Goal: Task Accomplishment & Management: Use online tool/utility

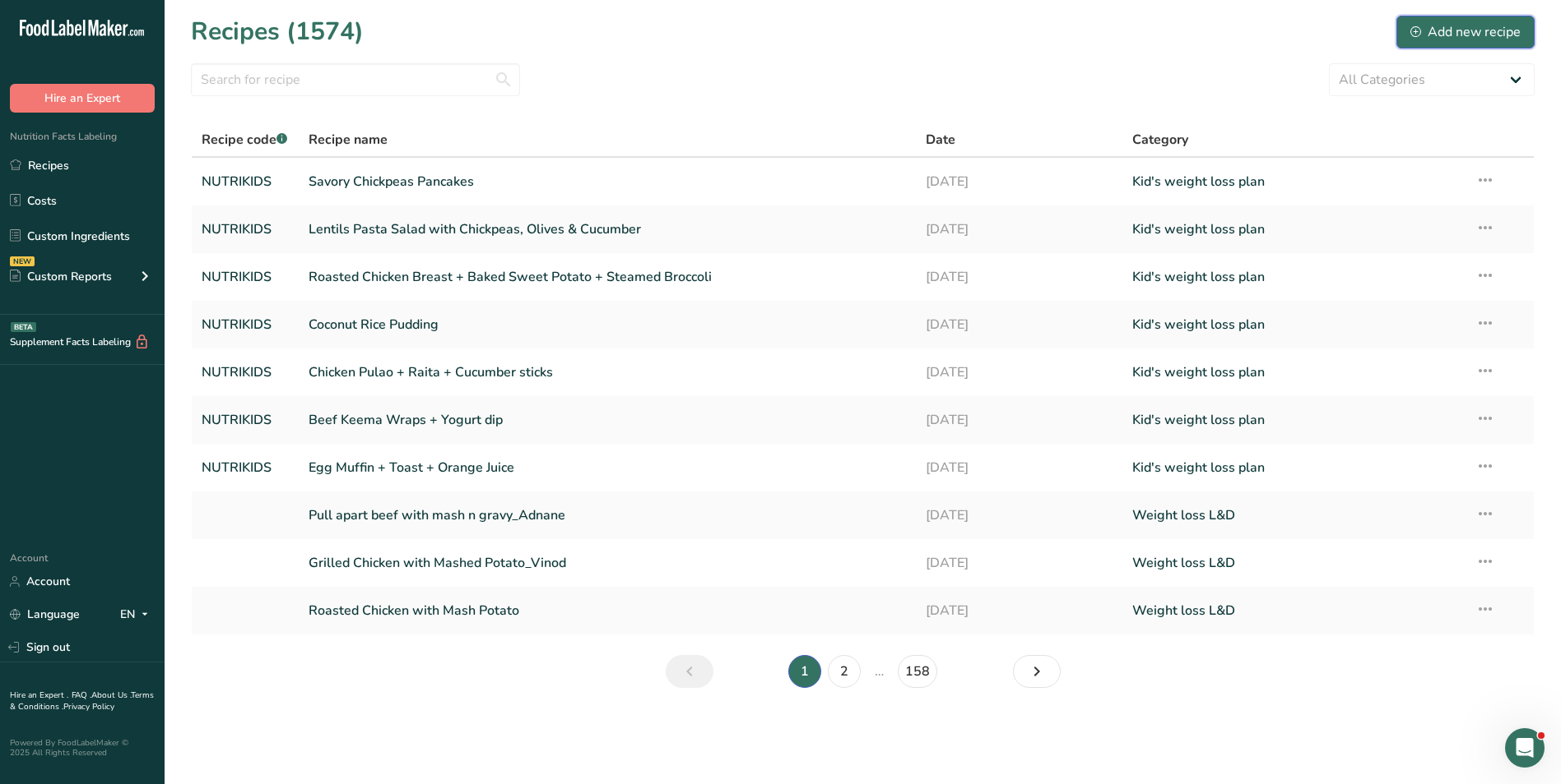
click at [1506, 37] on div "Add new recipe" at bounding box center [1465, 32] width 110 height 20
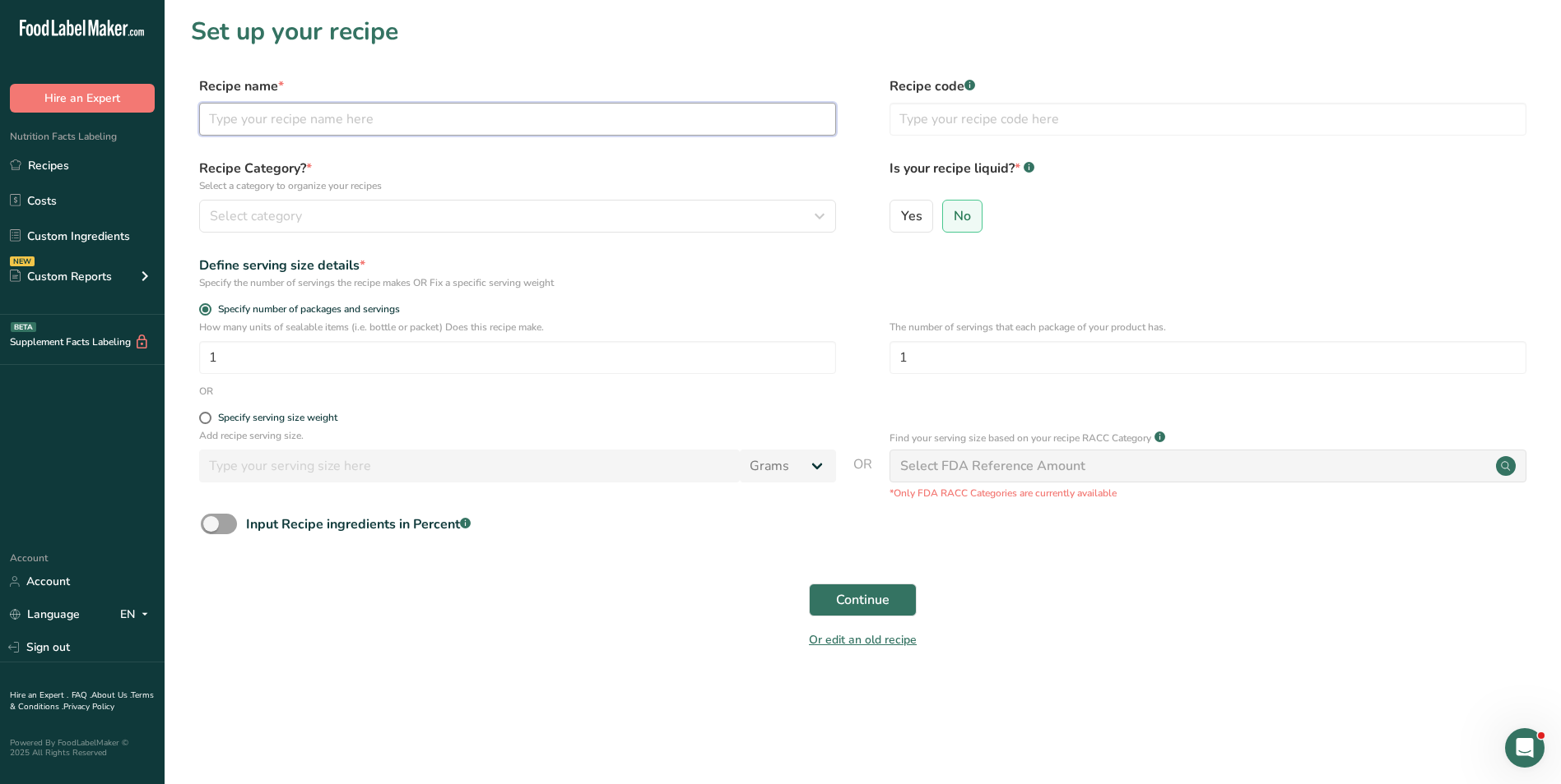
click at [344, 121] on input "text" at bounding box center [517, 119] width 637 height 33
type input "Breakfast Bowl"
click at [1067, 129] on input "text" at bounding box center [1208, 119] width 637 height 33
type input "NUTRI"
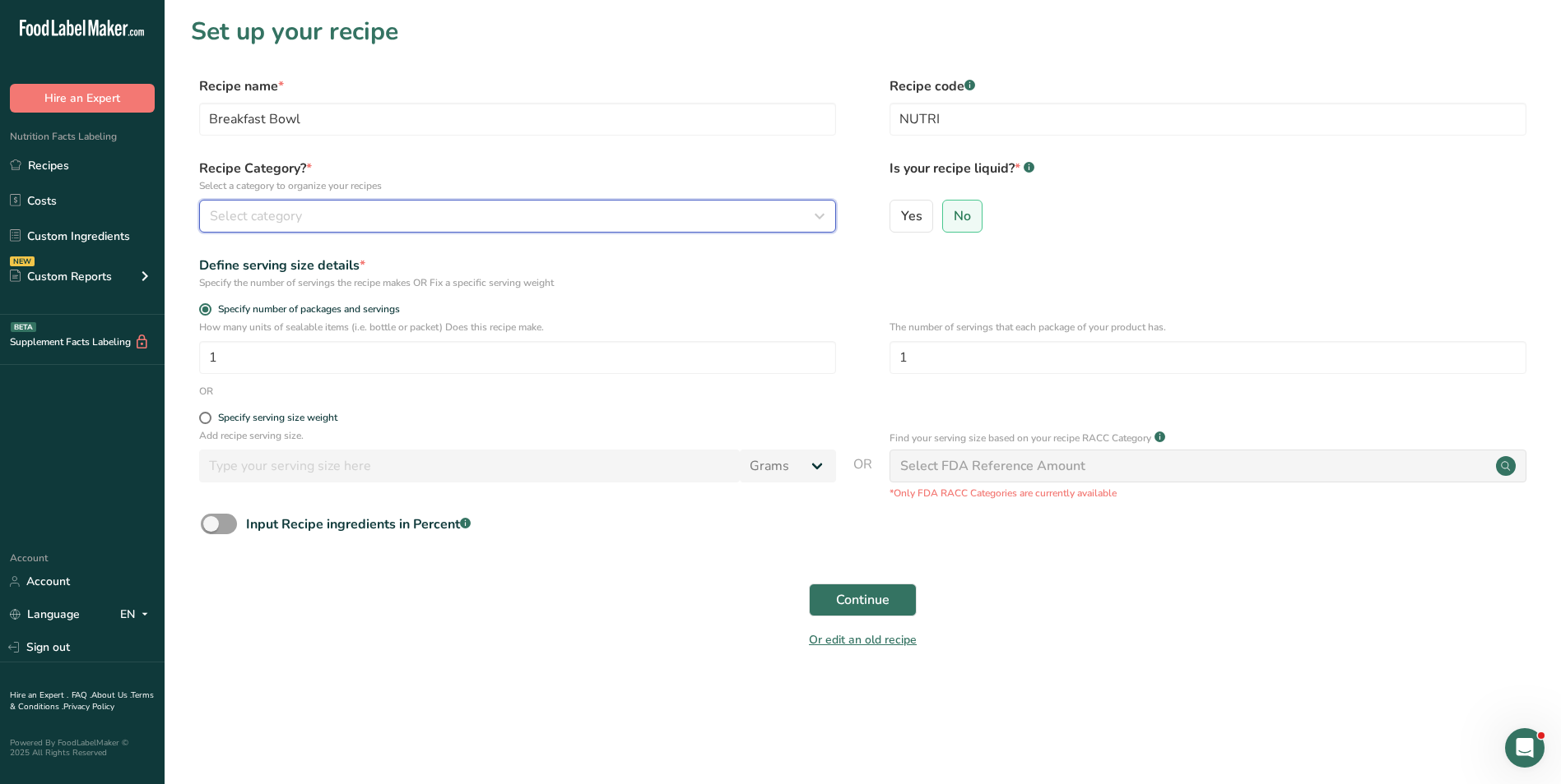
click at [804, 213] on div "Select category" at bounding box center [512, 216] width 606 height 20
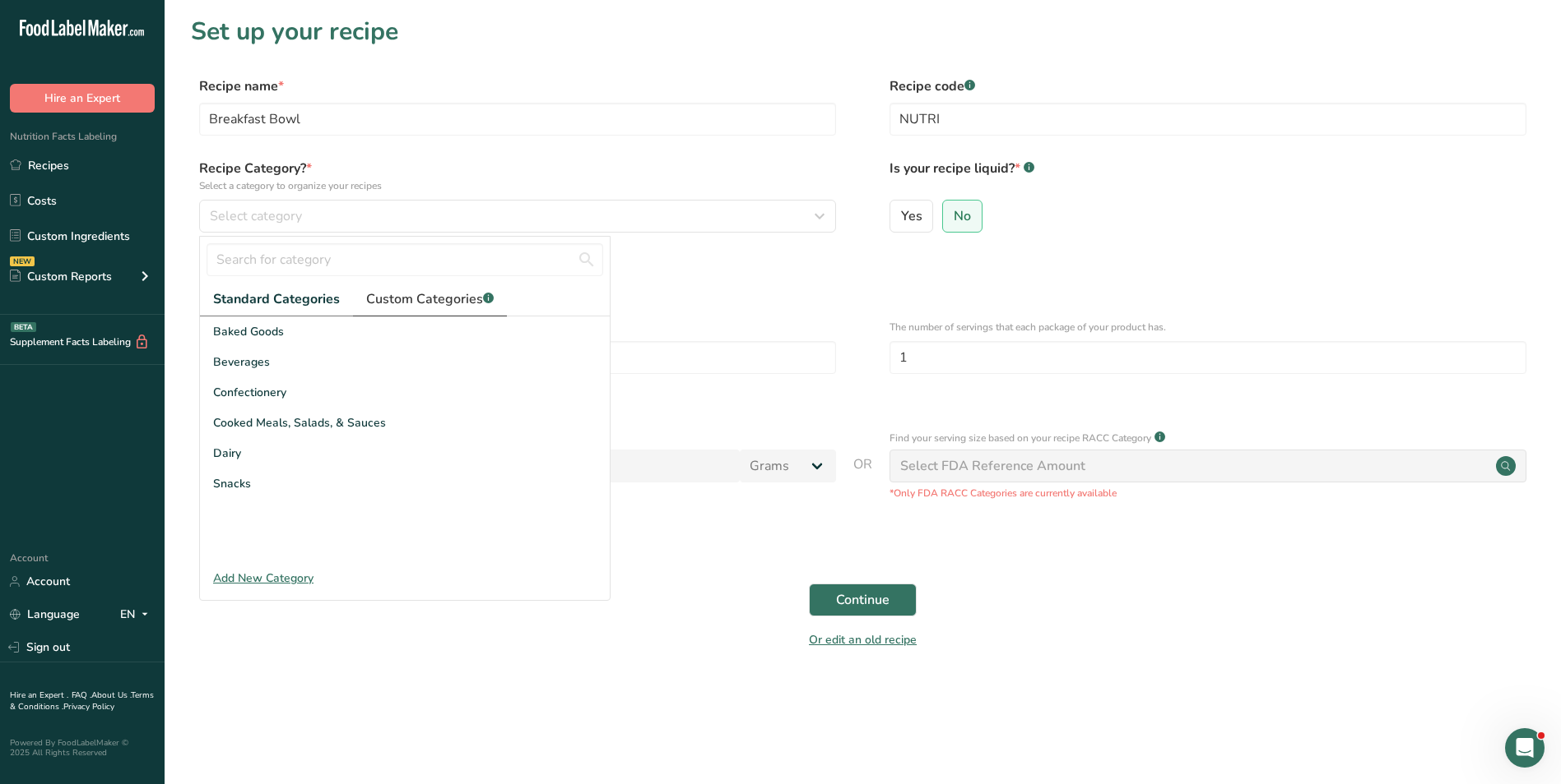
click at [462, 314] on link "Custom Categories .a-a{fill:#347362;}.b-a{fill:#fff;}" at bounding box center [430, 300] width 154 height 34
click at [278, 257] on input "text" at bounding box center [404, 259] width 396 height 33
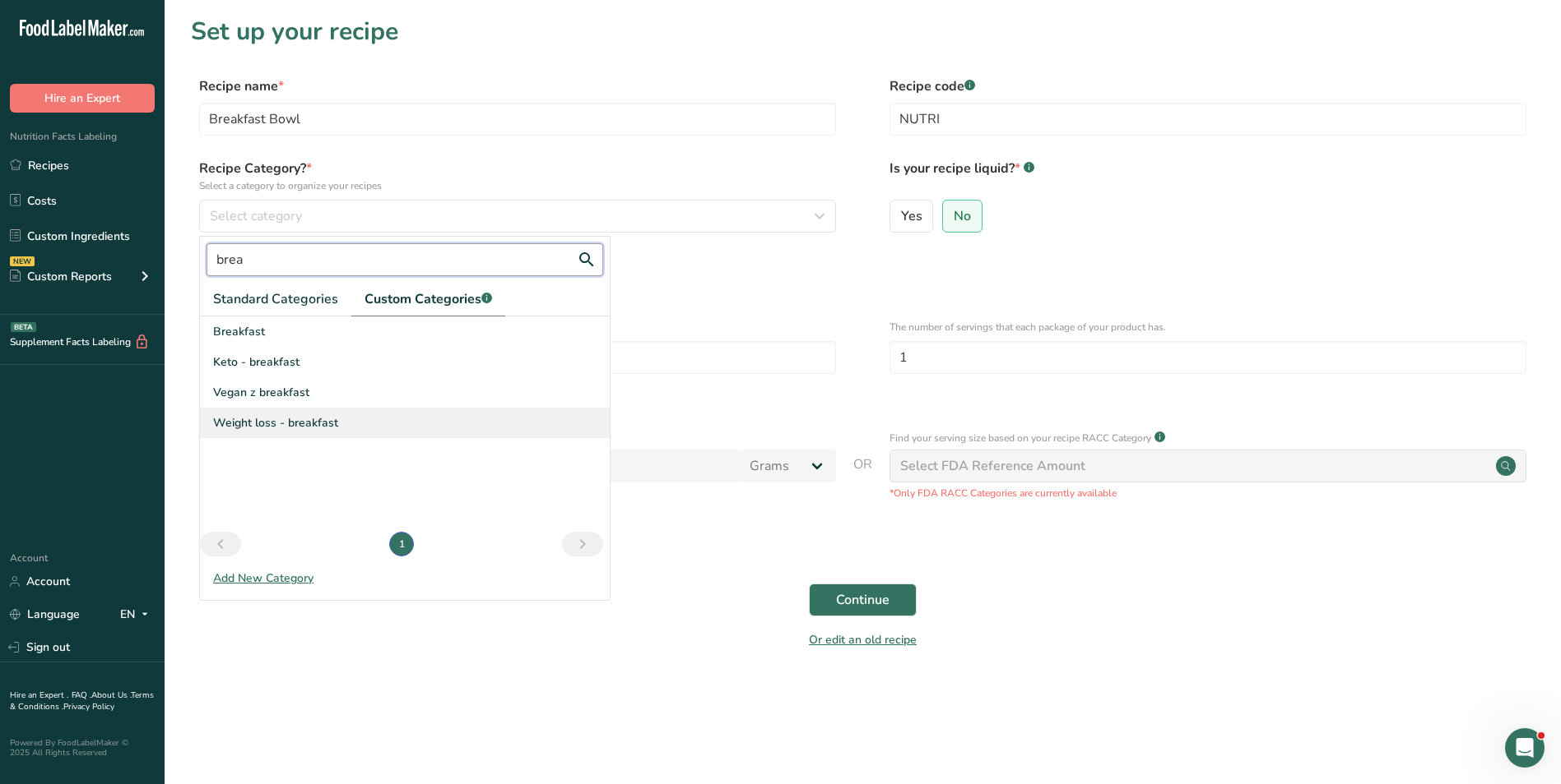
type input "brea"
click at [304, 425] on span "Weight loss - breakfast" at bounding box center [274, 422] width 125 height 17
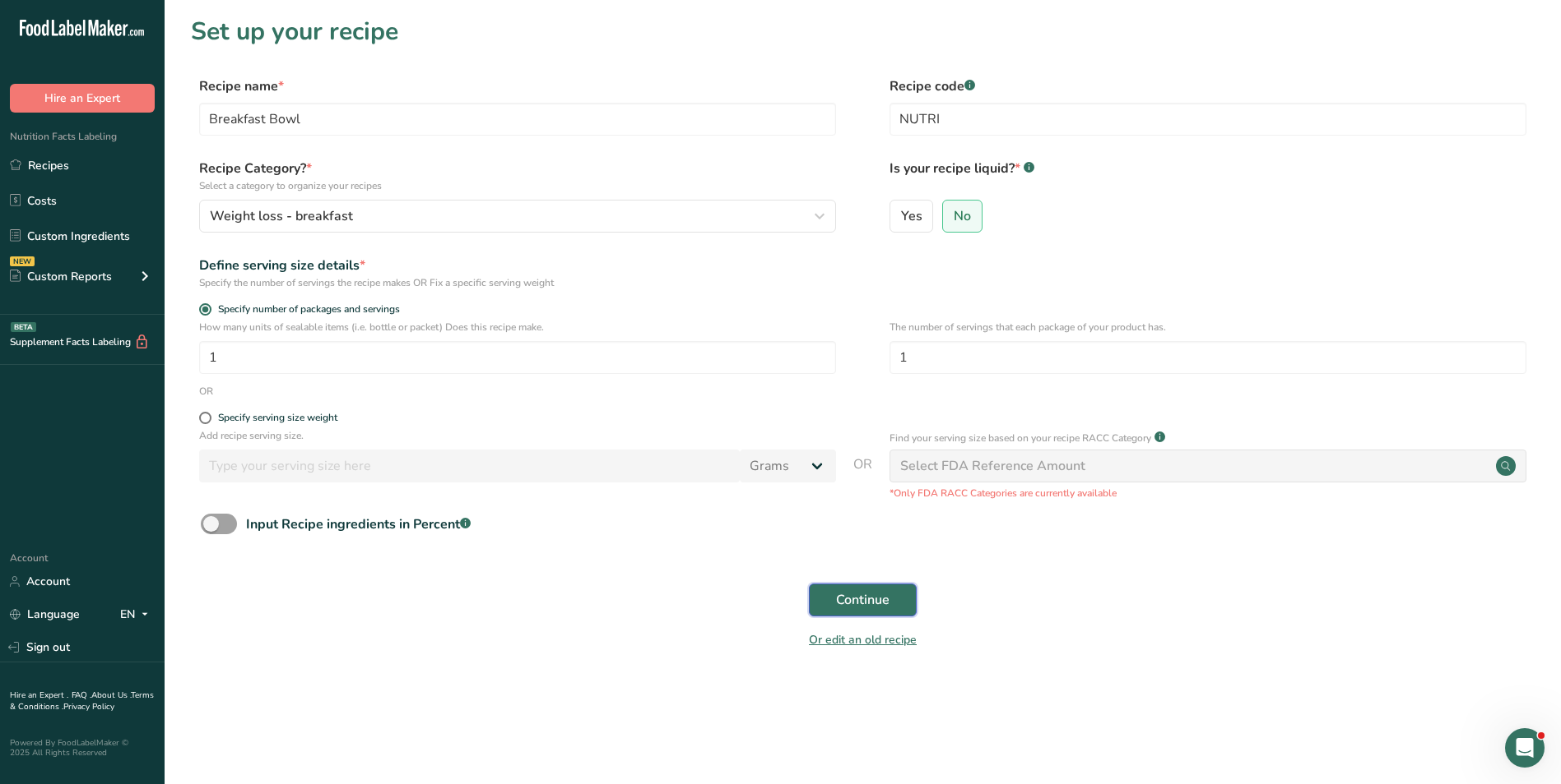
click at [880, 602] on span "Continue" at bounding box center [862, 600] width 54 height 20
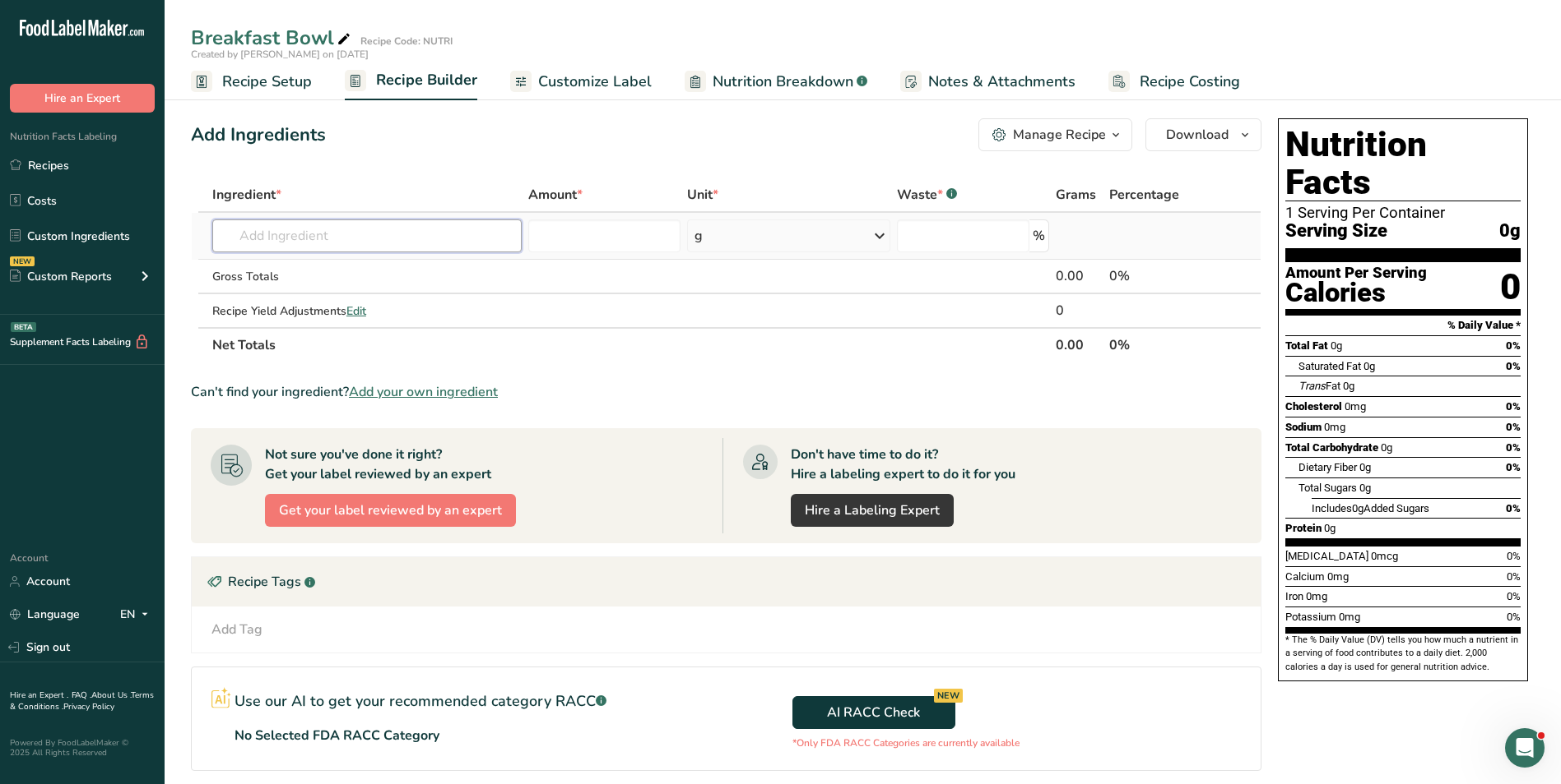
click at [304, 228] on input "text" at bounding box center [367, 235] width 309 height 33
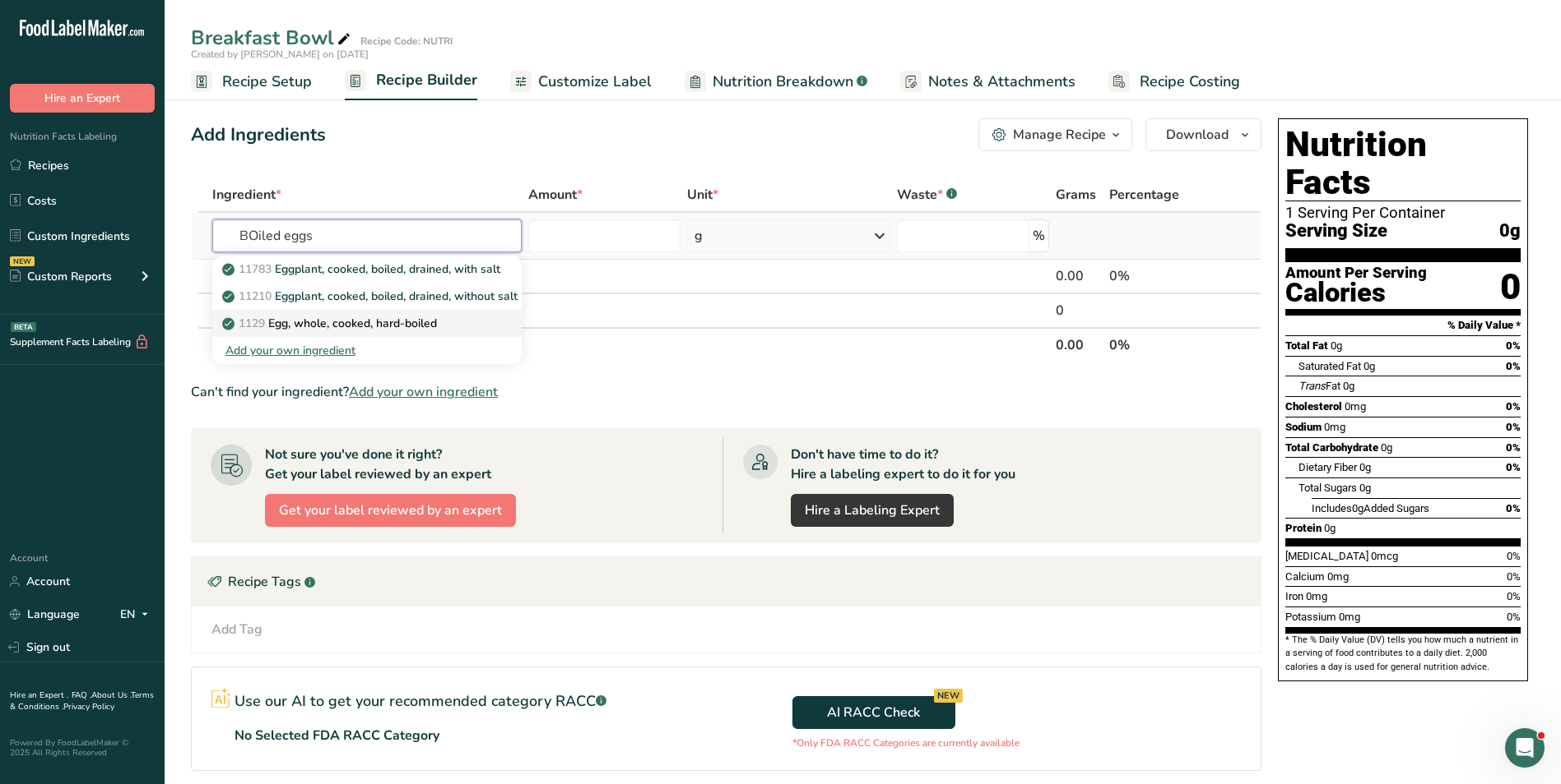
type input "BOiled eggs"
click at [381, 325] on p "1129 Egg, whole, cooked, hard-boiled" at bounding box center [331, 323] width 212 height 17
type input "Egg, whole, cooked, hard-boiled"
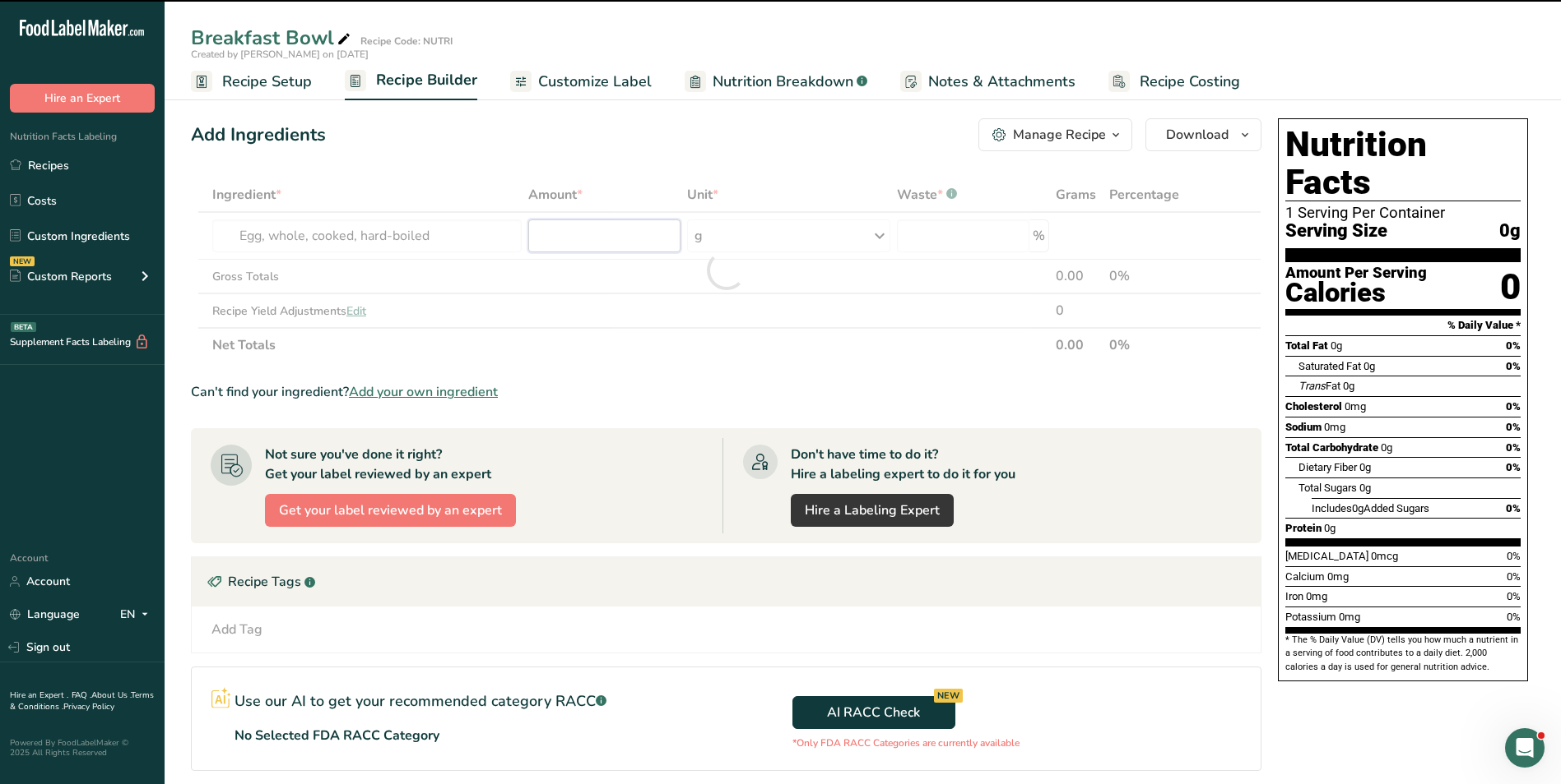
type input "0"
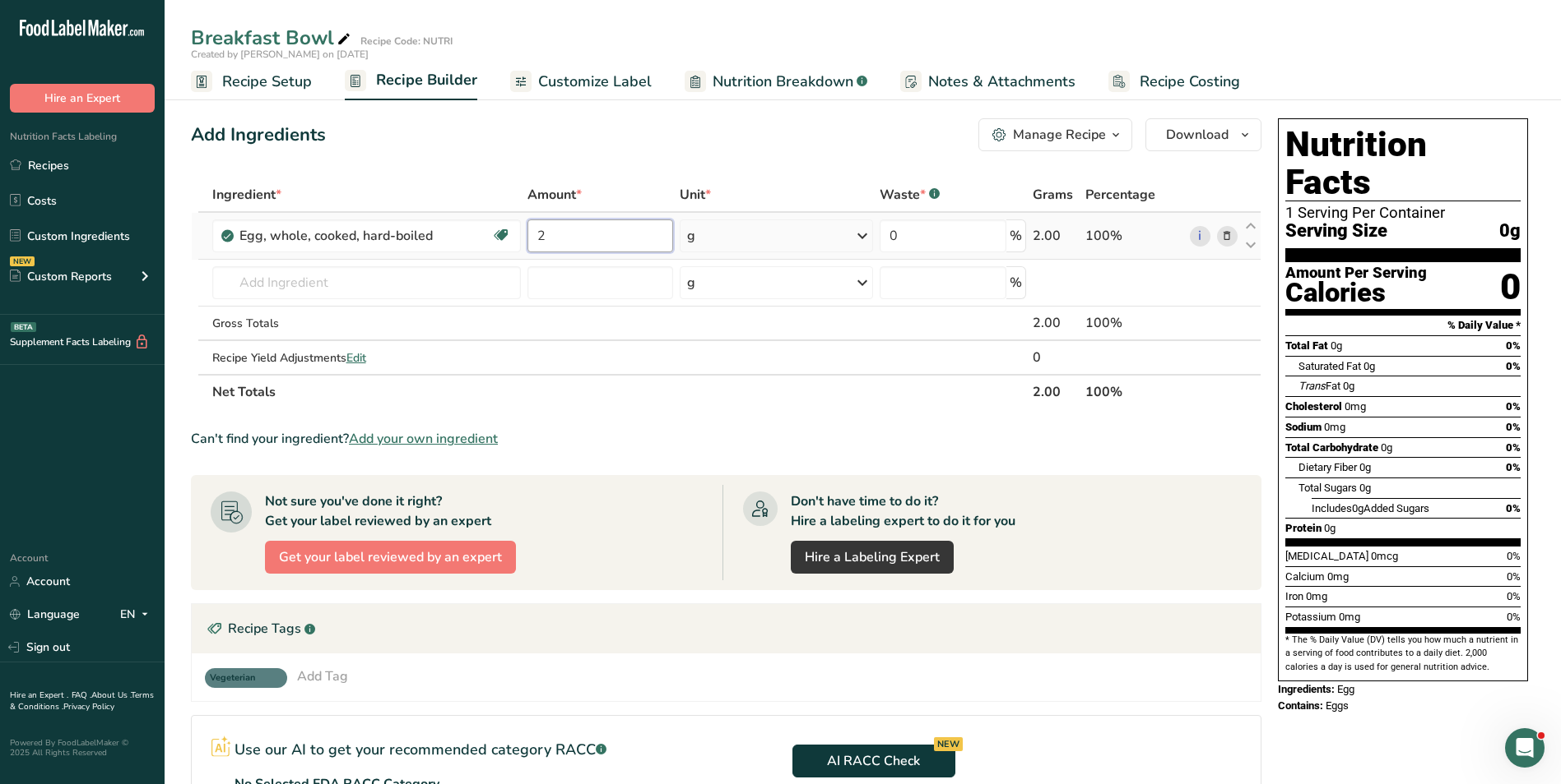
type input "2"
click at [740, 229] on div "Ingredient * Amount * Unit * Waste * .a-a{fill:#347362;}.b-a{fill:#fff;} Grams …" at bounding box center [726, 293] width 1070 height 231
click at [740, 233] on div "g" at bounding box center [777, 235] width 194 height 33
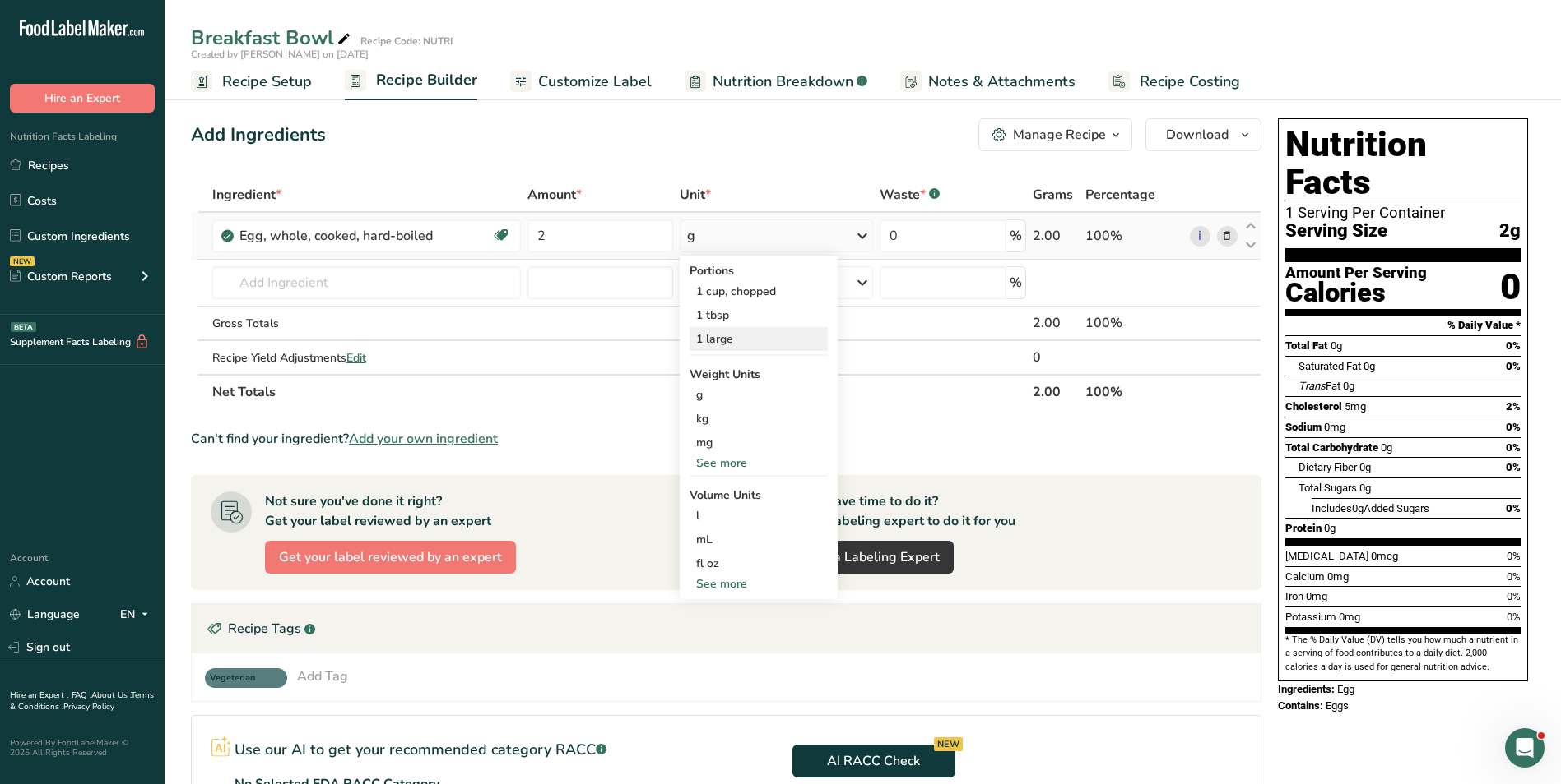
click at [727, 337] on div "1 large" at bounding box center [759, 339] width 138 height 24
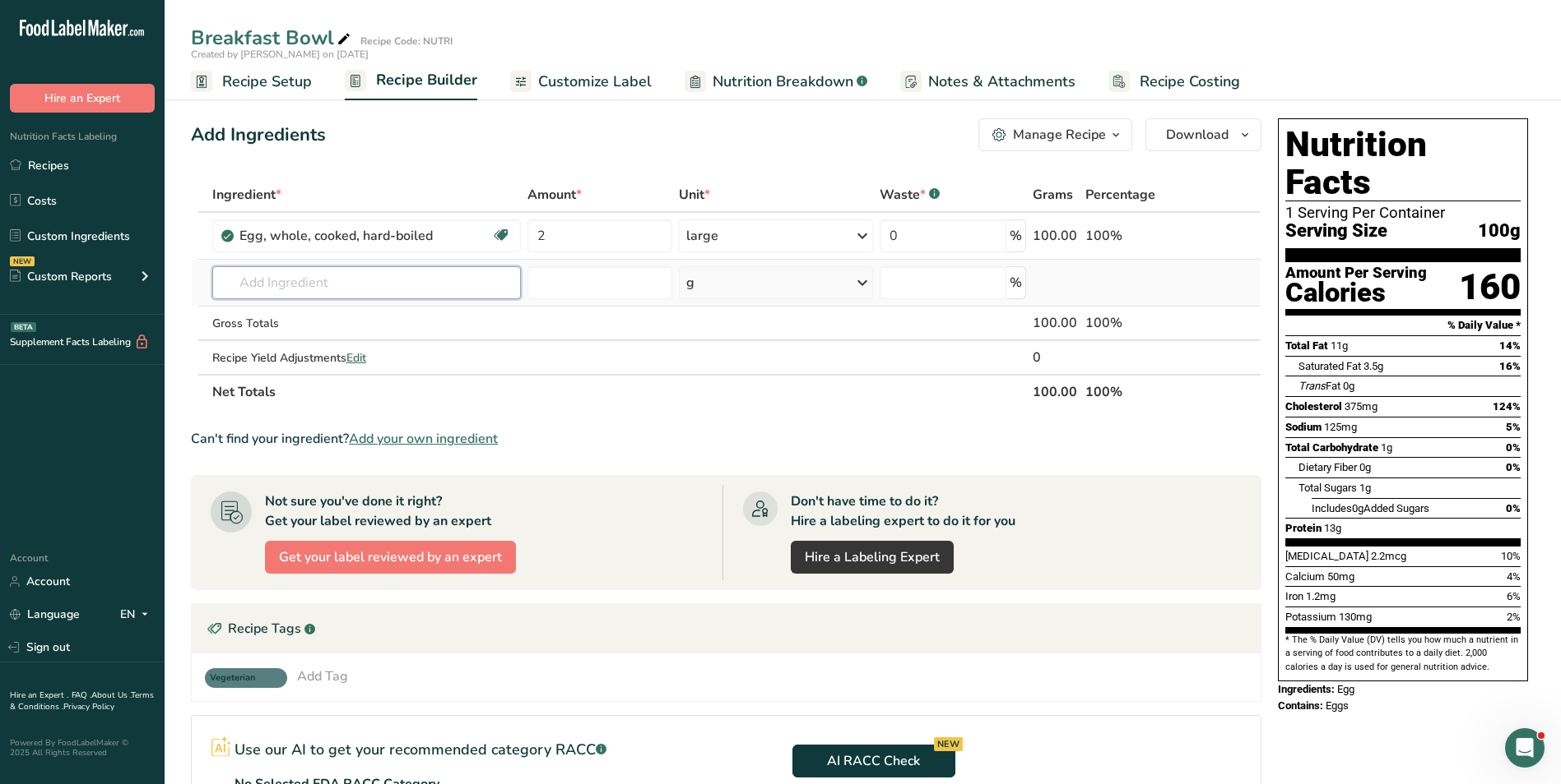
click at [404, 279] on input "text" at bounding box center [366, 282] width 308 height 33
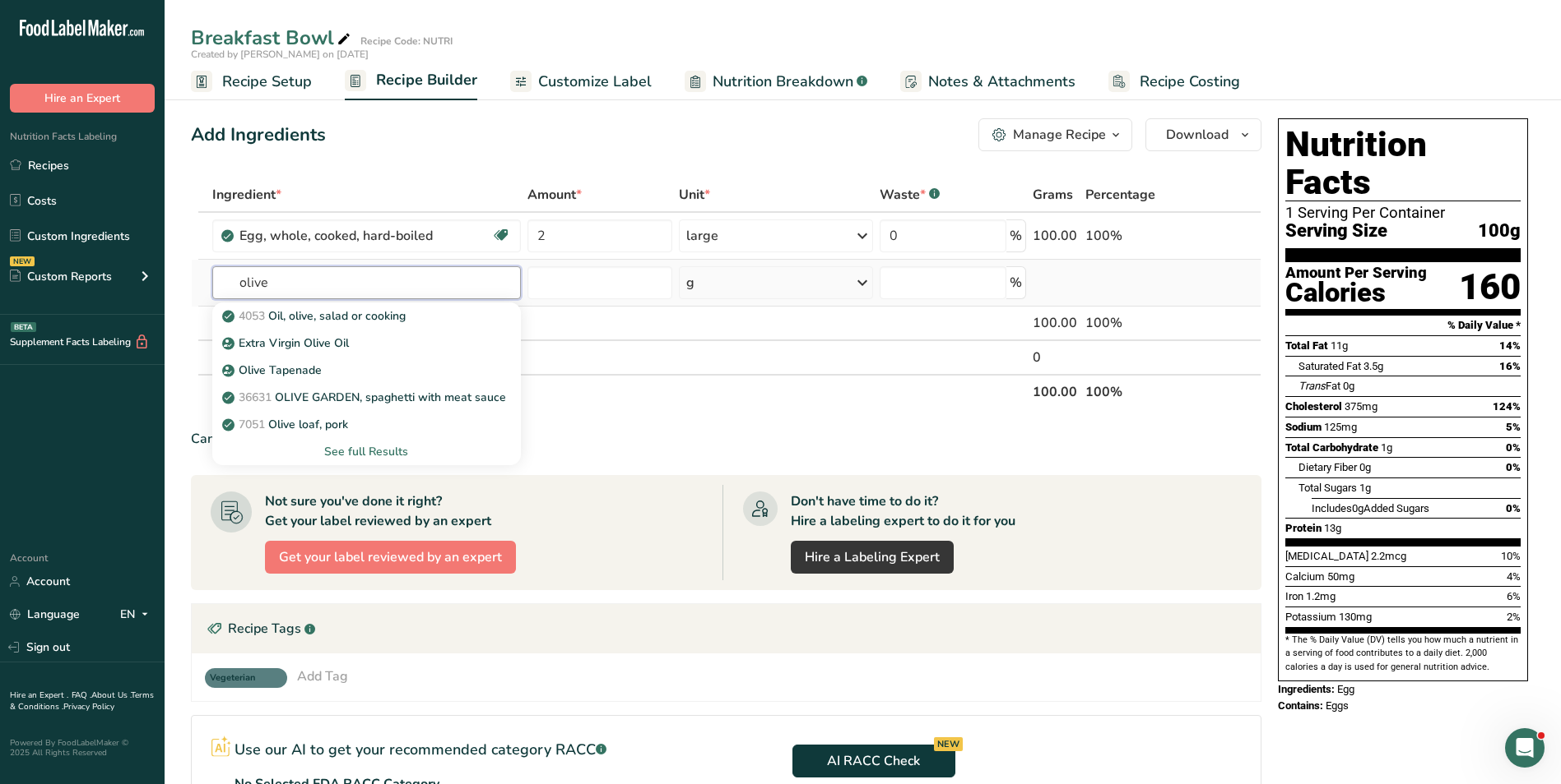
type input "olive"
click at [357, 451] on div "See full Results" at bounding box center [366, 451] width 282 height 17
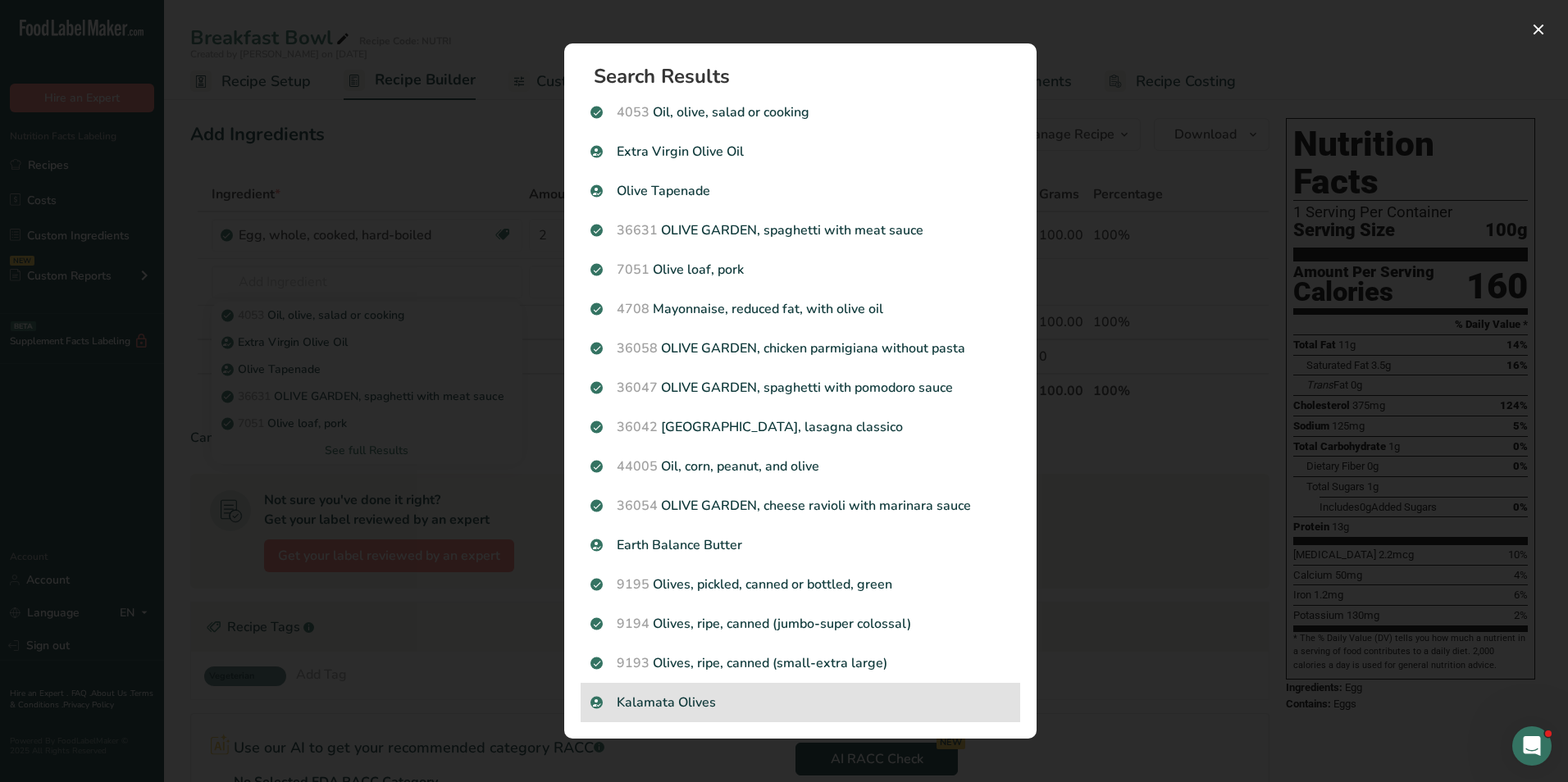
click at [753, 708] on p "Kalamata Olives" at bounding box center [800, 702] width 420 height 20
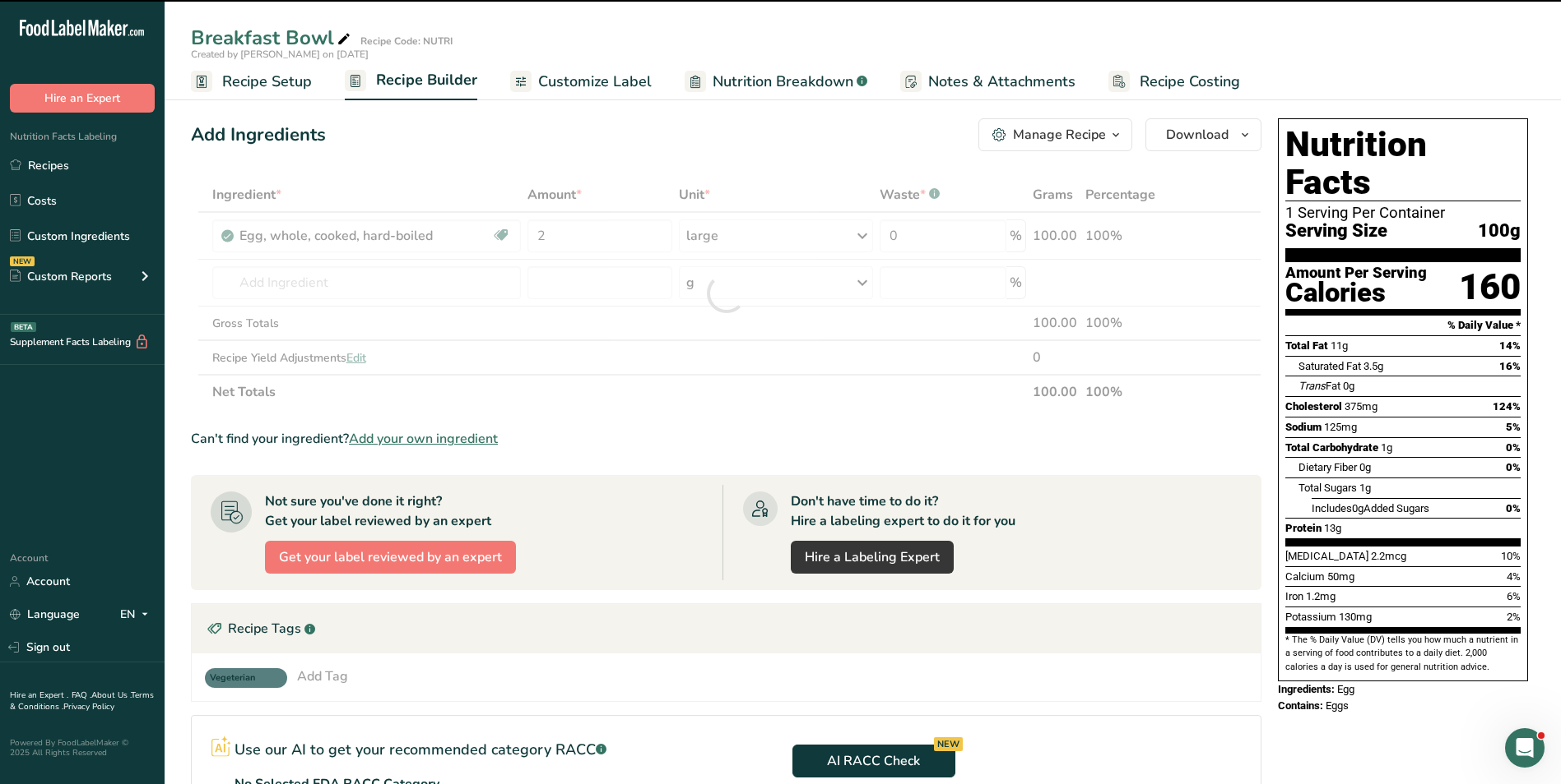
type input "0"
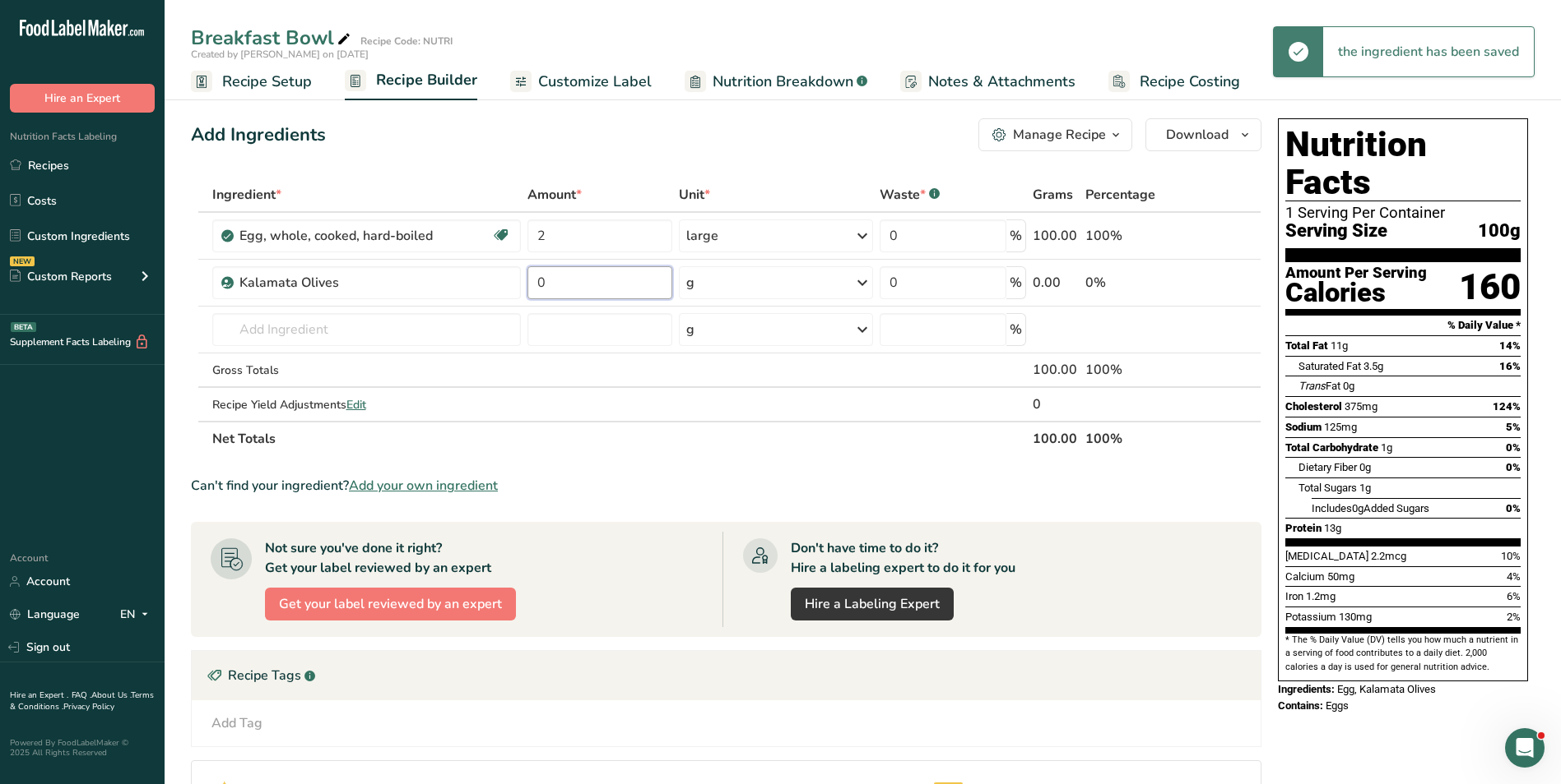
click at [543, 284] on input "0" at bounding box center [599, 282] width 145 height 33
type input "2"
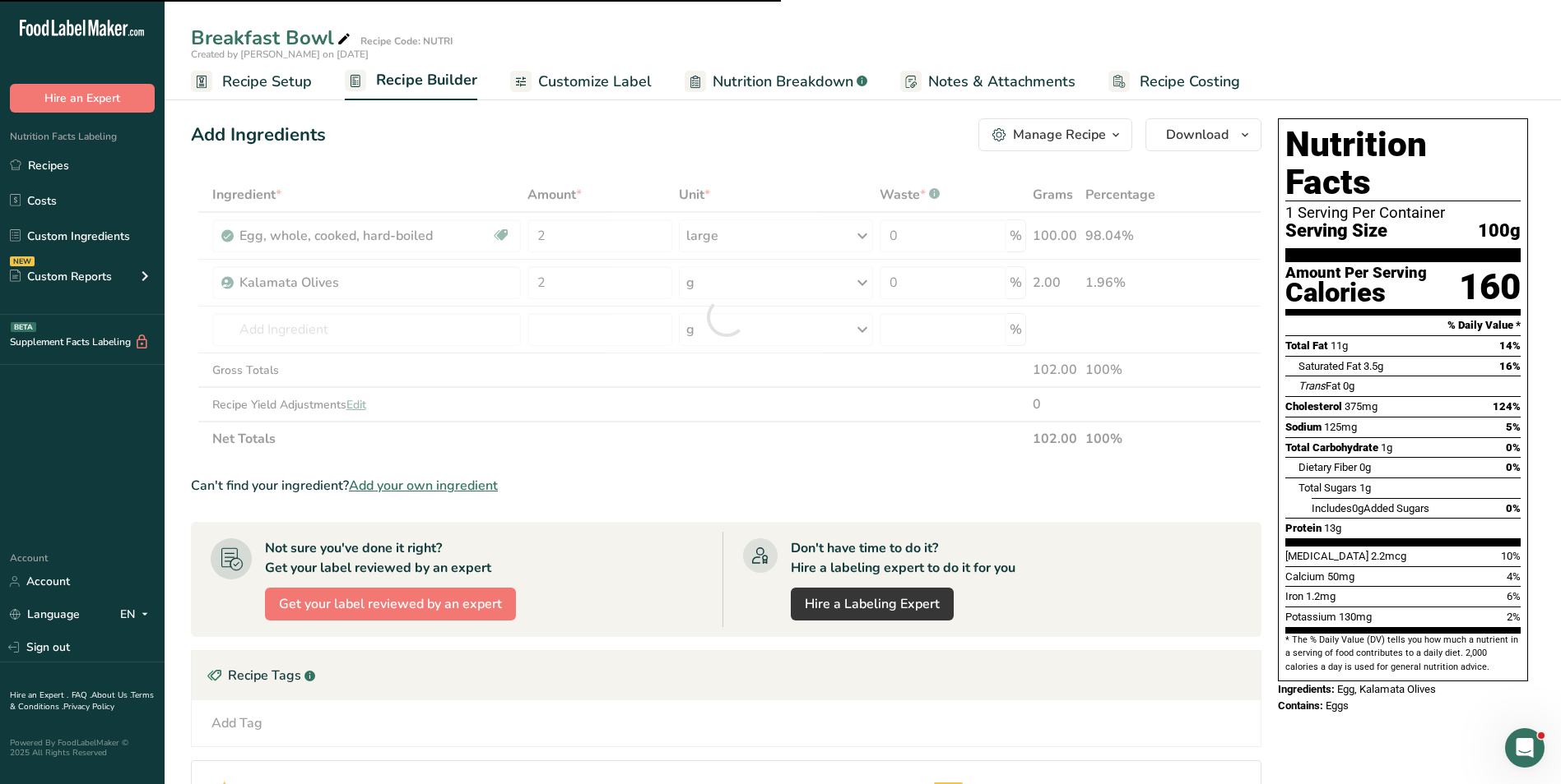
click at [391, 321] on div at bounding box center [726, 316] width 1070 height 278
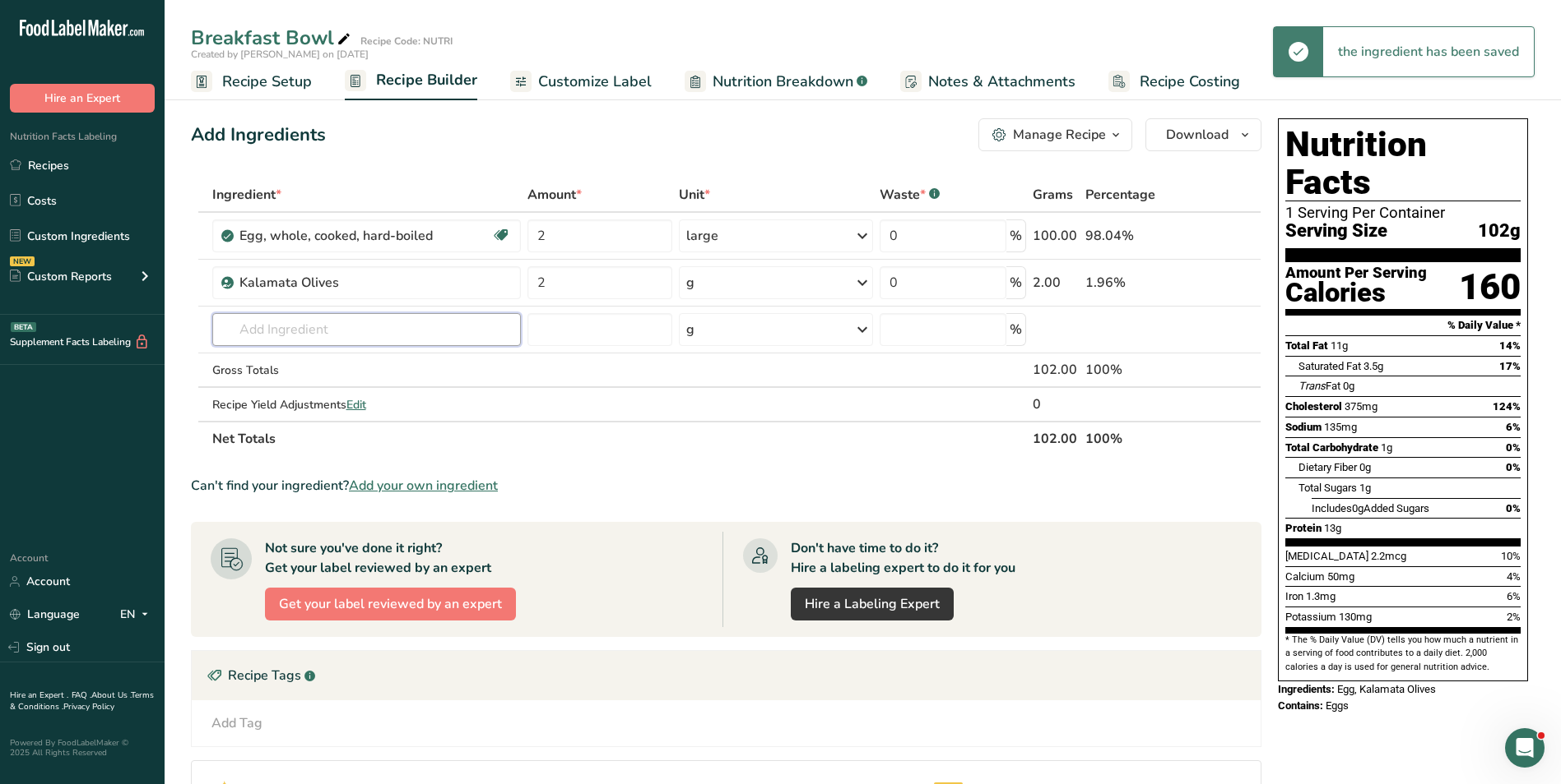
click at [391, 321] on input "text" at bounding box center [366, 329] width 308 height 33
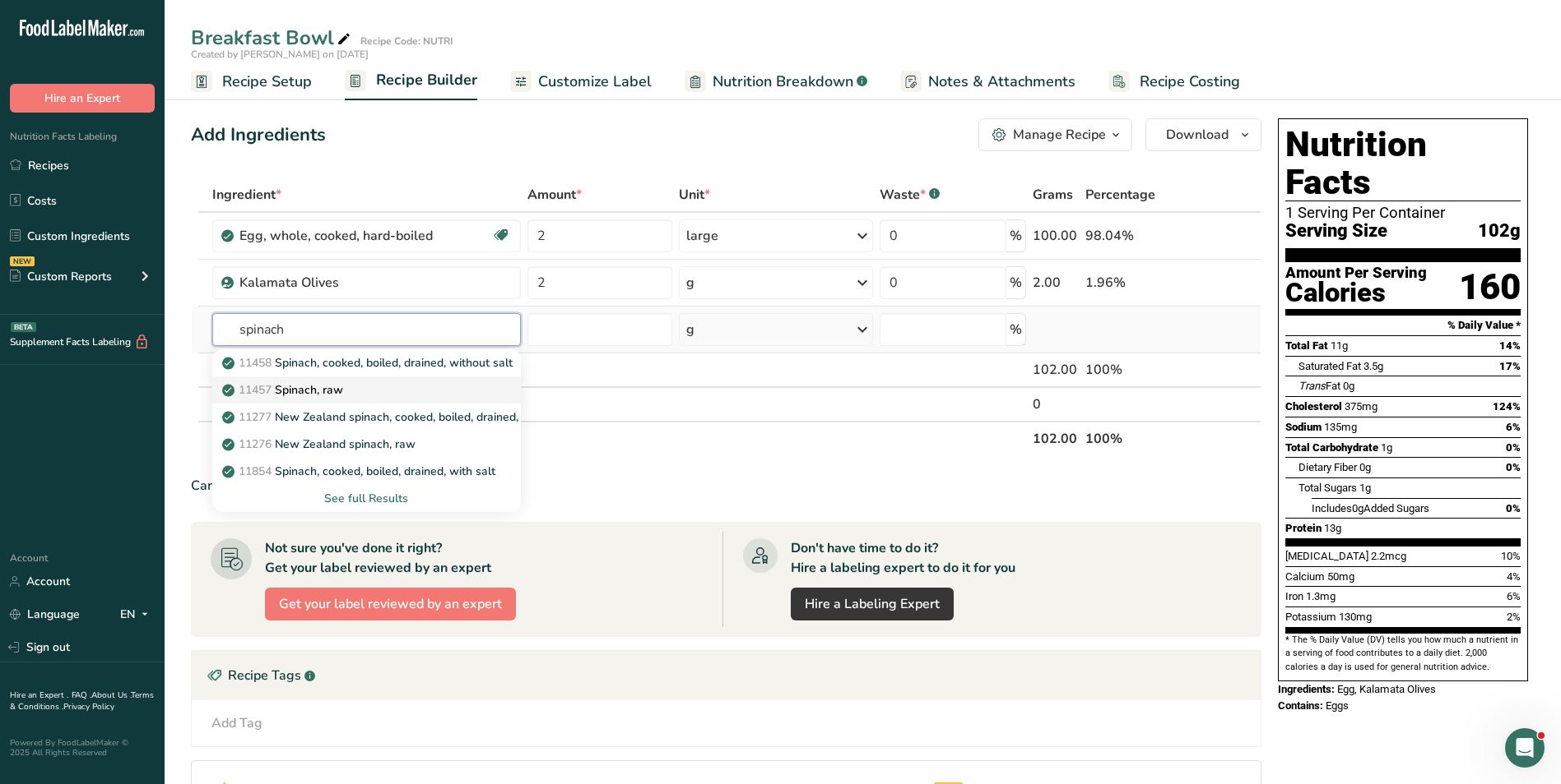
type input "spinach"
click at [408, 378] on link "11457 Spinach, raw" at bounding box center [366, 390] width 308 height 27
type input "Spinach, raw"
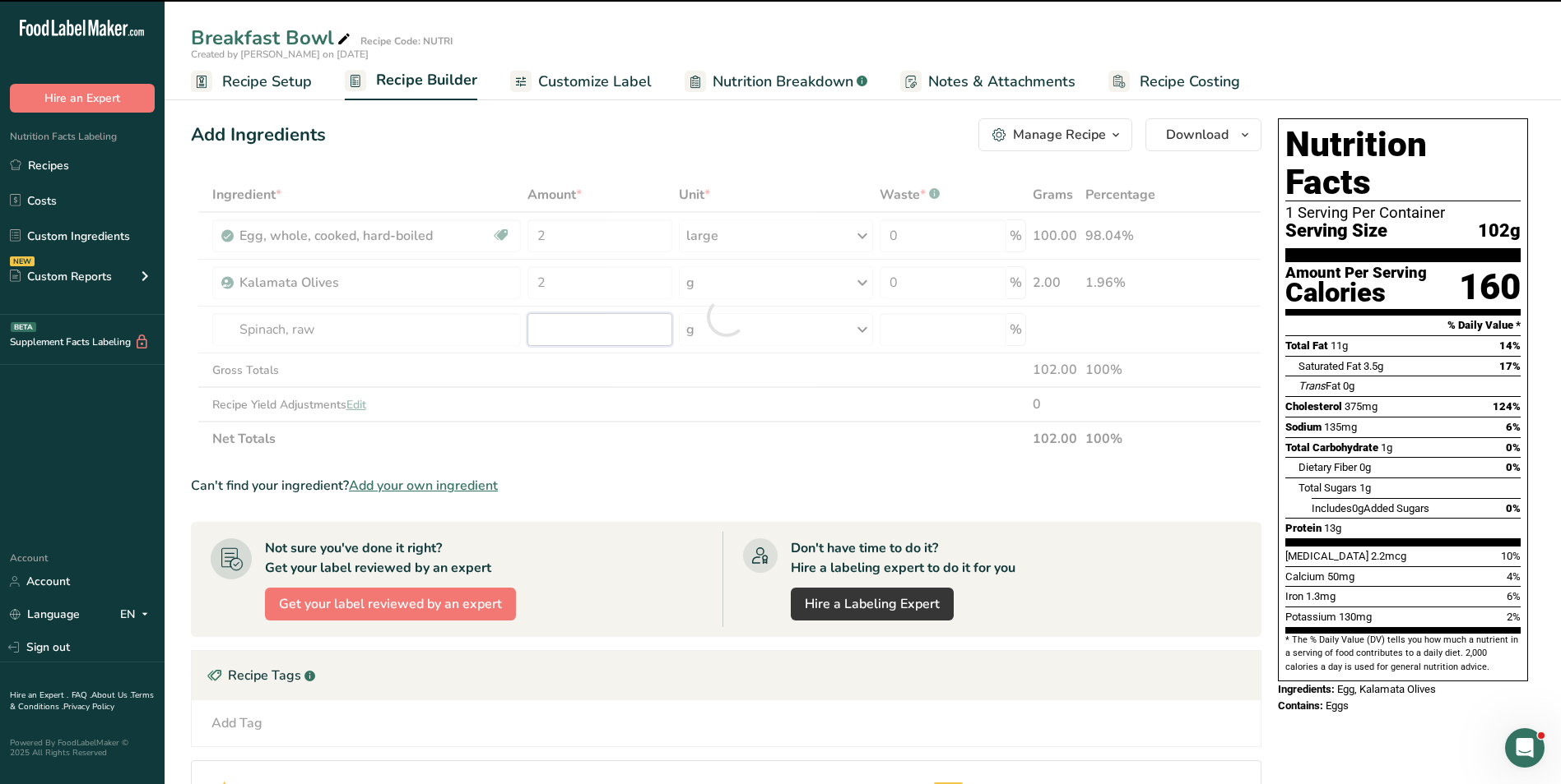
type input "0"
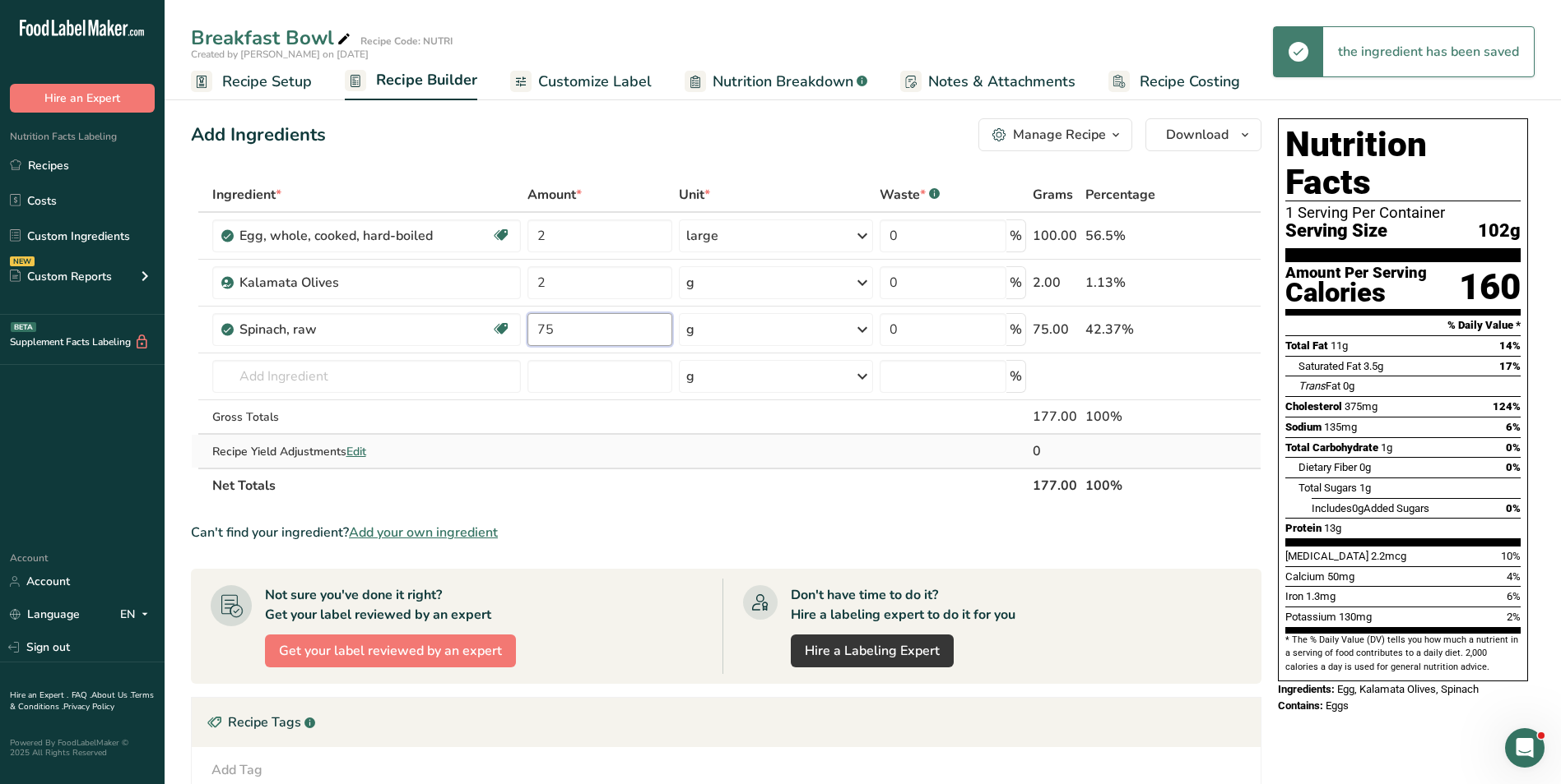
type input "75"
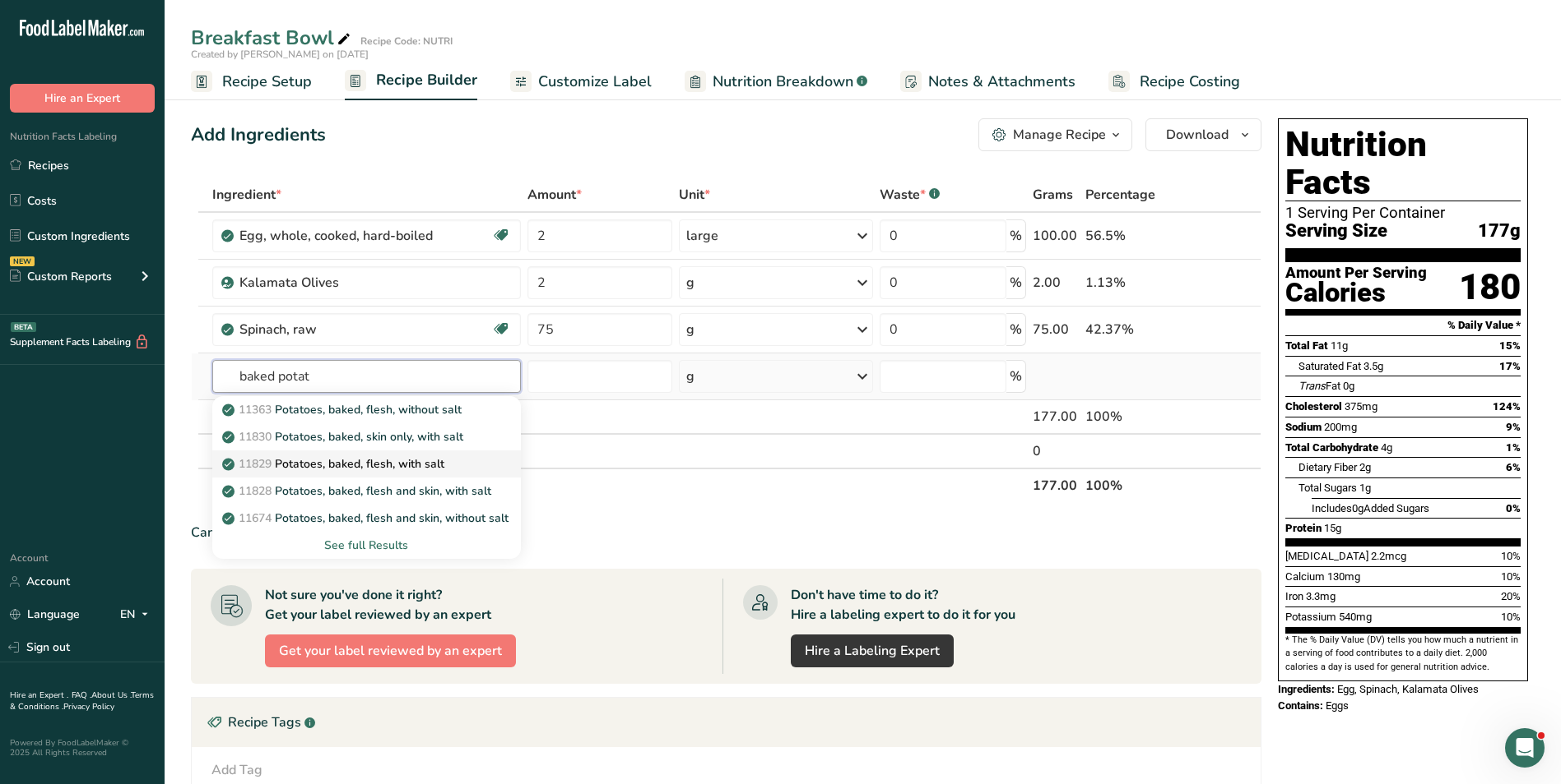
type input "baked potat"
click at [448, 455] on link "11829 Potatoes, baked, flesh, with salt" at bounding box center [366, 464] width 308 height 27
type input "Potatoes, baked, flesh, with salt"
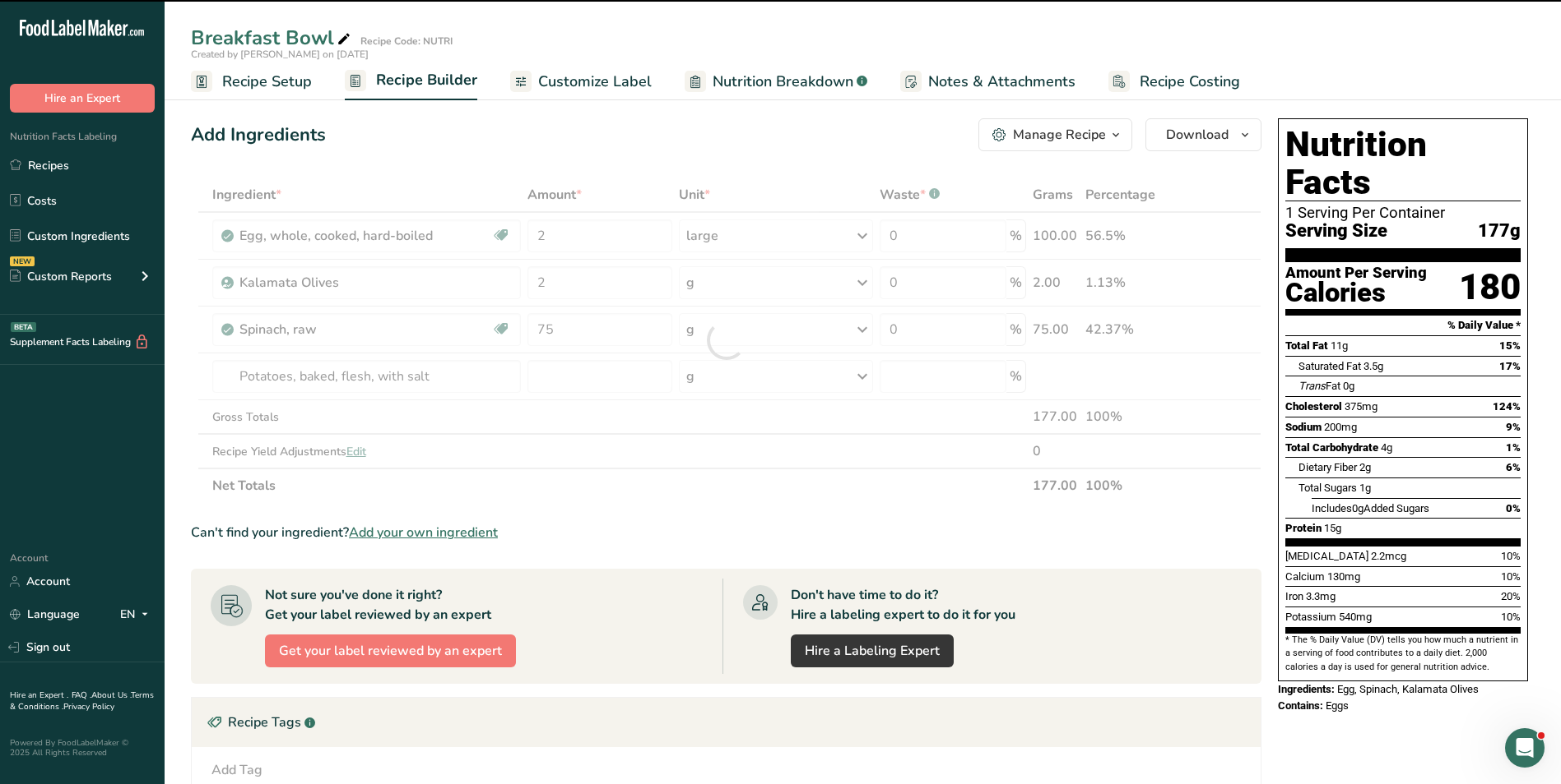
type input "0"
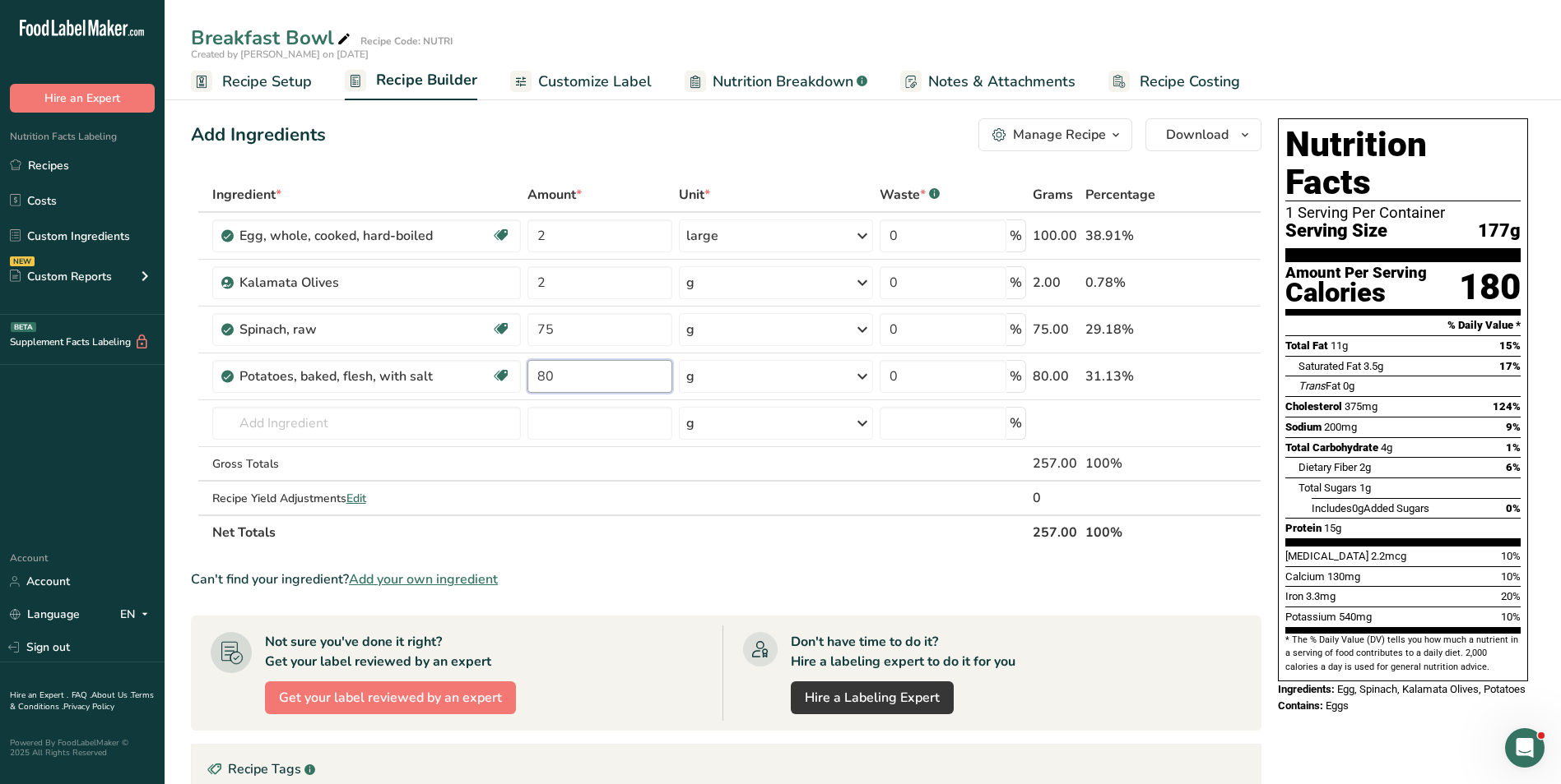
type input "80"
type input "feta cheese"
click at [294, 464] on p "Feta Cheese, low fat" at bounding box center [287, 456] width 124 height 17
type input "Feta Cheese, low fat"
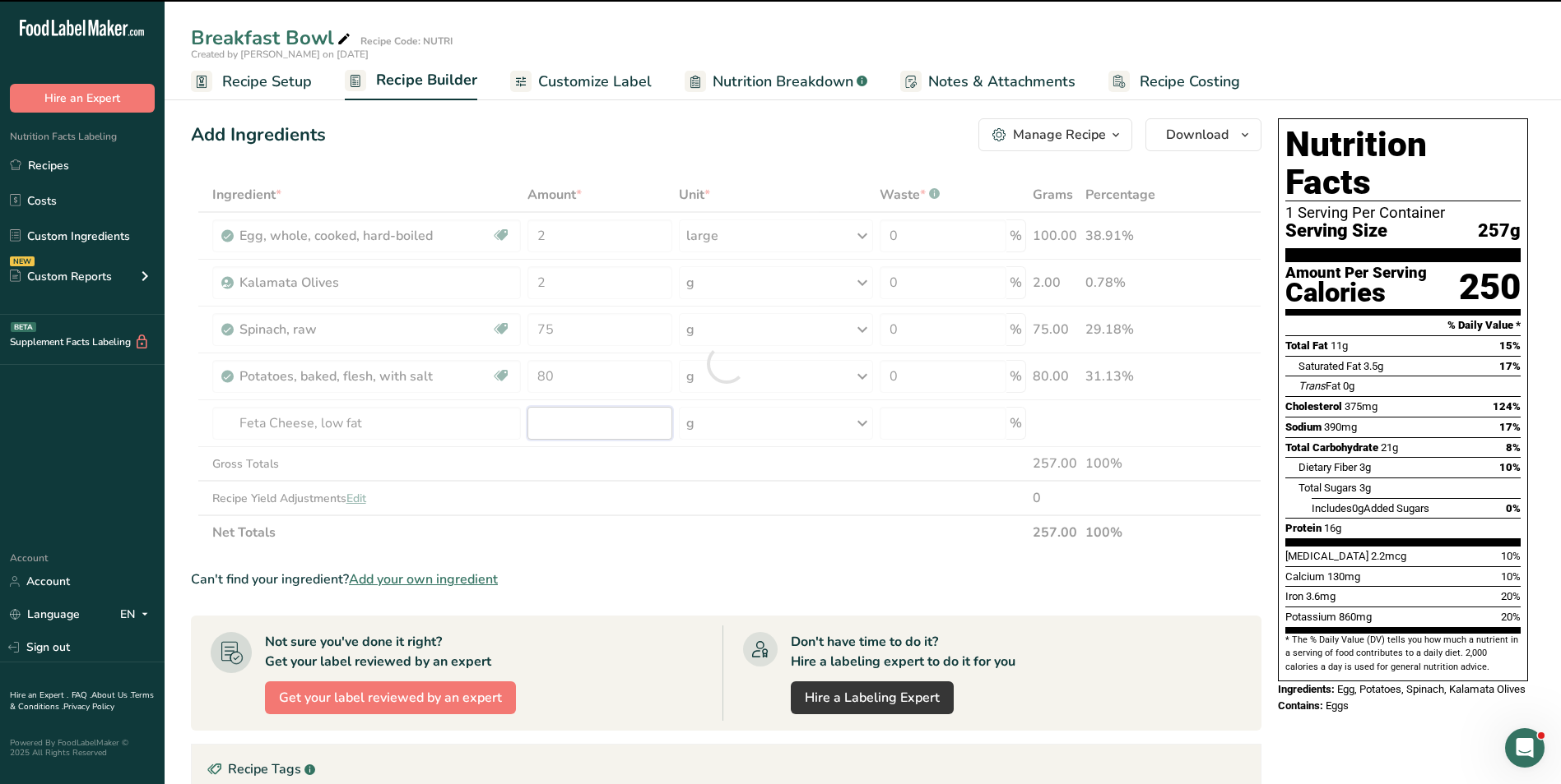
type input "0"
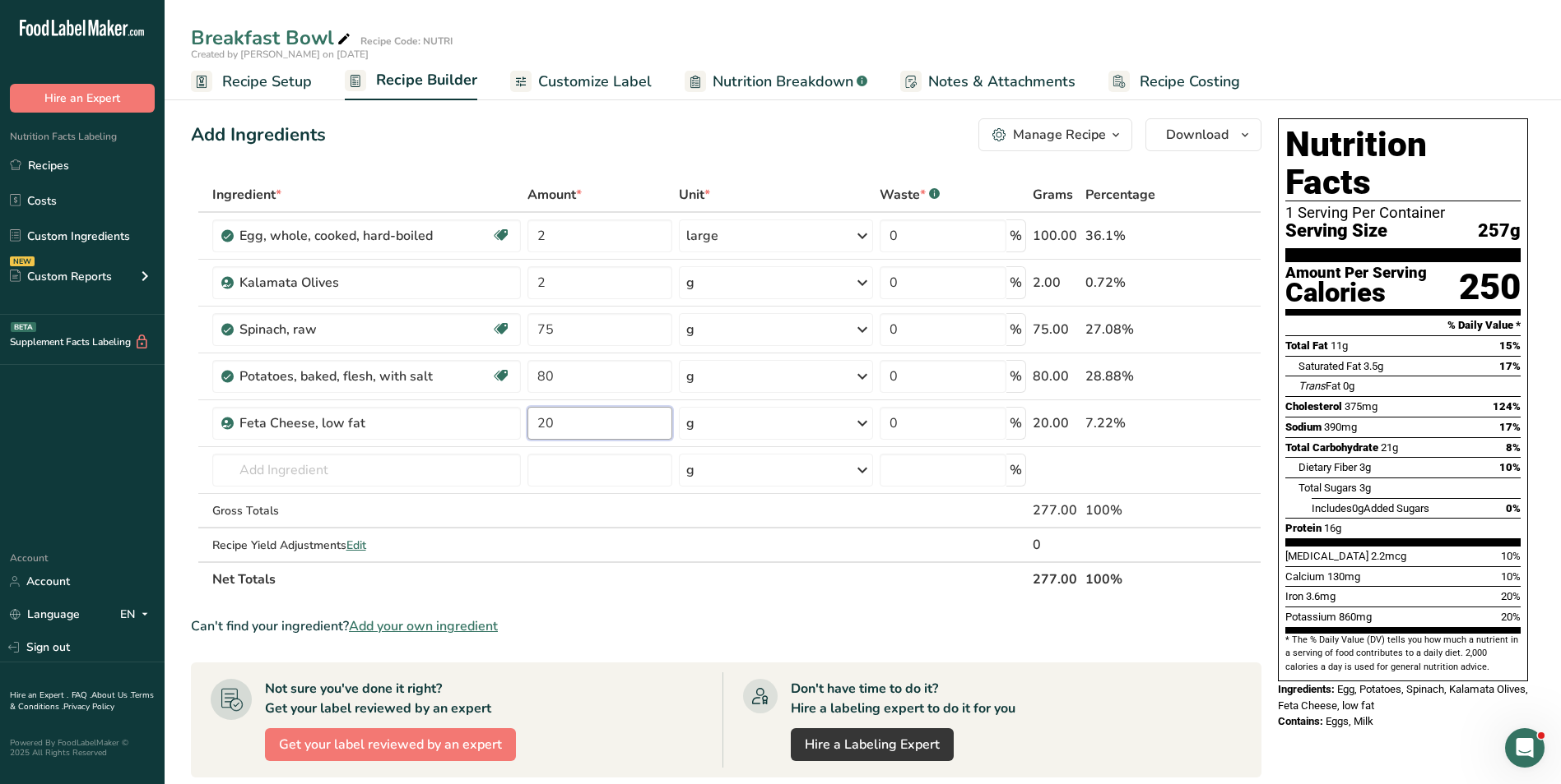
type input "20"
type input "sweet chili sauce"
click at [377, 499] on div "Sweet Chili Sauce" at bounding box center [353, 503] width 256 height 17
type input "Sweet Chili Sauce"
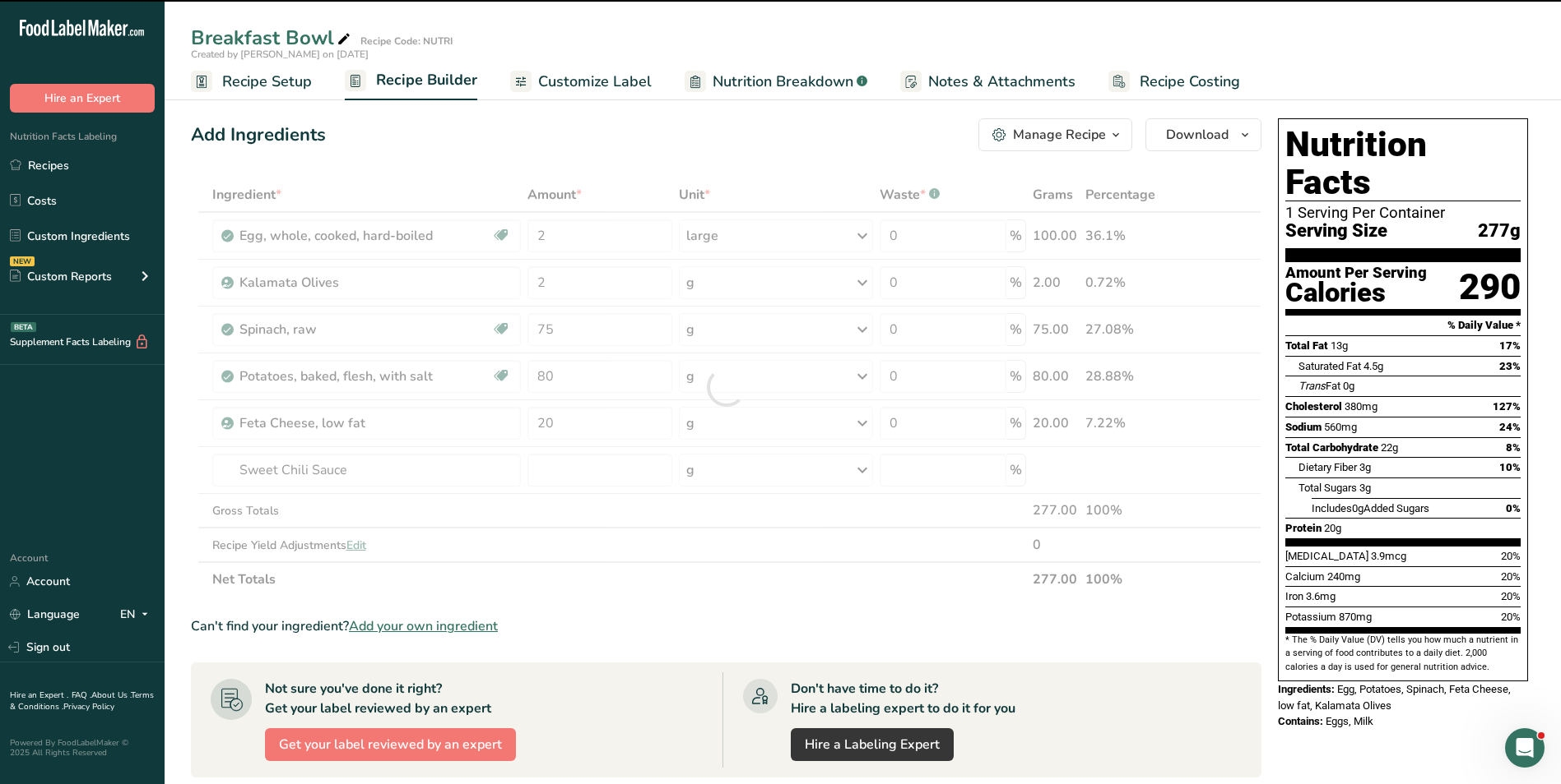
type input "0"
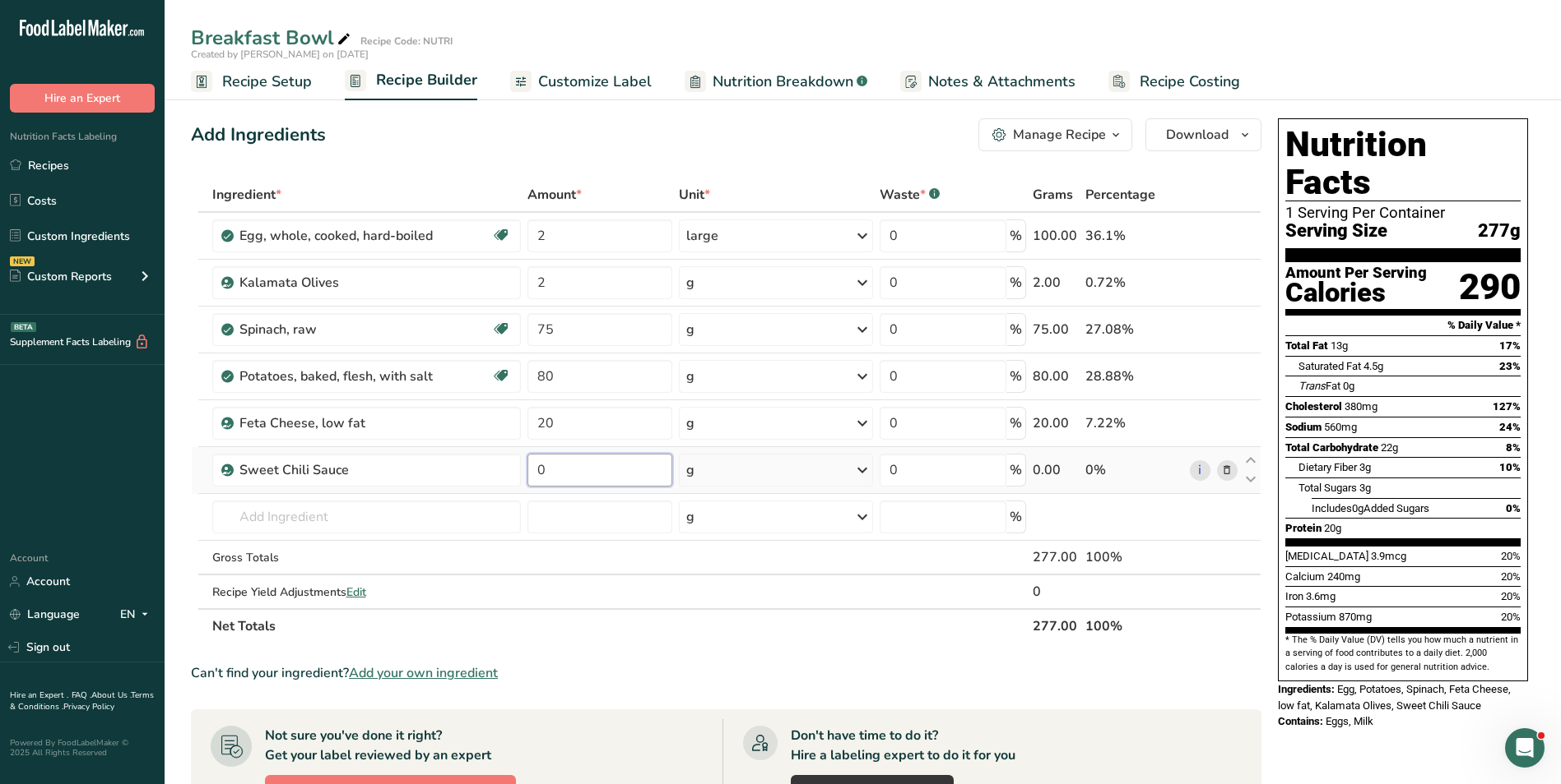
click at [531, 474] on input "0" at bounding box center [599, 470] width 145 height 33
type input "5"
click at [560, 85] on span "Customize Label" at bounding box center [595, 82] width 114 height 22
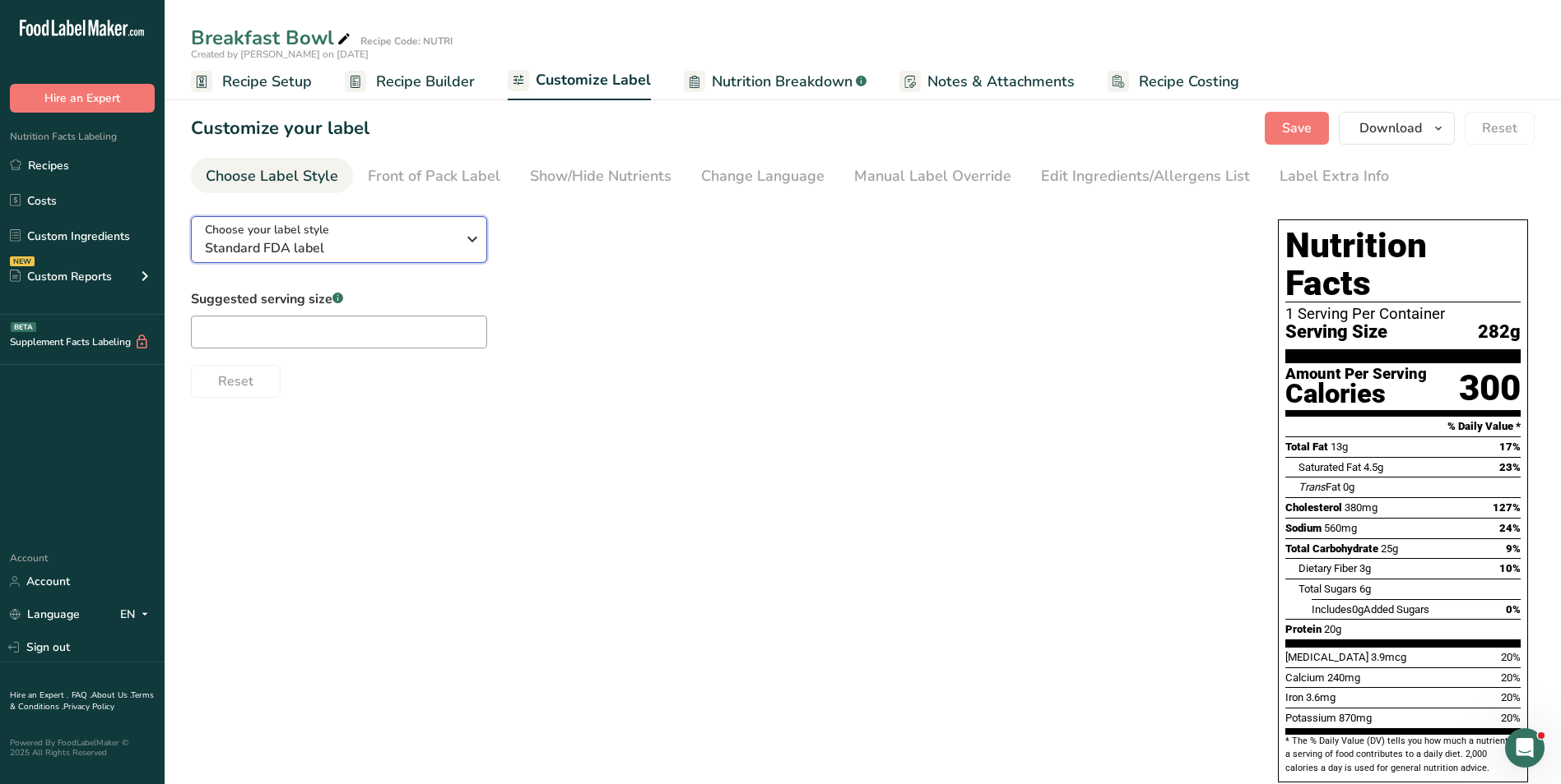
click at [428, 236] on div "Choose your label style Standard FDA label" at bounding box center [329, 239] width 251 height 37
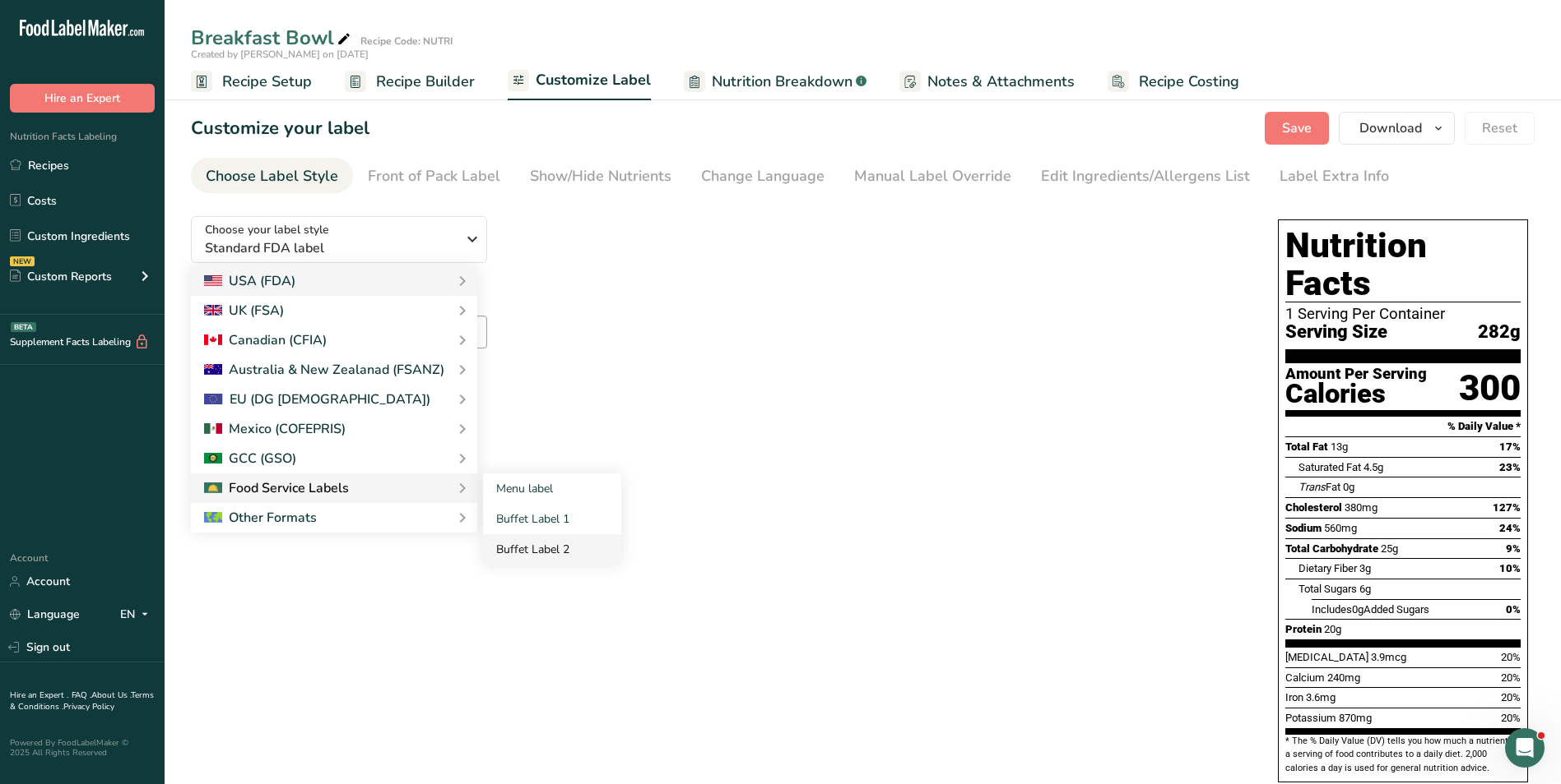
click at [541, 545] on link "Buffet Label 2" at bounding box center [552, 550] width 138 height 30
checkbox input "false"
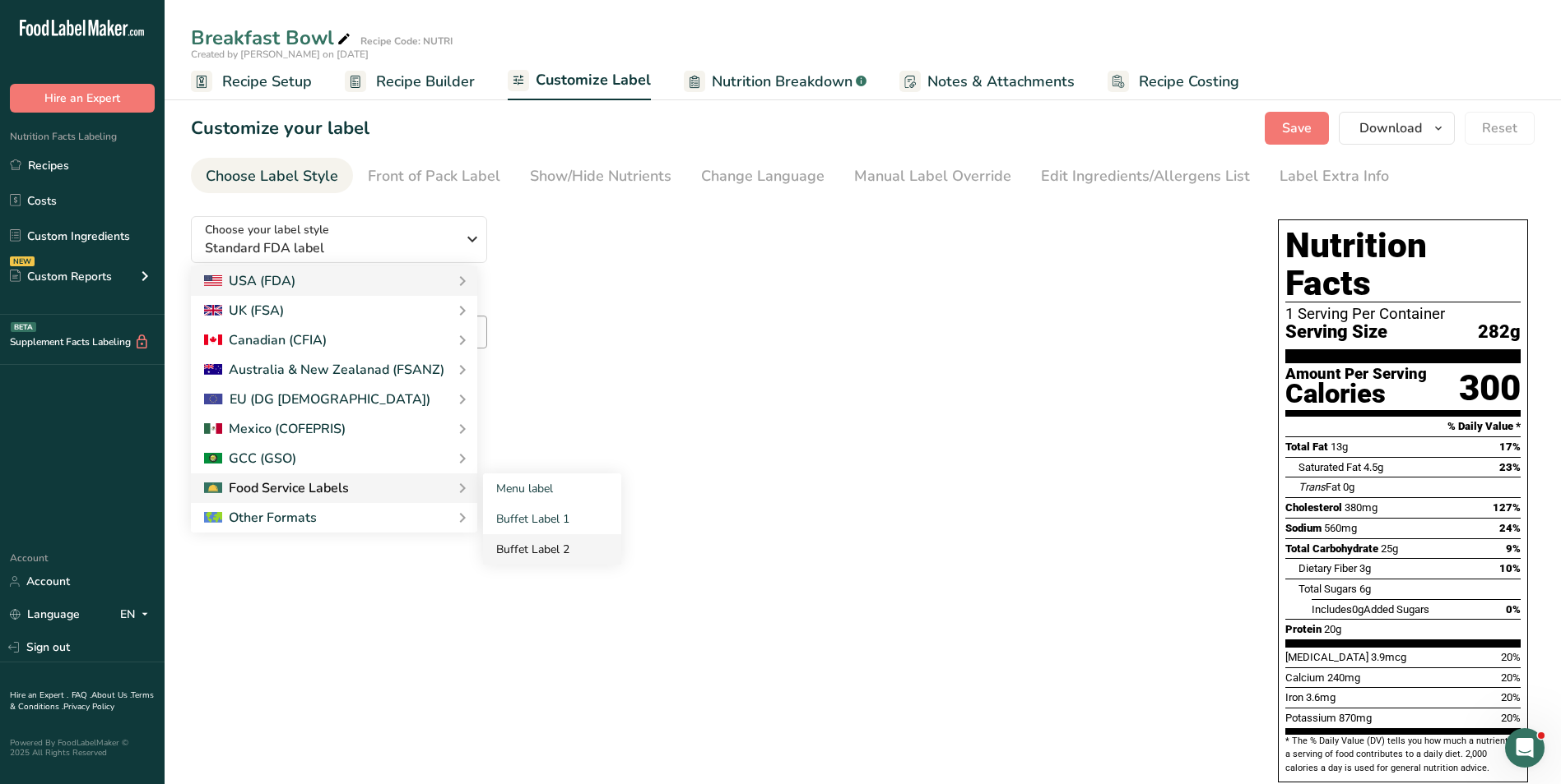
checkbox input "false"
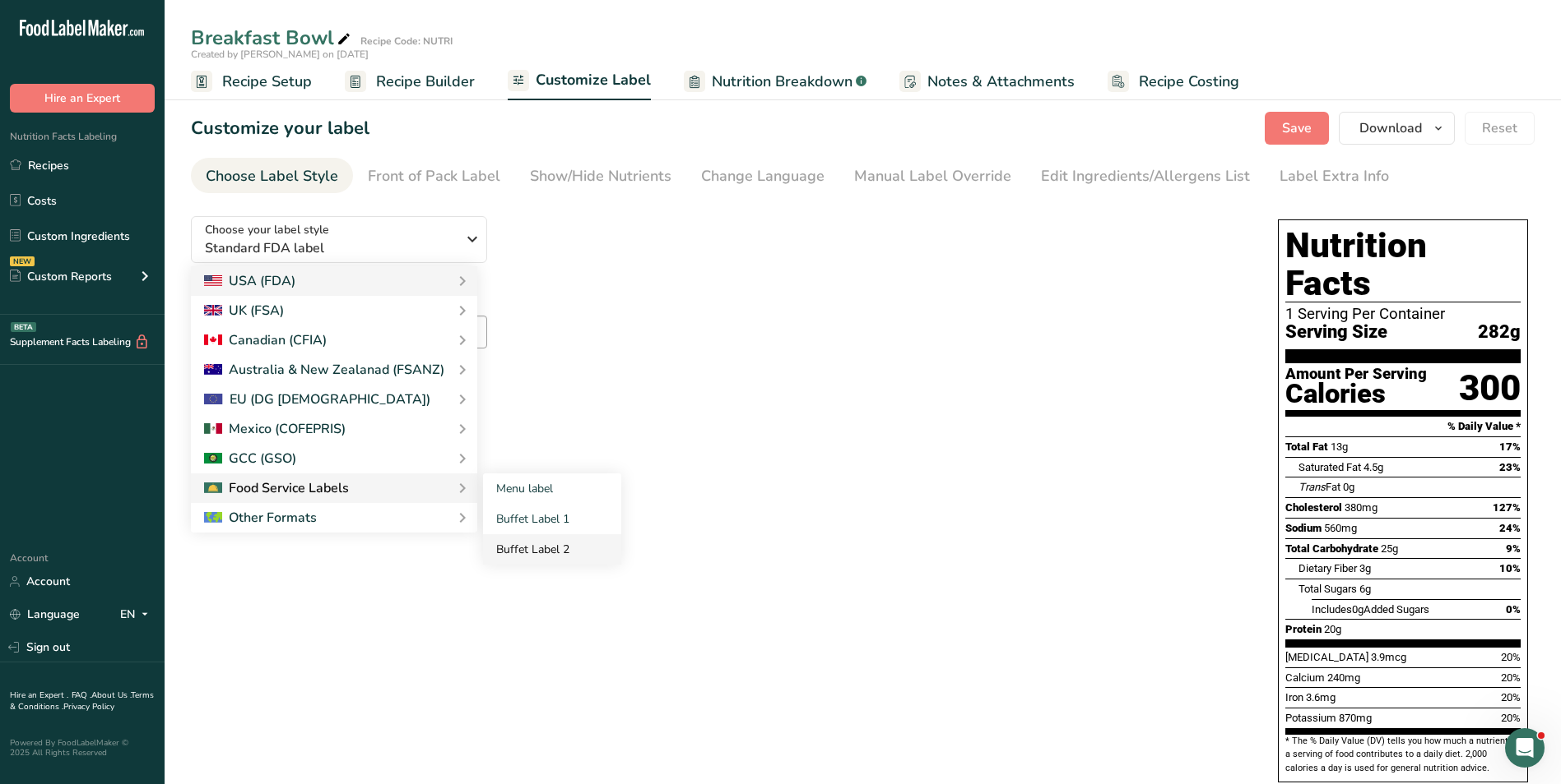
checkbox input "false"
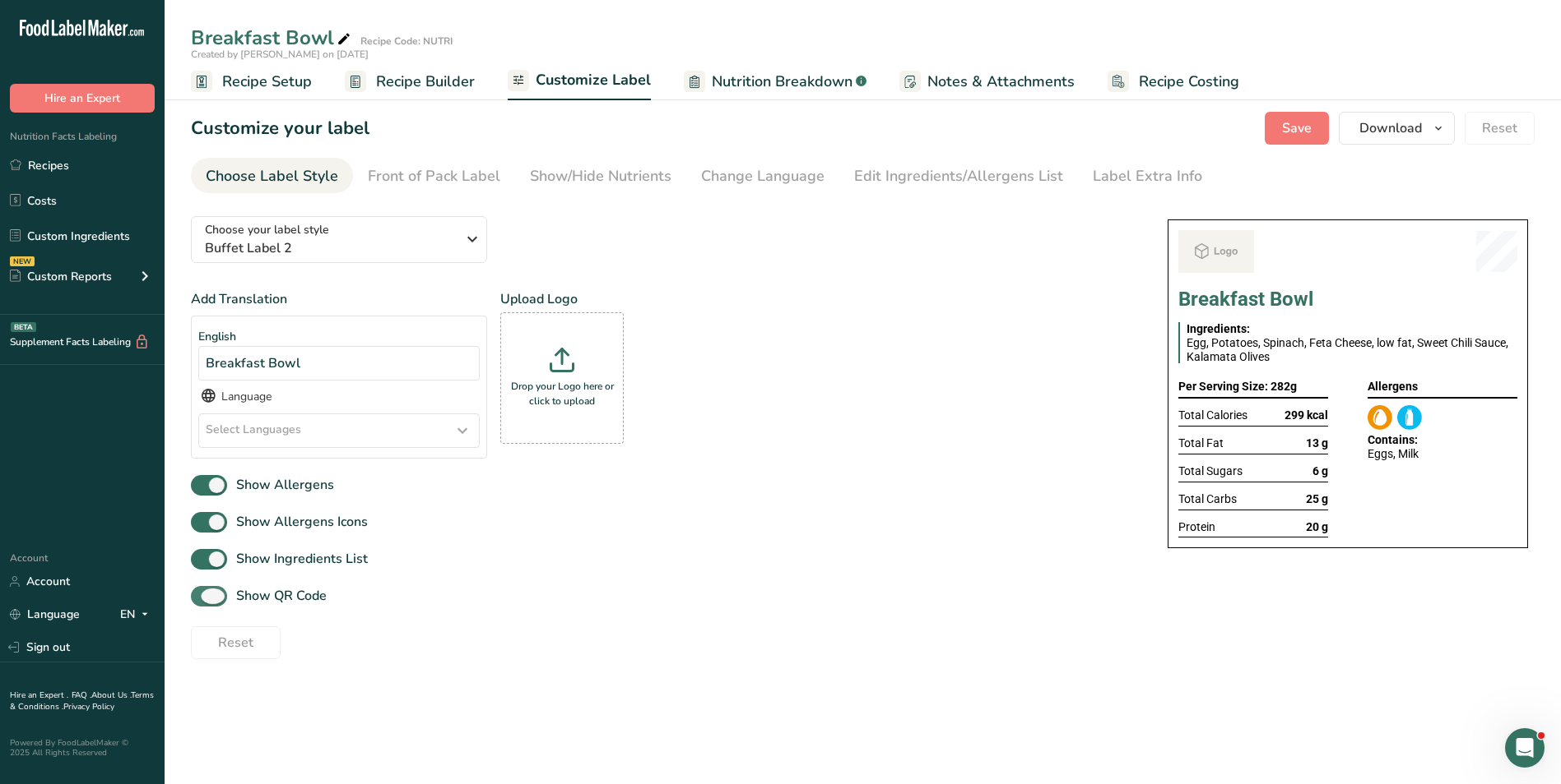
click at [279, 588] on span "Show QR Code" at bounding box center [276, 596] width 100 height 20
click at [202, 591] on input "Show QR Code" at bounding box center [196, 596] width 11 height 11
checkbox input "false"
click at [582, 187] on div "Show/Hide Nutrients" at bounding box center [601, 177] width 142 height 22
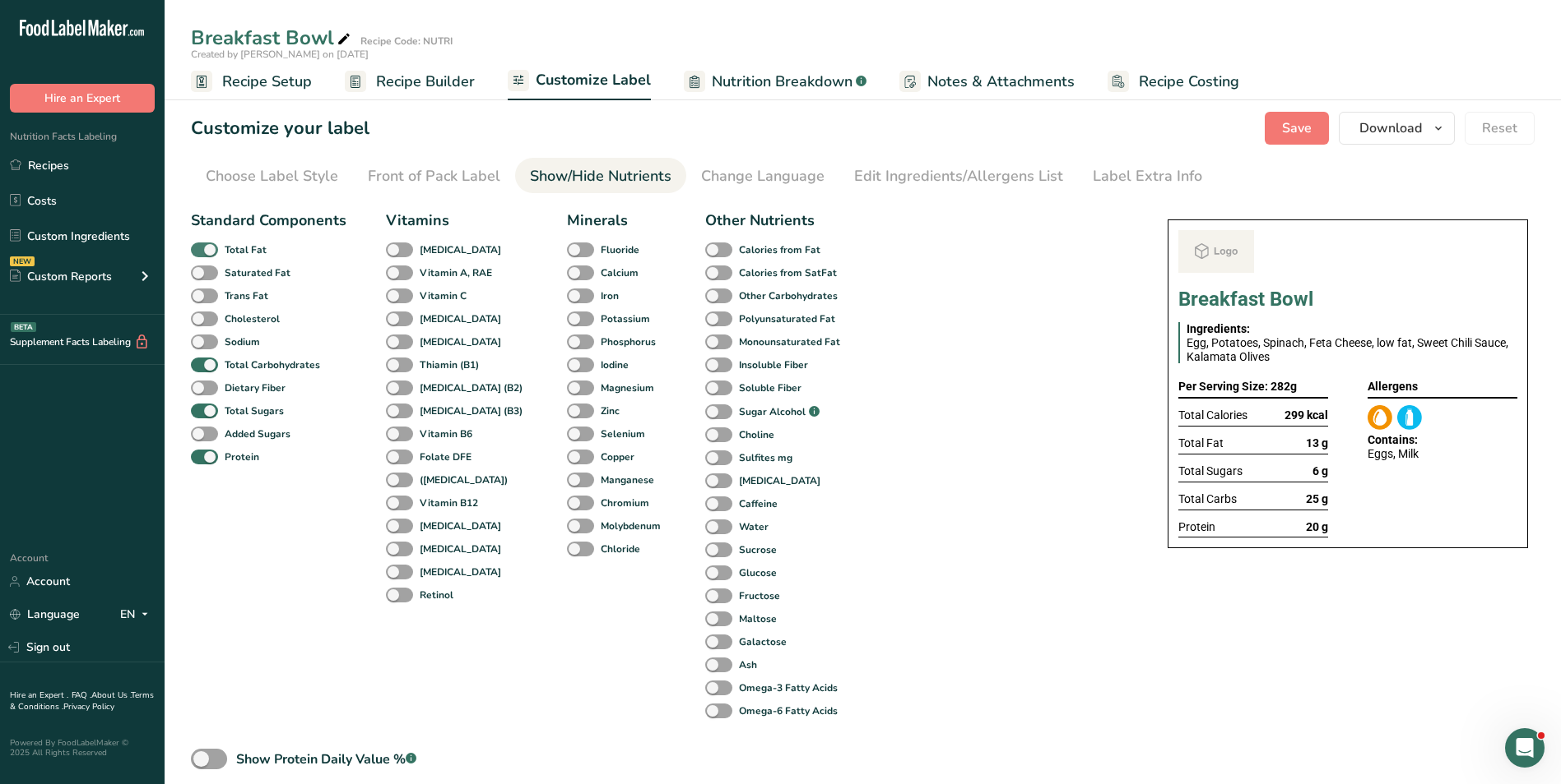
click at [260, 243] on b "Total Fat" at bounding box center [246, 249] width 42 height 15
click at [202, 244] on input "Total Fat" at bounding box center [196, 249] width 11 height 11
checkbox input "false"
click at [225, 404] on b "Total Sugars" at bounding box center [254, 411] width 59 height 15
click at [202, 405] on input "Total Sugars" at bounding box center [196, 410] width 11 height 11
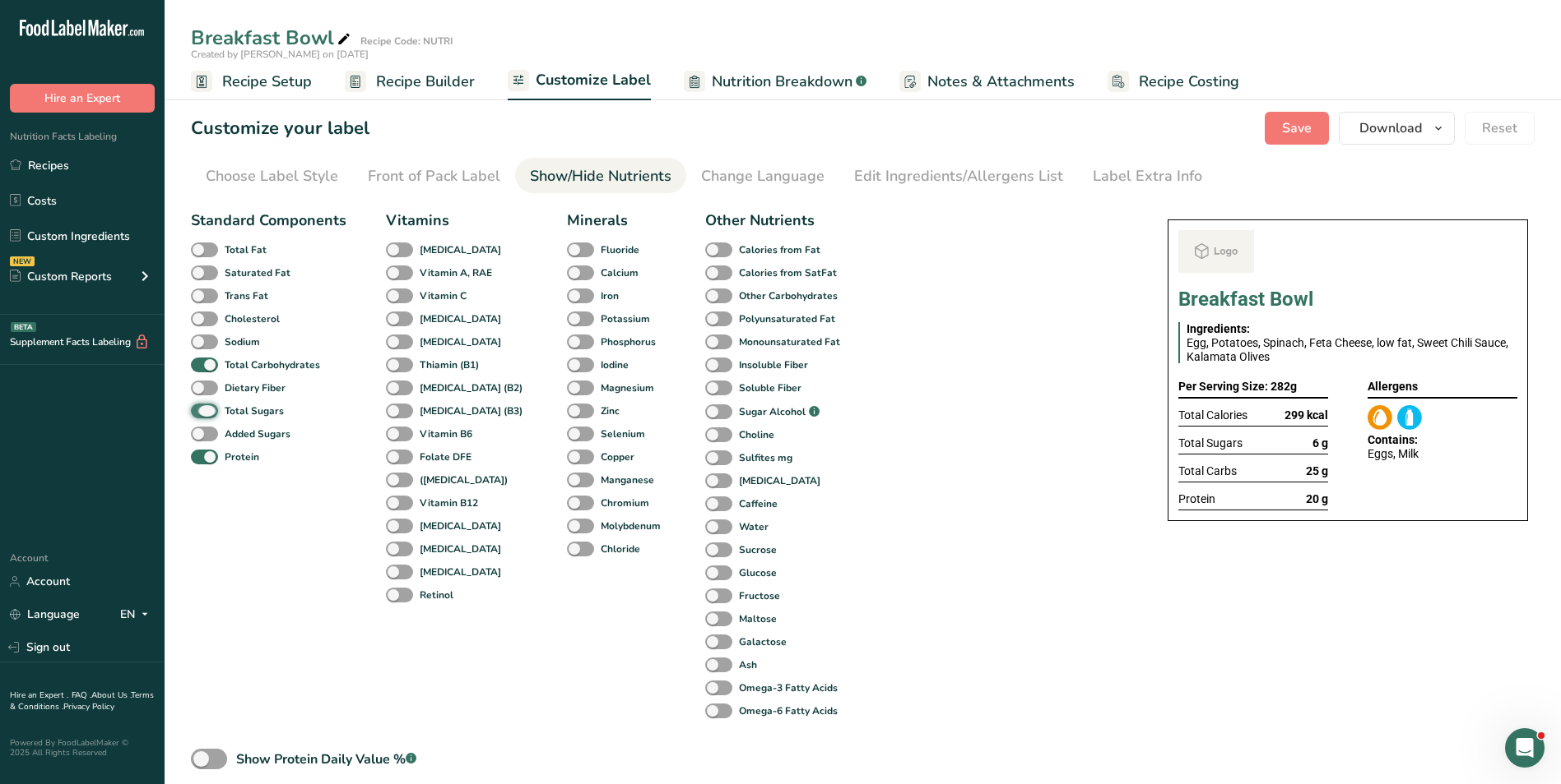
checkbox input "false"
click at [1121, 170] on div "Label Extra Info" at bounding box center [1148, 177] width 110 height 22
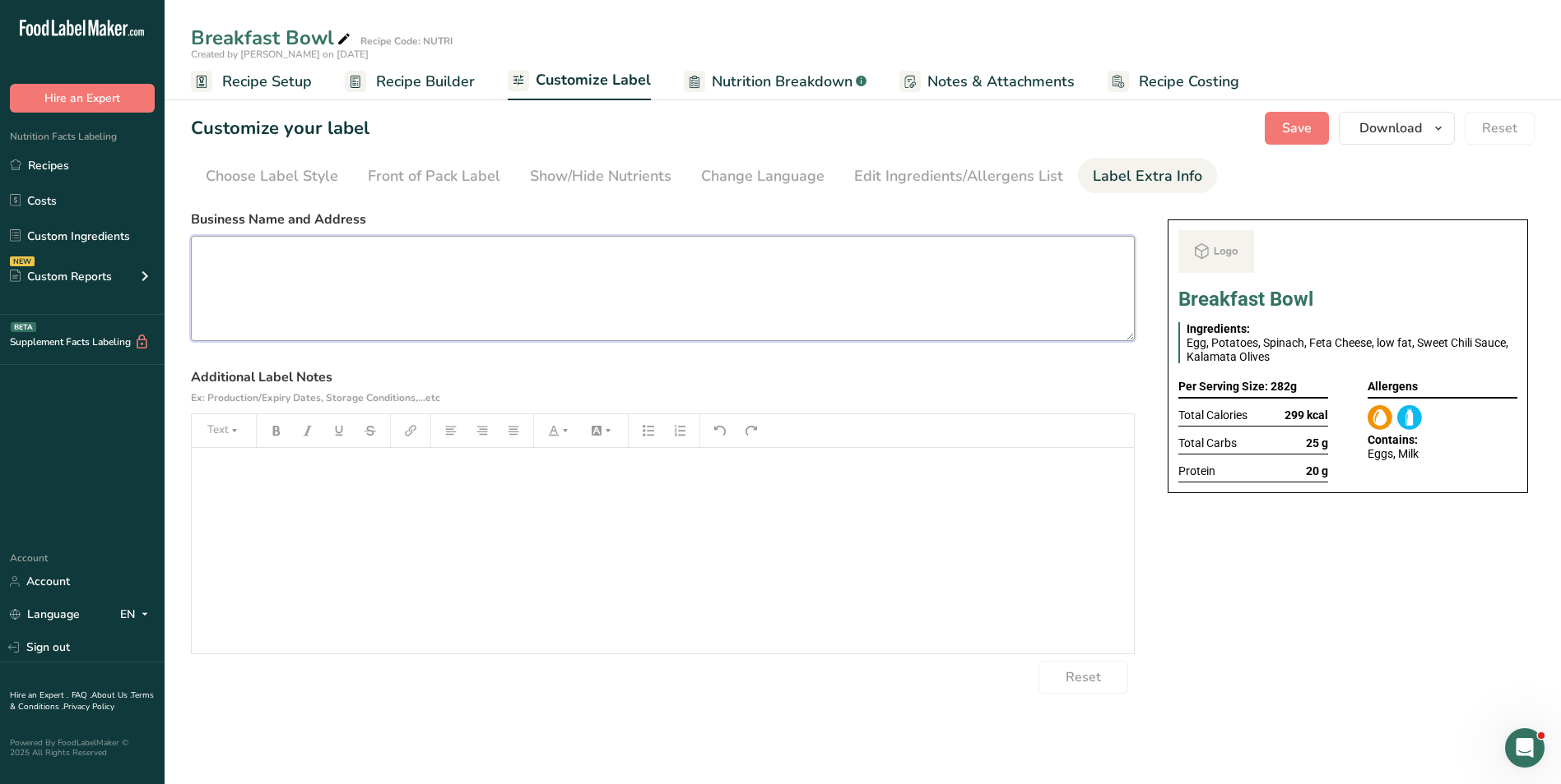
click at [395, 286] on textarea at bounding box center [662, 289] width 943 height 106
click at [293, 276] on textarea at bounding box center [662, 289] width 943 height 106
paste textarea "BREAKFAST Use by: [DATE] Storage: Keep Refrigerated under 5 degrees Heating: Re…"
click at [246, 262] on textarea "BREAKFAST Use by: [DATE] Storage: Keep Refrigerated under 5 degrees Heating: Re…" at bounding box center [662, 289] width 943 height 106
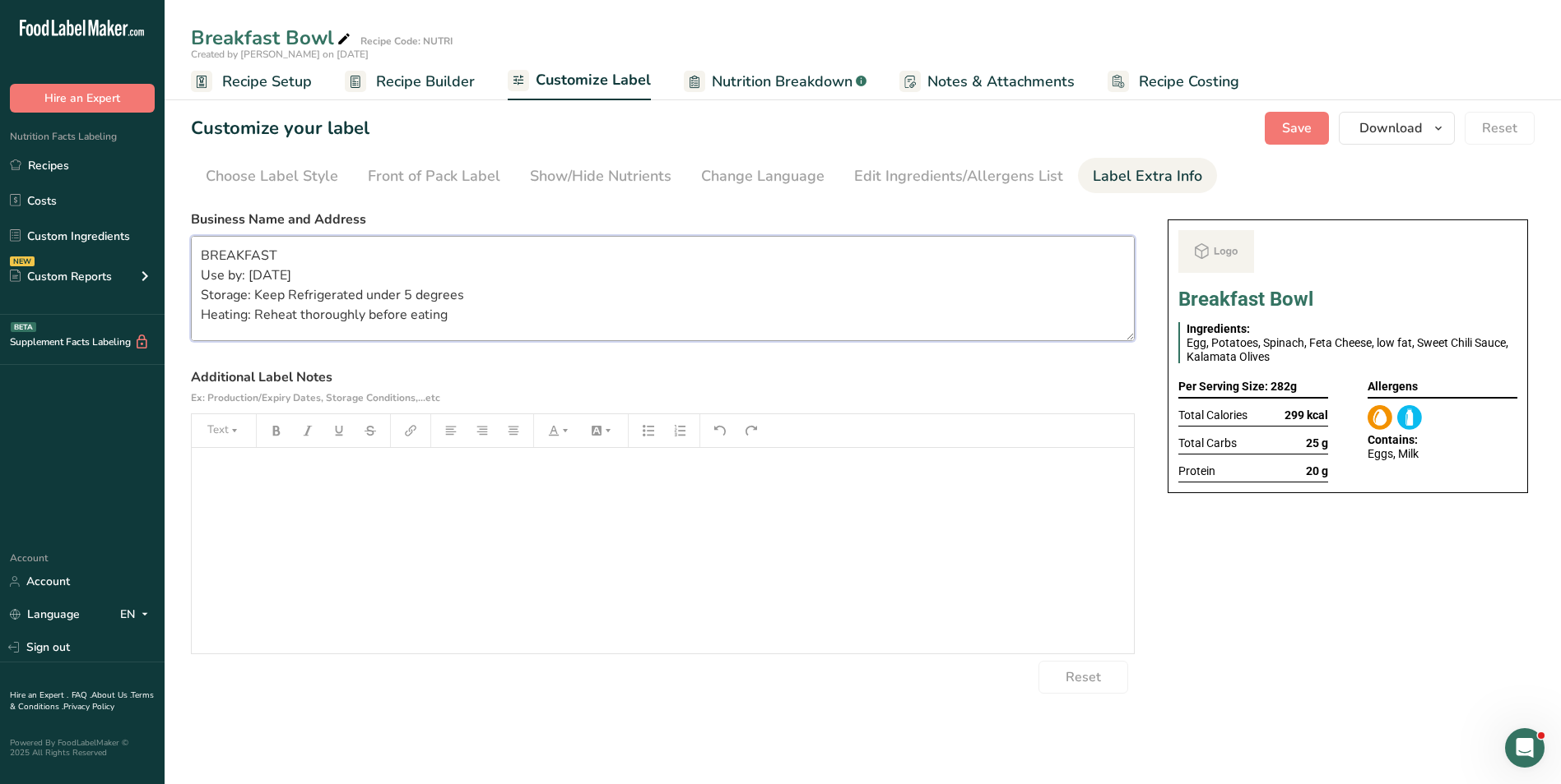
click at [358, 300] on textarea "BREAKFAST Use by: [DATE] Storage: Keep Refrigerated under 5 degrees Heating: Re…" at bounding box center [662, 289] width 943 height 106
click at [253, 272] on textarea "BREAKFAST Use by: [DATE] Storage: Keep Refrigerated under 5 degrees Heating: Re…" at bounding box center [662, 289] width 943 height 106
click at [541, 308] on textarea "BREAKFAST Use by: [DATE] Storage: Keep Refrigerated under 5 degrees Heating: Re…" at bounding box center [662, 289] width 943 height 106
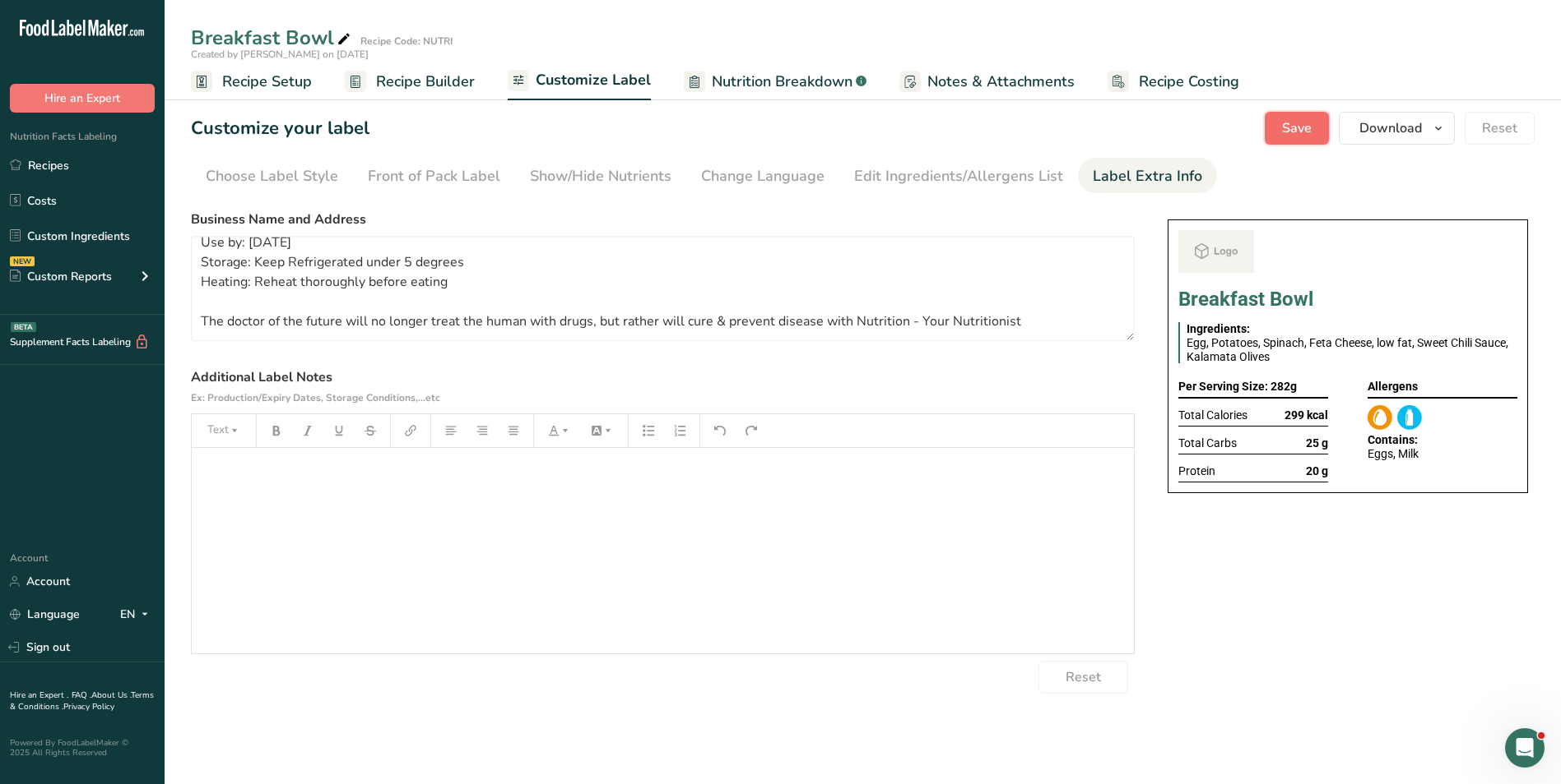
click at [1325, 134] on button "Save" at bounding box center [1297, 128] width 64 height 33
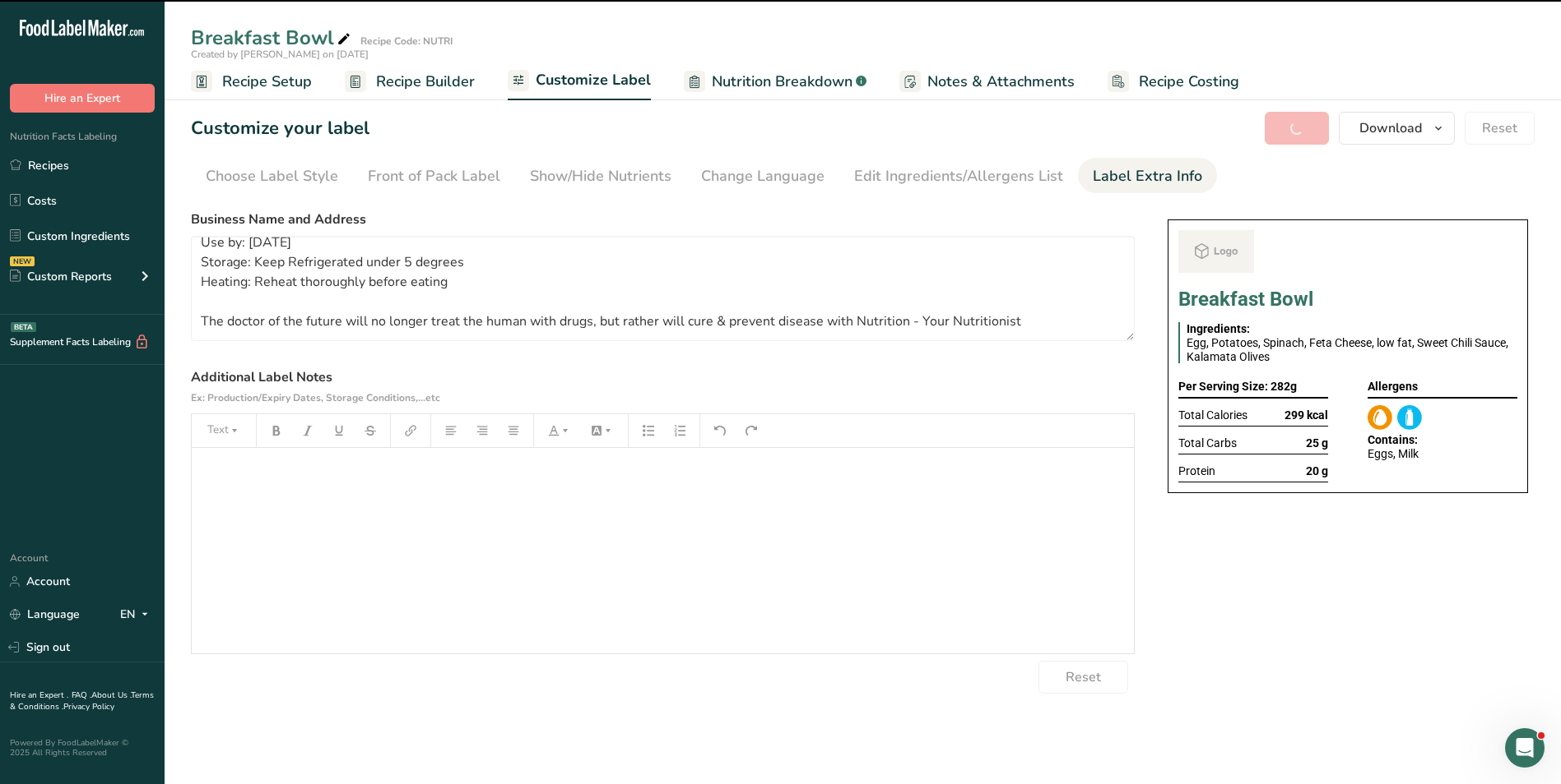
type textarea "BREAKFAST Use by: [DATE] Storage: Keep Refrigerated under 5 degrees Heating: Re…"
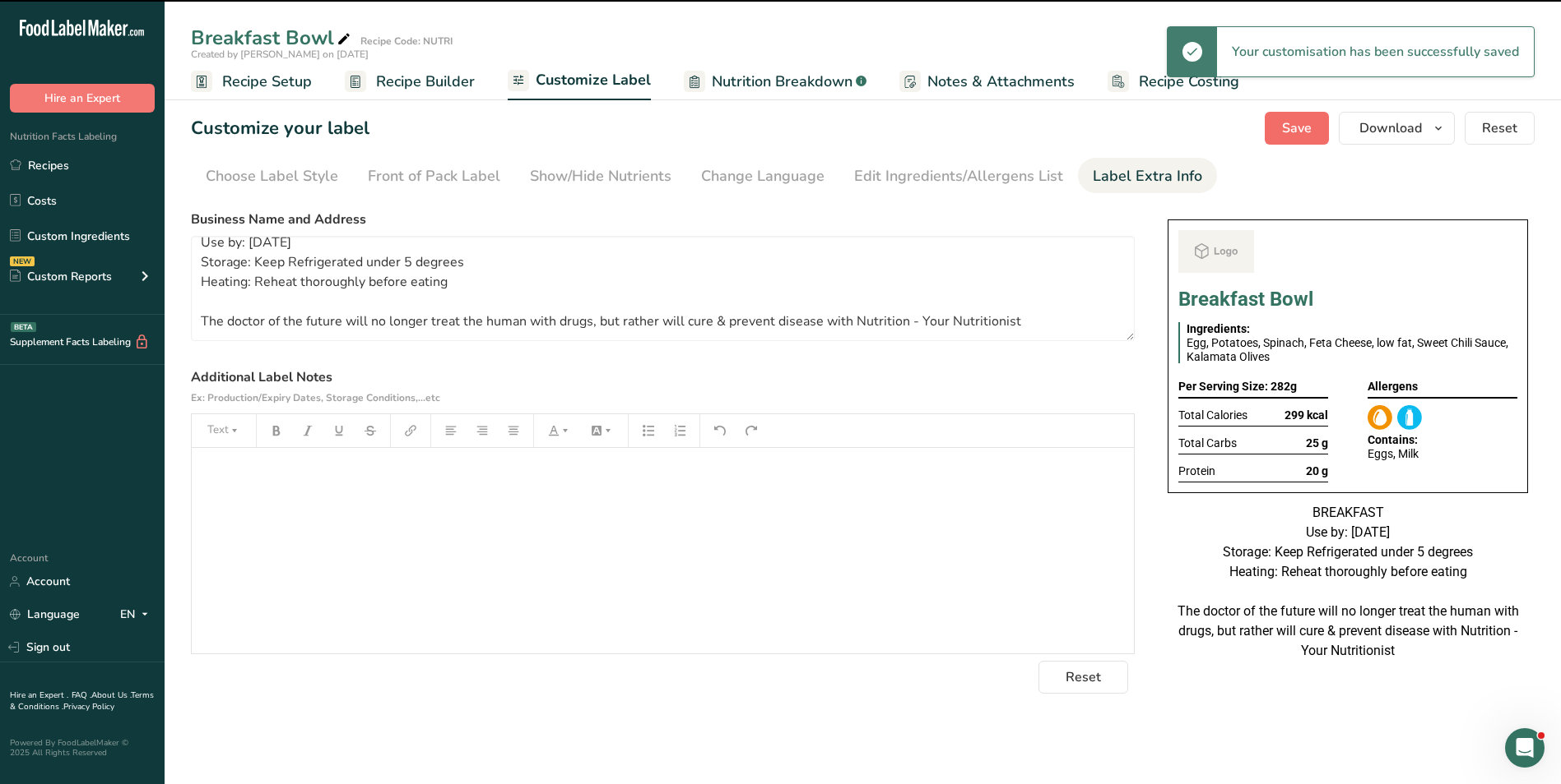
scroll to position [33, 0]
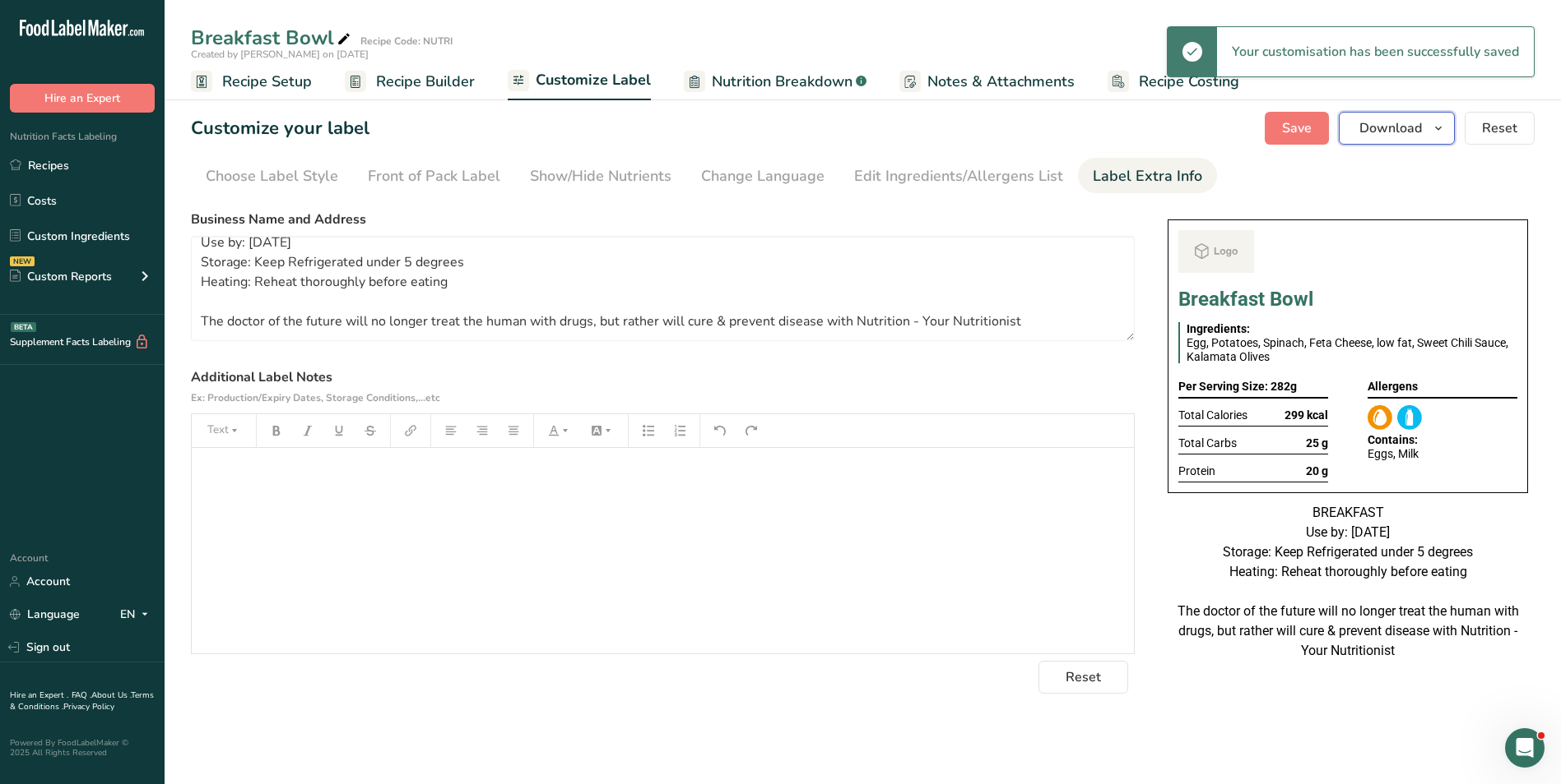
click at [1418, 120] on span "Download" at bounding box center [1390, 129] width 63 height 20
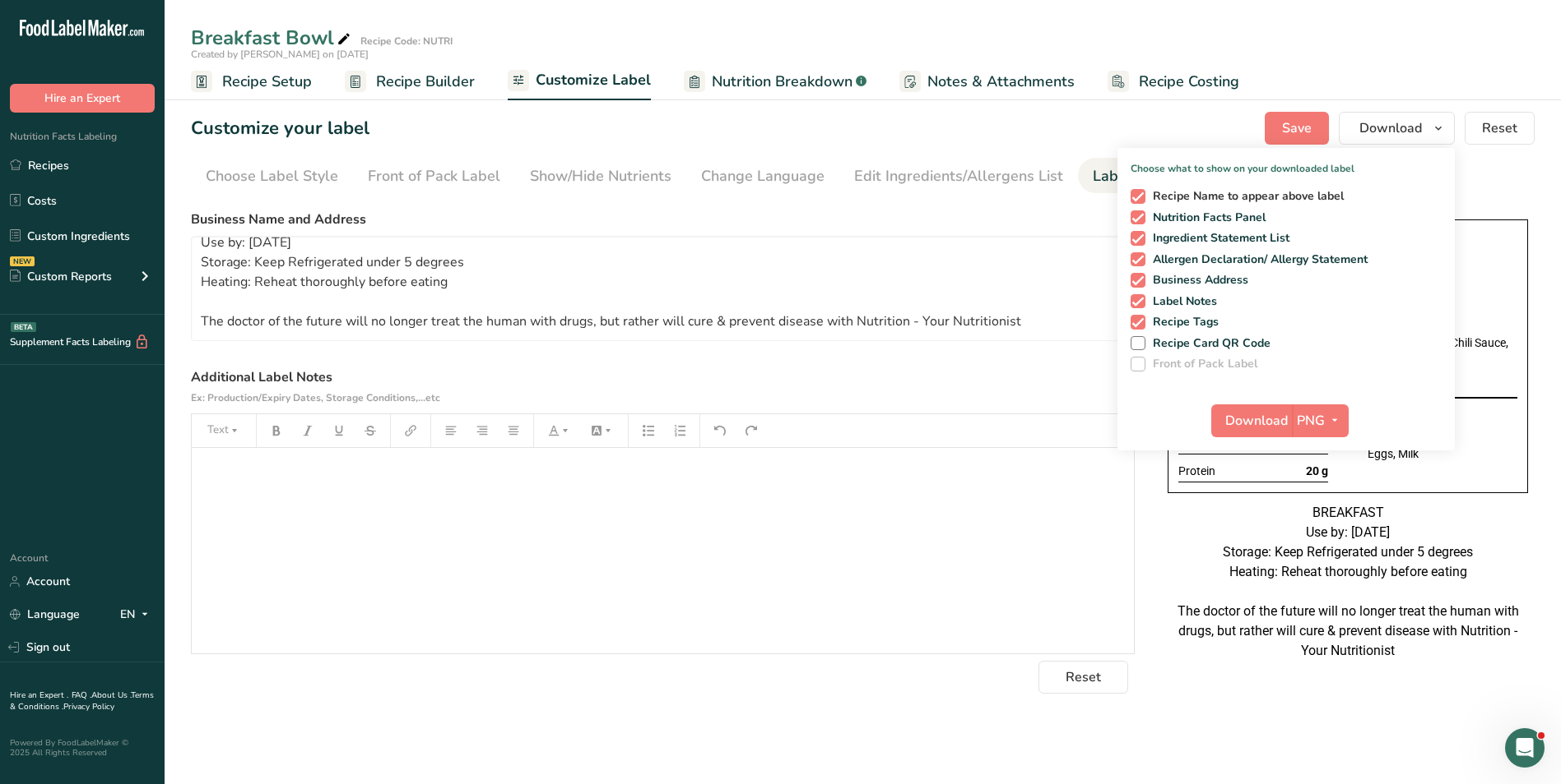
click at [1170, 196] on span "Recipe Name to appear above label" at bounding box center [1244, 196] width 199 height 15
click at [1141, 196] on input "Recipe Name to appear above label" at bounding box center [1136, 196] width 11 height 11
checkbox input "false"
click at [1263, 426] on span "Download" at bounding box center [1256, 421] width 63 height 20
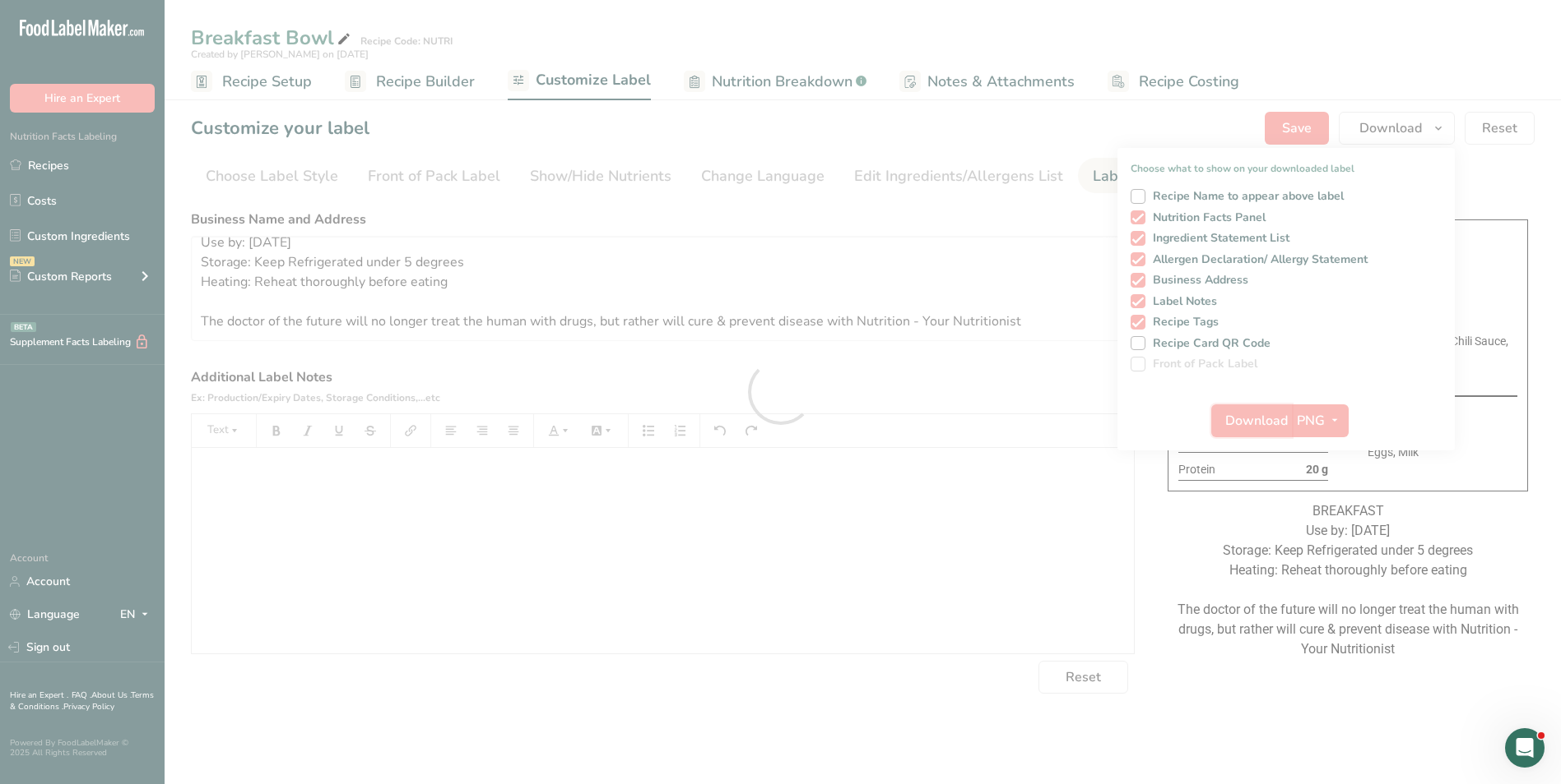
scroll to position [0, 0]
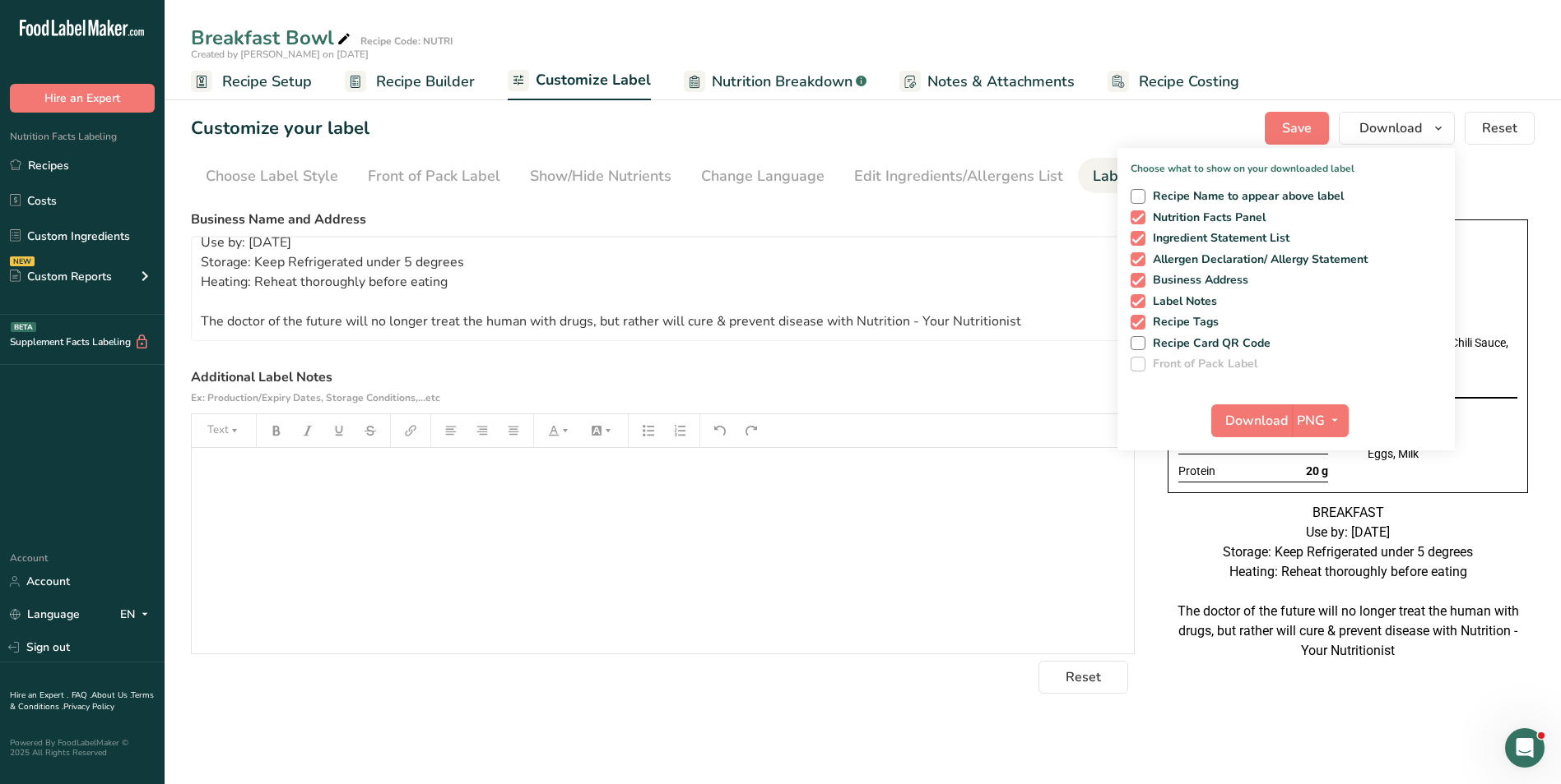
click at [414, 82] on span "Recipe Builder" at bounding box center [425, 82] width 99 height 22
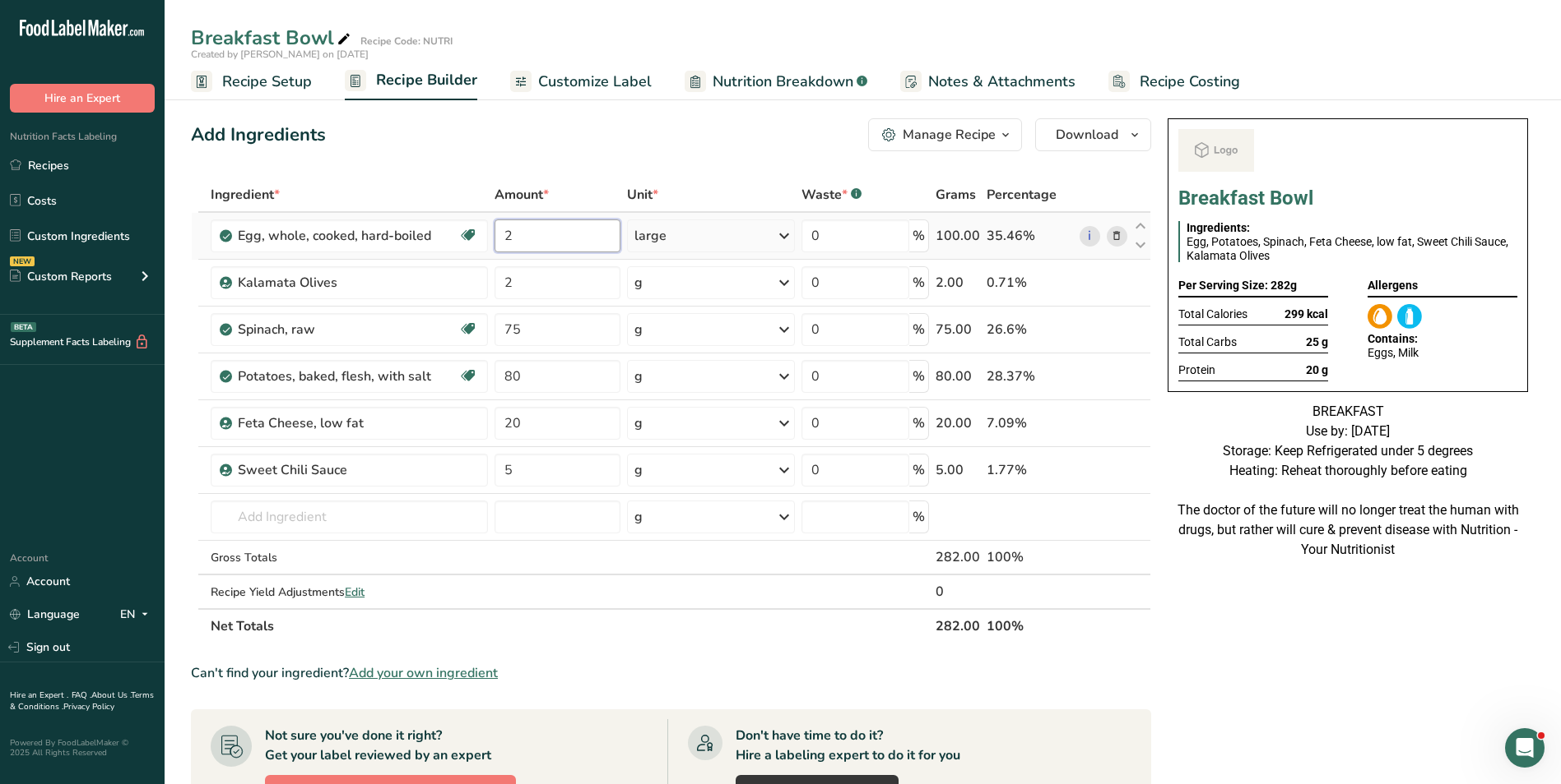
click at [508, 231] on input "2" at bounding box center [557, 235] width 126 height 33
type input "4"
click at [418, 162] on div "Add Ingredients Manage Recipe Delete Recipe Duplicate Recipe Scale Recipe Save …" at bounding box center [676, 703] width 970 height 1183
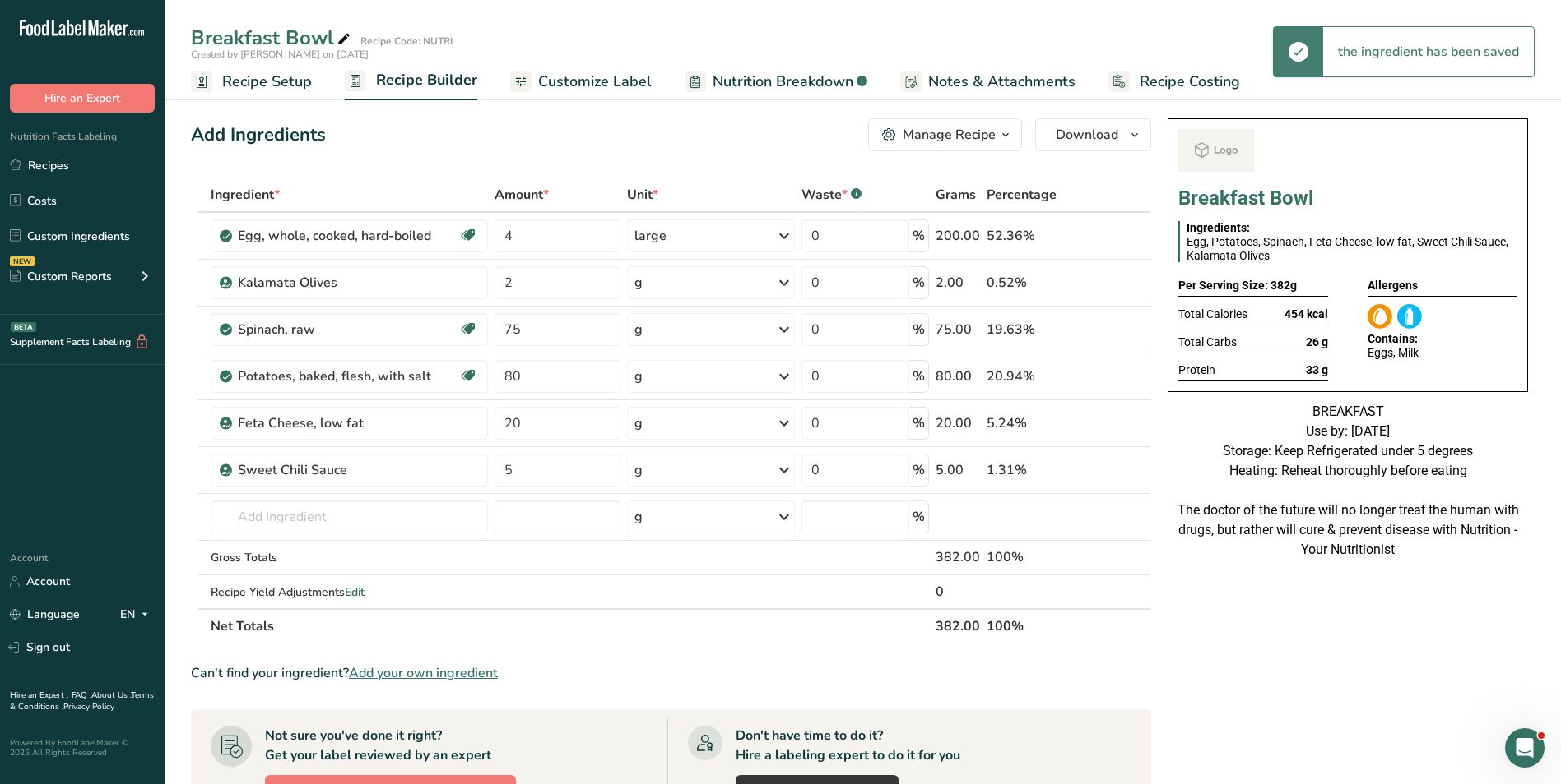
click at [555, 85] on span "Customize Label" at bounding box center [595, 82] width 114 height 22
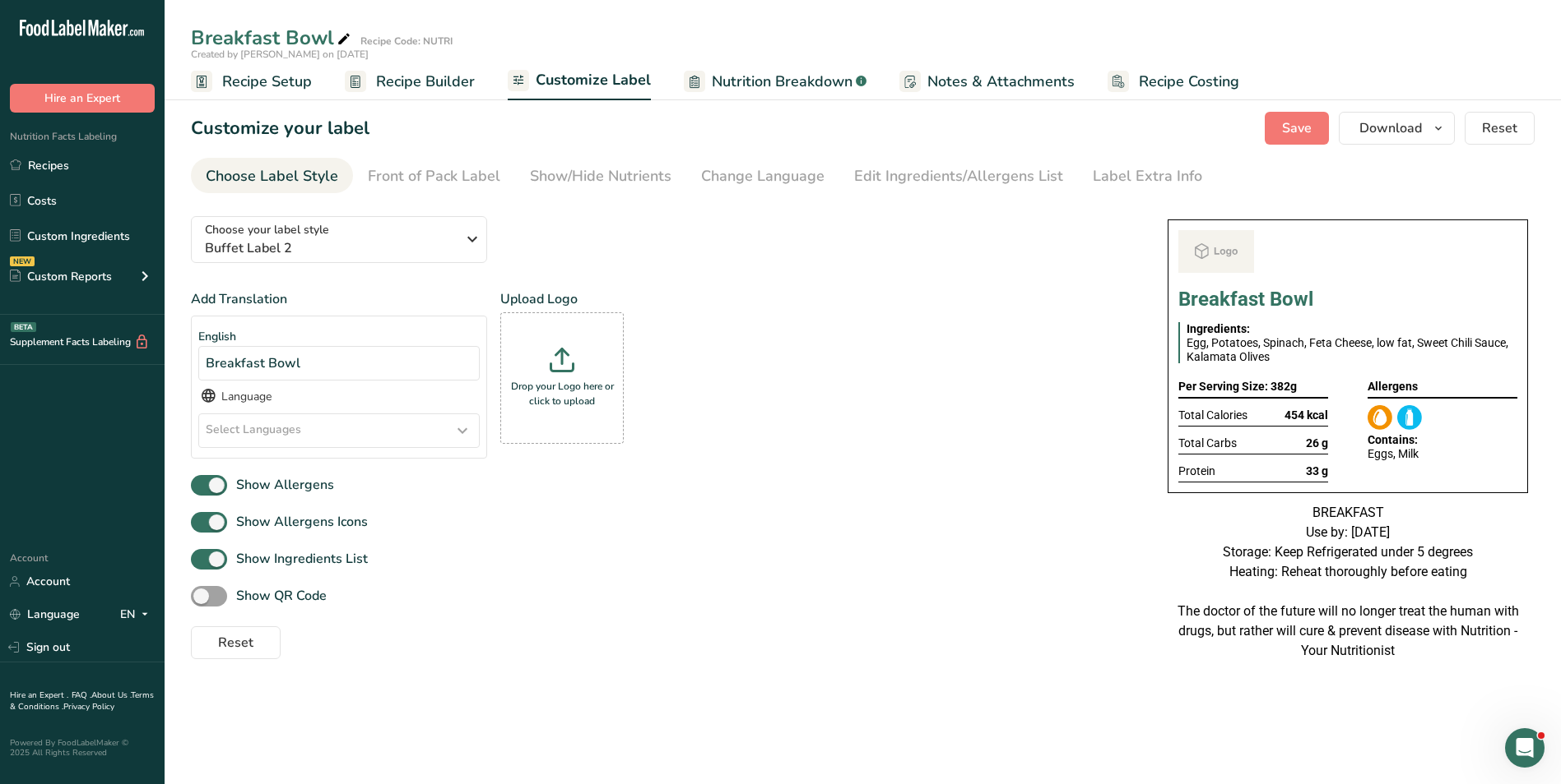
click at [343, 35] on icon at bounding box center [343, 39] width 15 height 23
type input "Breakfast Bowl_Vinod"
click at [1314, 121] on button "Save" at bounding box center [1297, 128] width 64 height 33
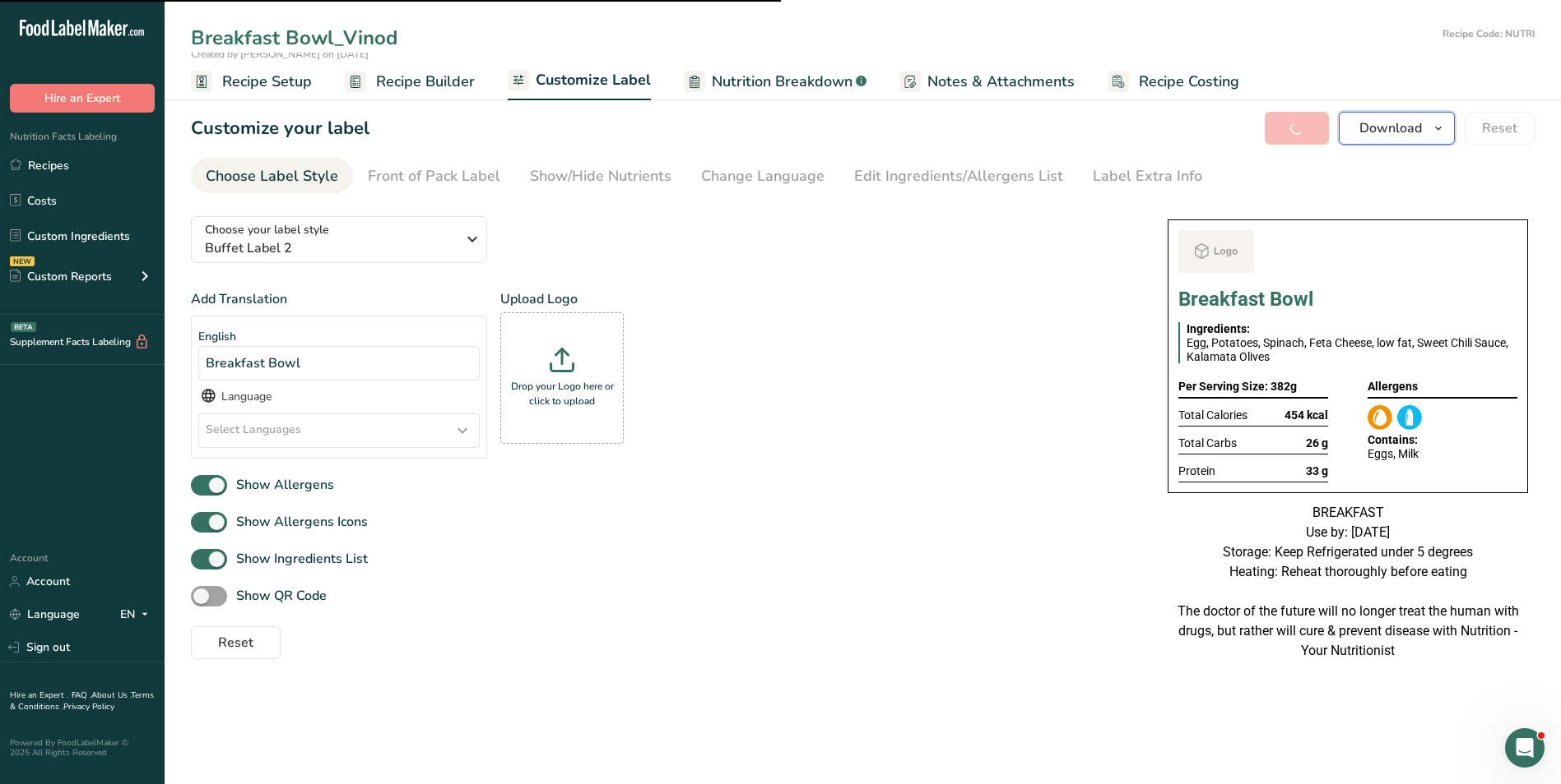
click at [1364, 131] on span "Download" at bounding box center [1390, 129] width 63 height 20
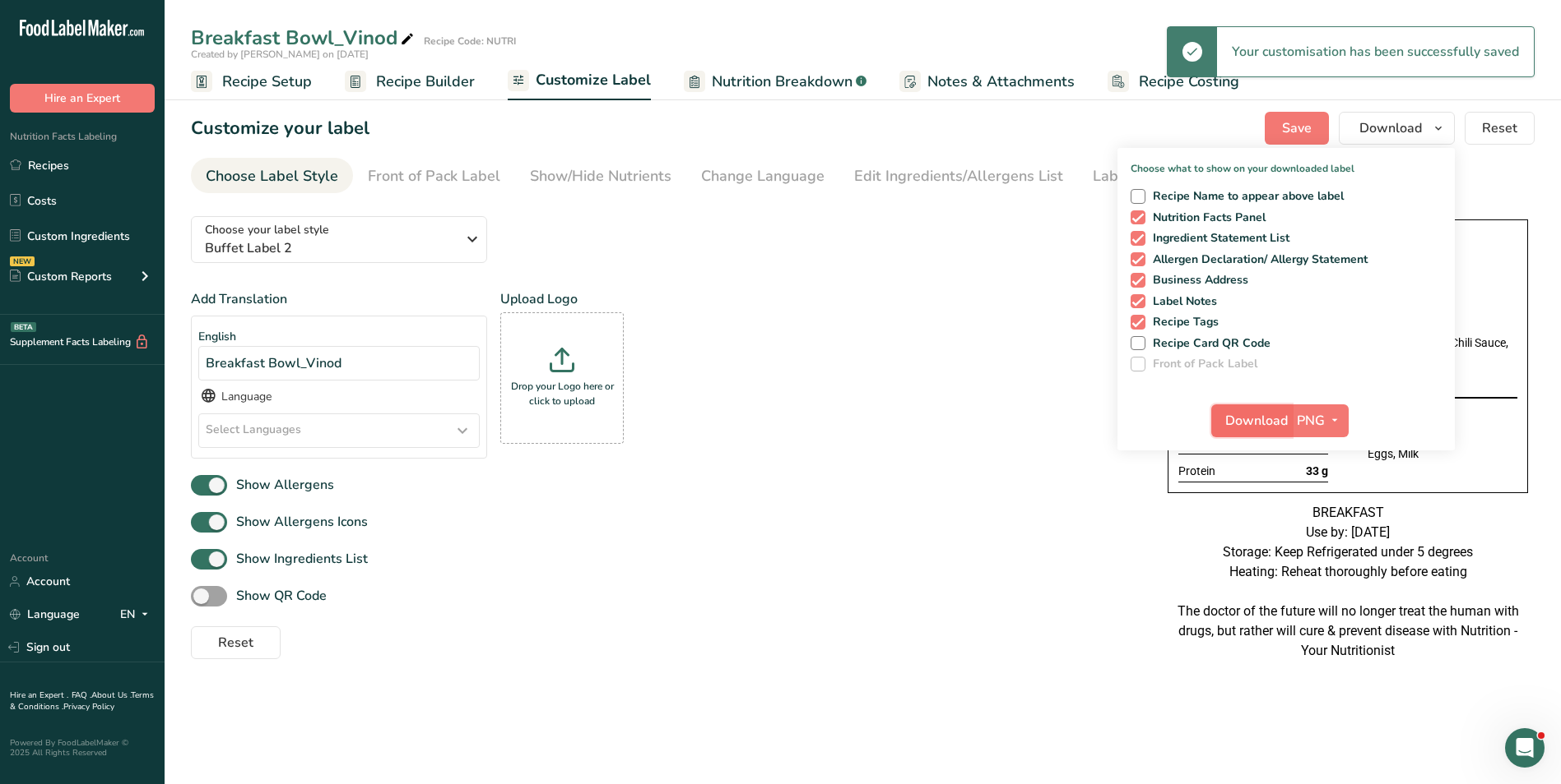
click at [1266, 428] on span "Download" at bounding box center [1256, 421] width 63 height 20
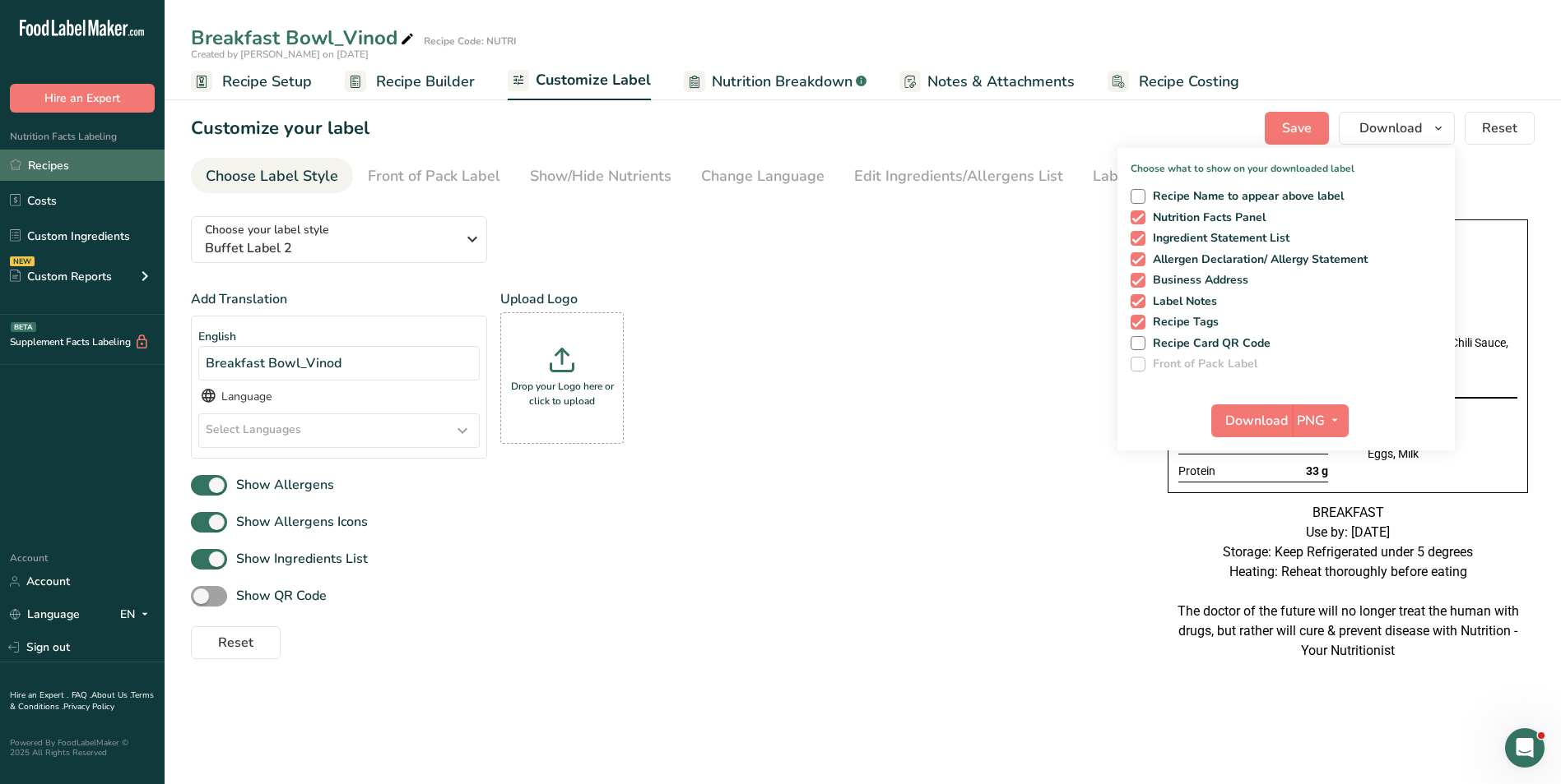
click at [54, 171] on link "Recipes" at bounding box center [82, 165] width 165 height 31
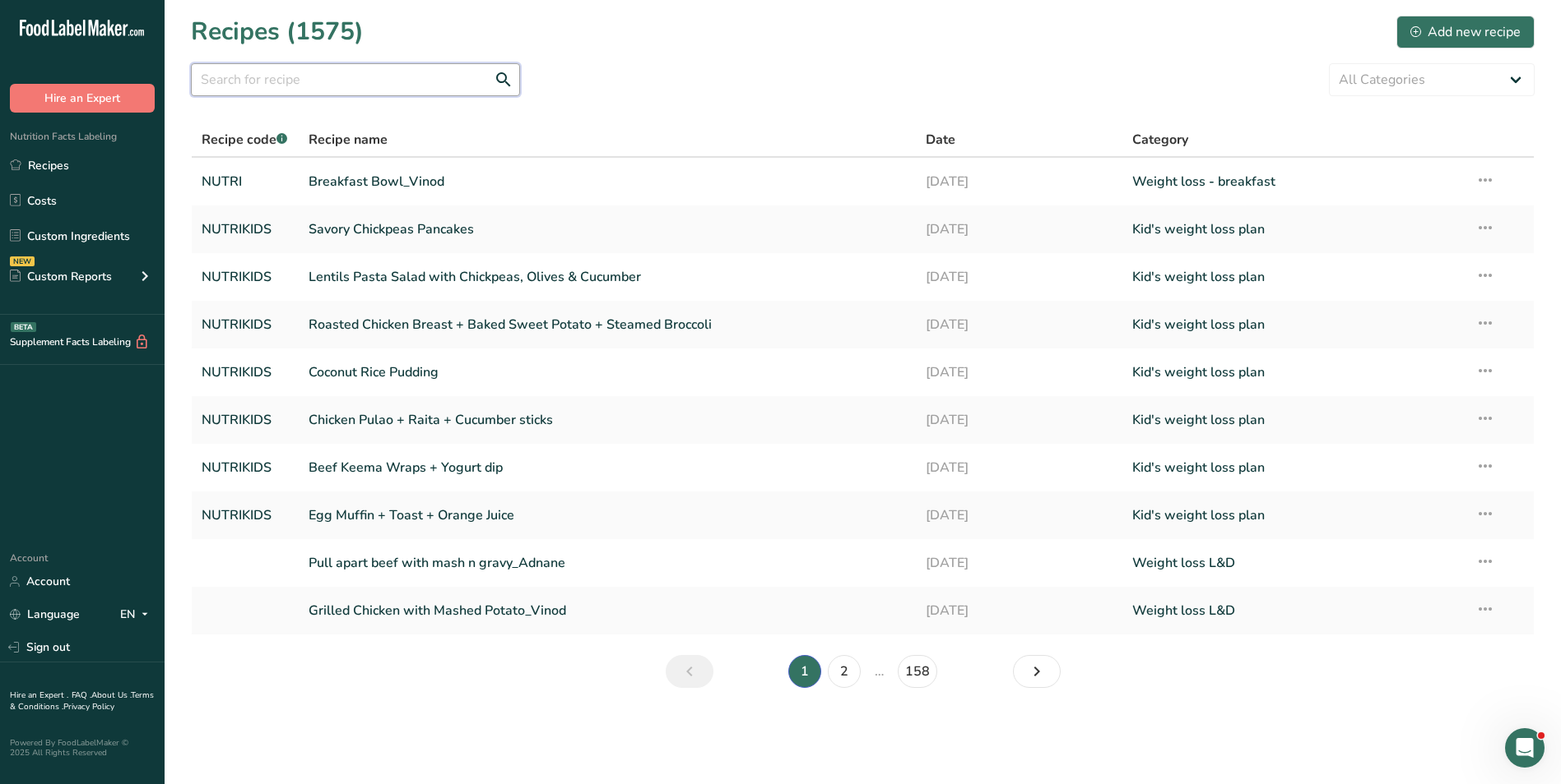
click at [377, 79] on input "text" at bounding box center [355, 79] width 329 height 33
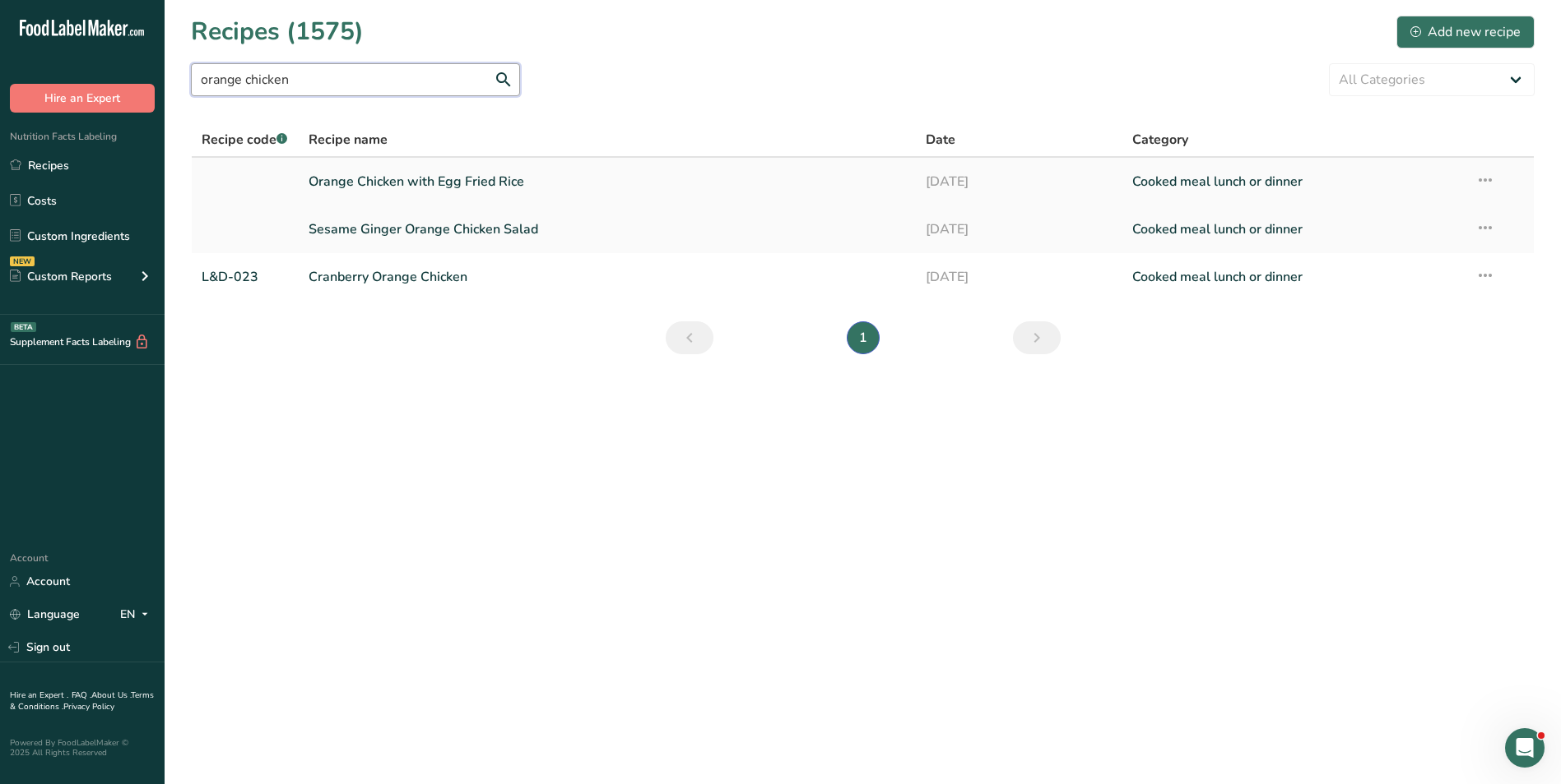
type input "orange chicken"
click at [483, 195] on link "Orange Chicken with Egg Fried Rice" at bounding box center [607, 182] width 598 height 35
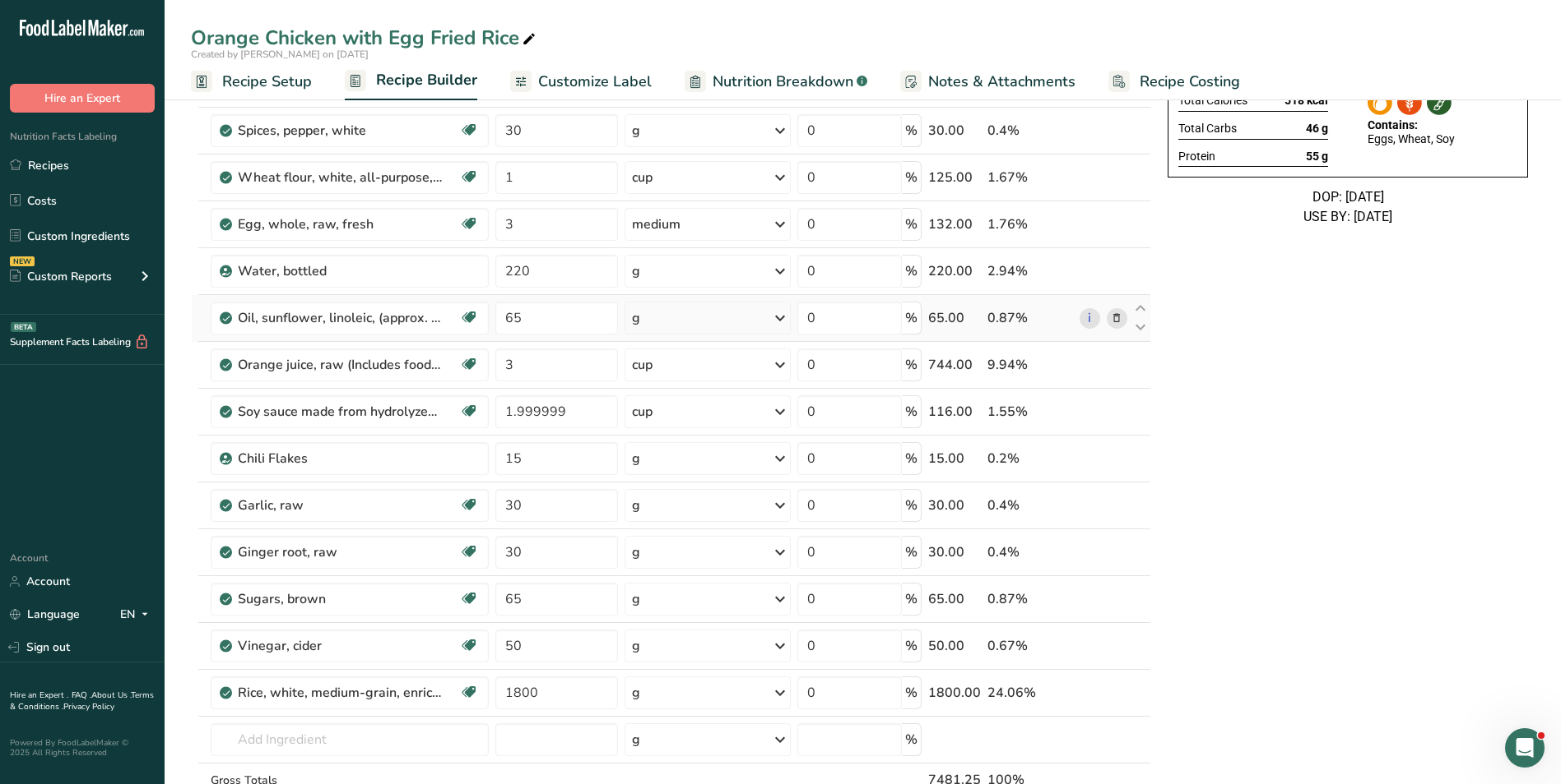
scroll to position [246, 0]
click at [517, 418] on input "1.999999" at bounding box center [556, 411] width 123 height 33
type input "2"
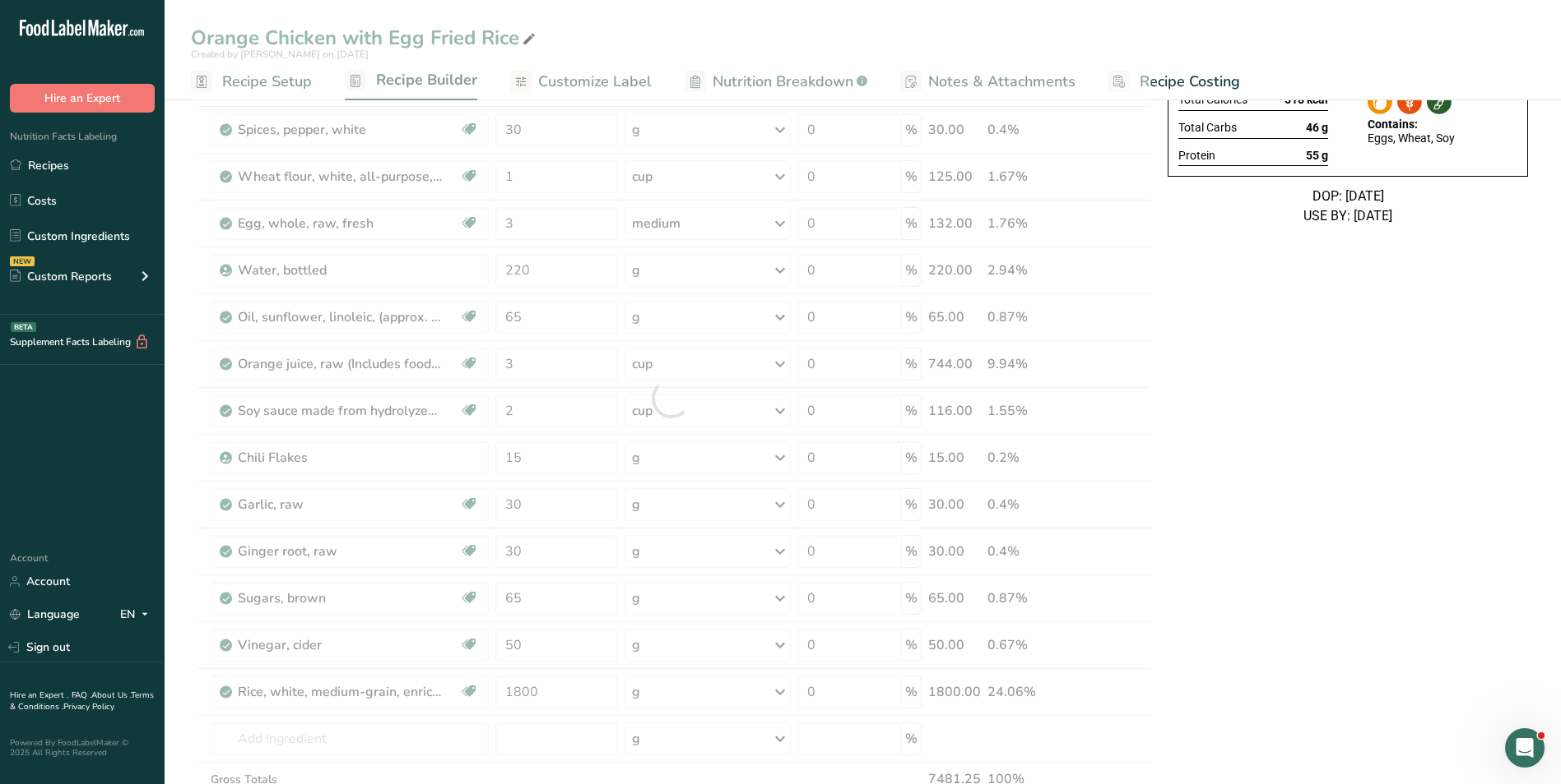
click at [1385, 523] on div "Orange Chicken with Egg Fried Rice Ingredients: Chicken, White Rice, Orange jui…" at bounding box center [1347, 673] width 373 height 1617
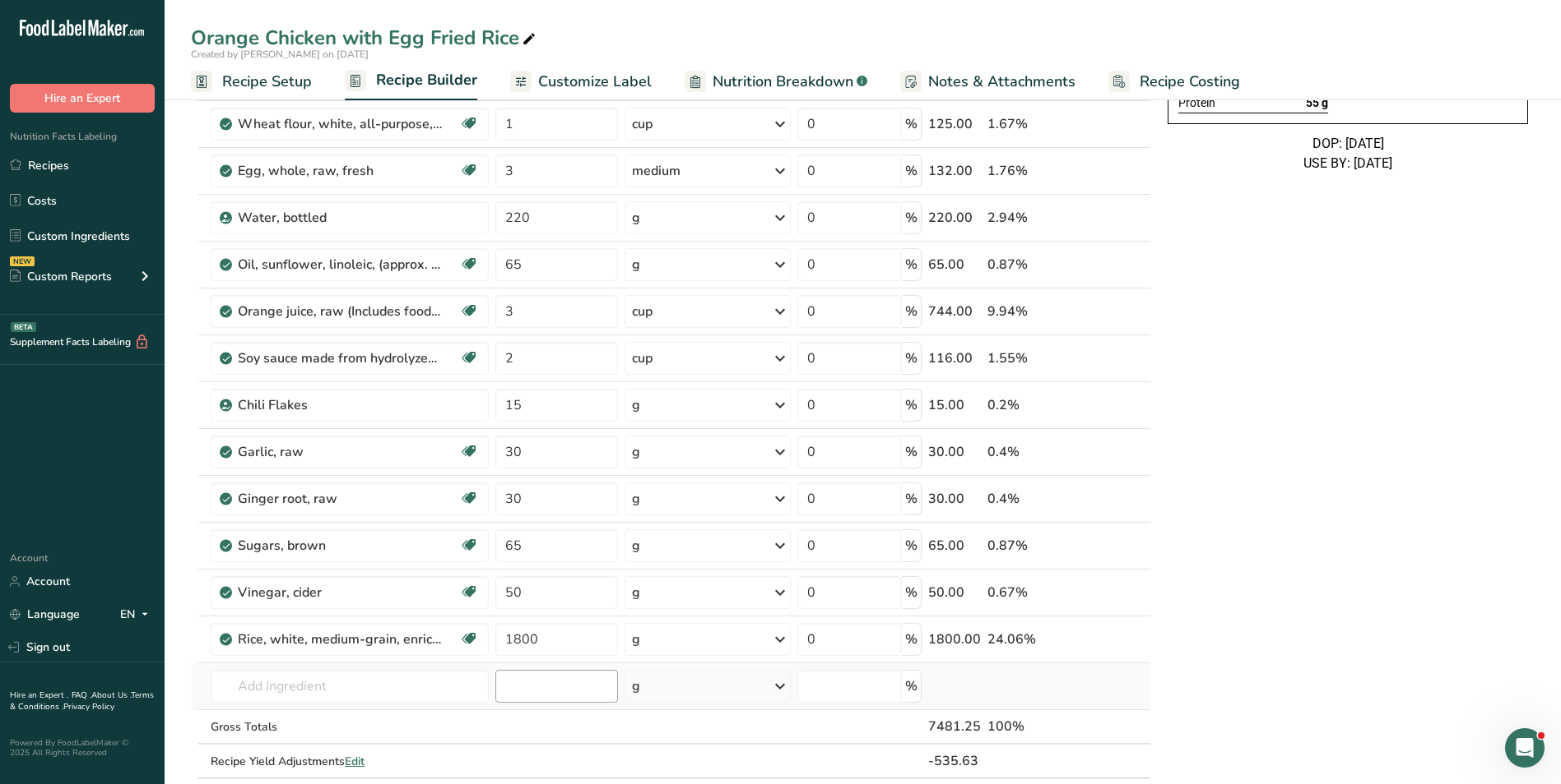
scroll to position [329, 0]
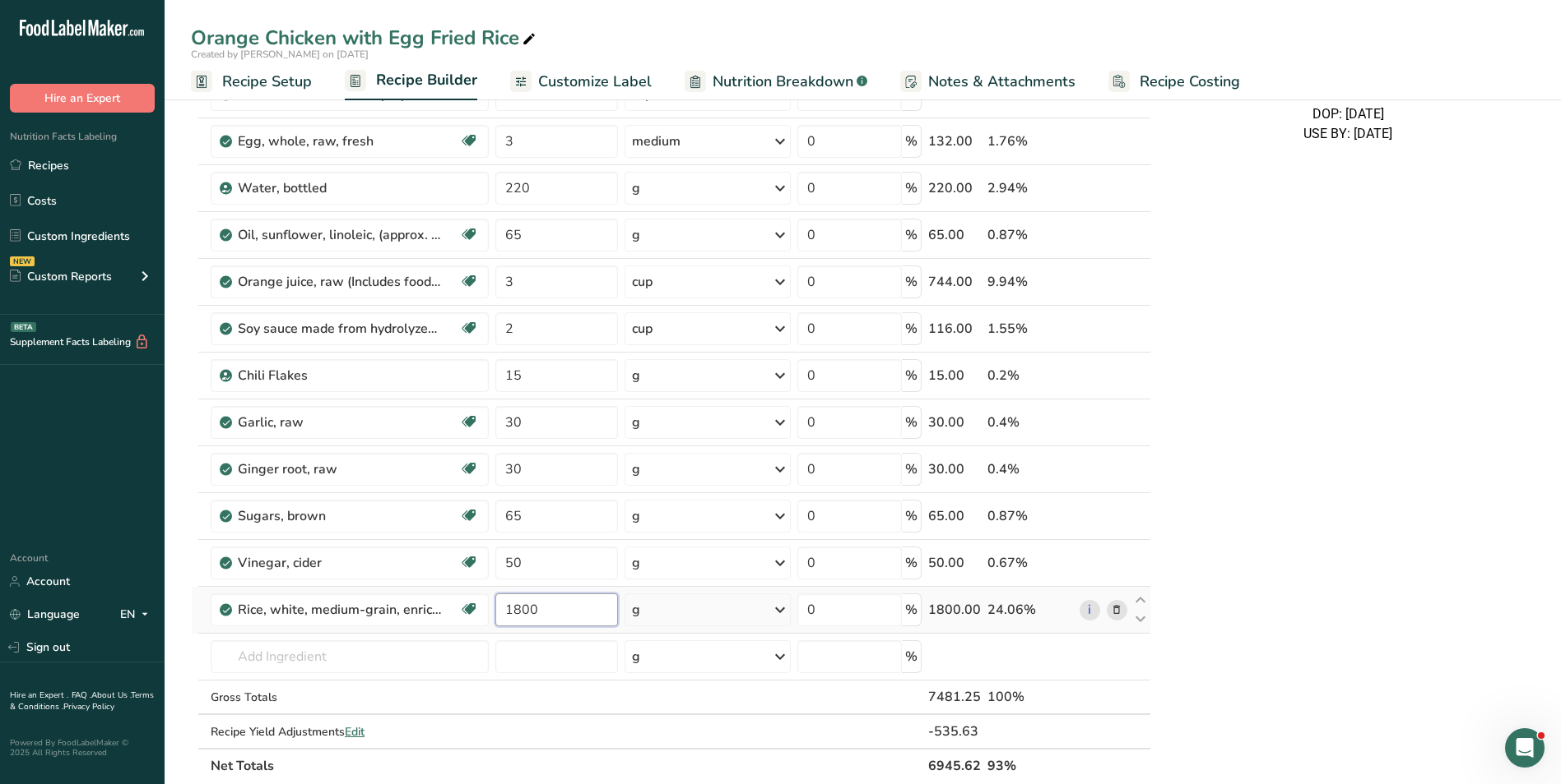
click at [519, 619] on input "1800" at bounding box center [556, 609] width 123 height 33
click at [508, 236] on div "Ingredient * Amount * Unit * Waste * .a-a{fill:#347362;}.b-a{fill:#fff;} Grams …" at bounding box center [671, 315] width 960 height 935
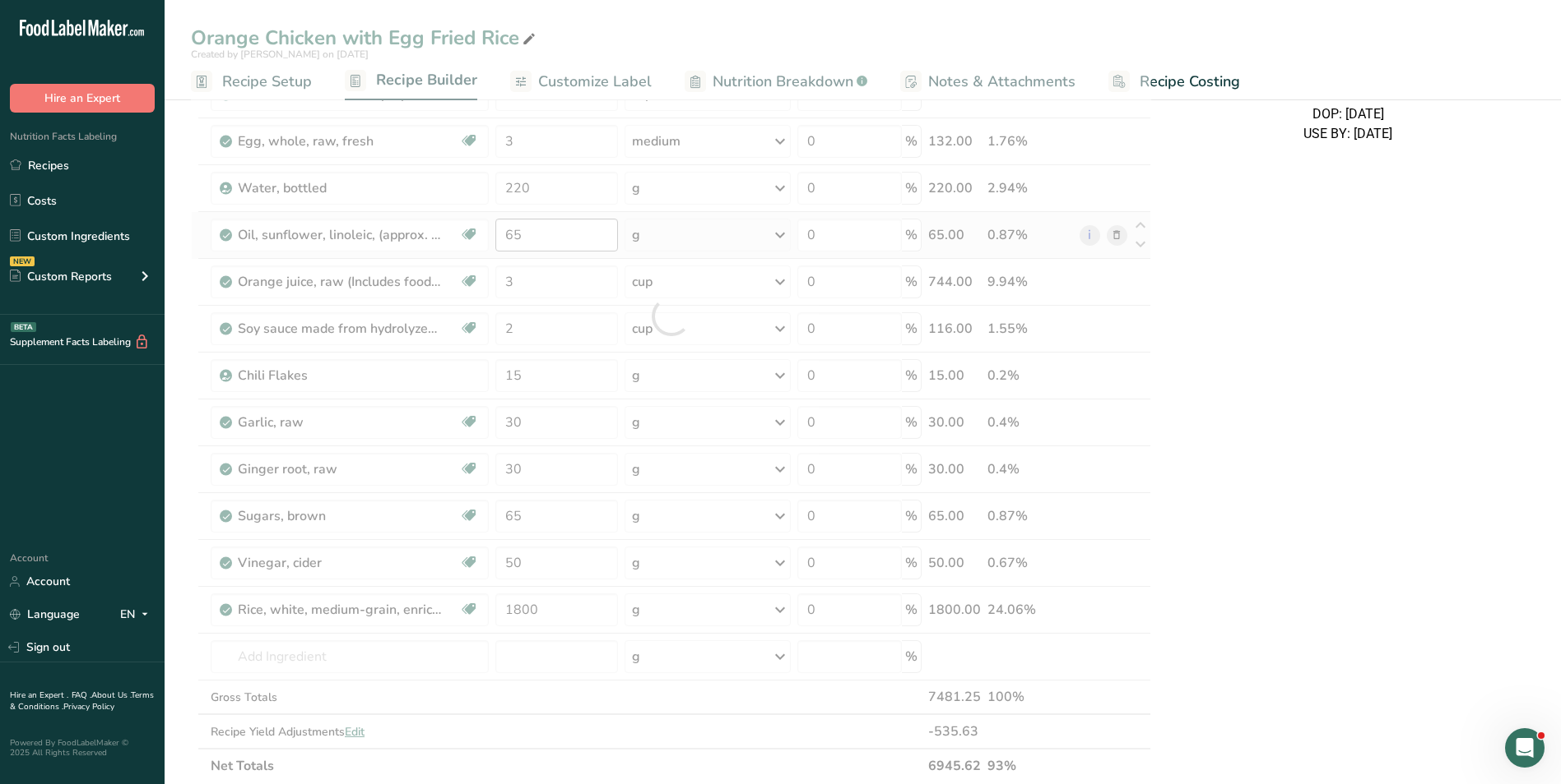
click at [508, 236] on div at bounding box center [671, 315] width 960 height 935
click at [278, 82] on div at bounding box center [671, 315] width 960 height 935
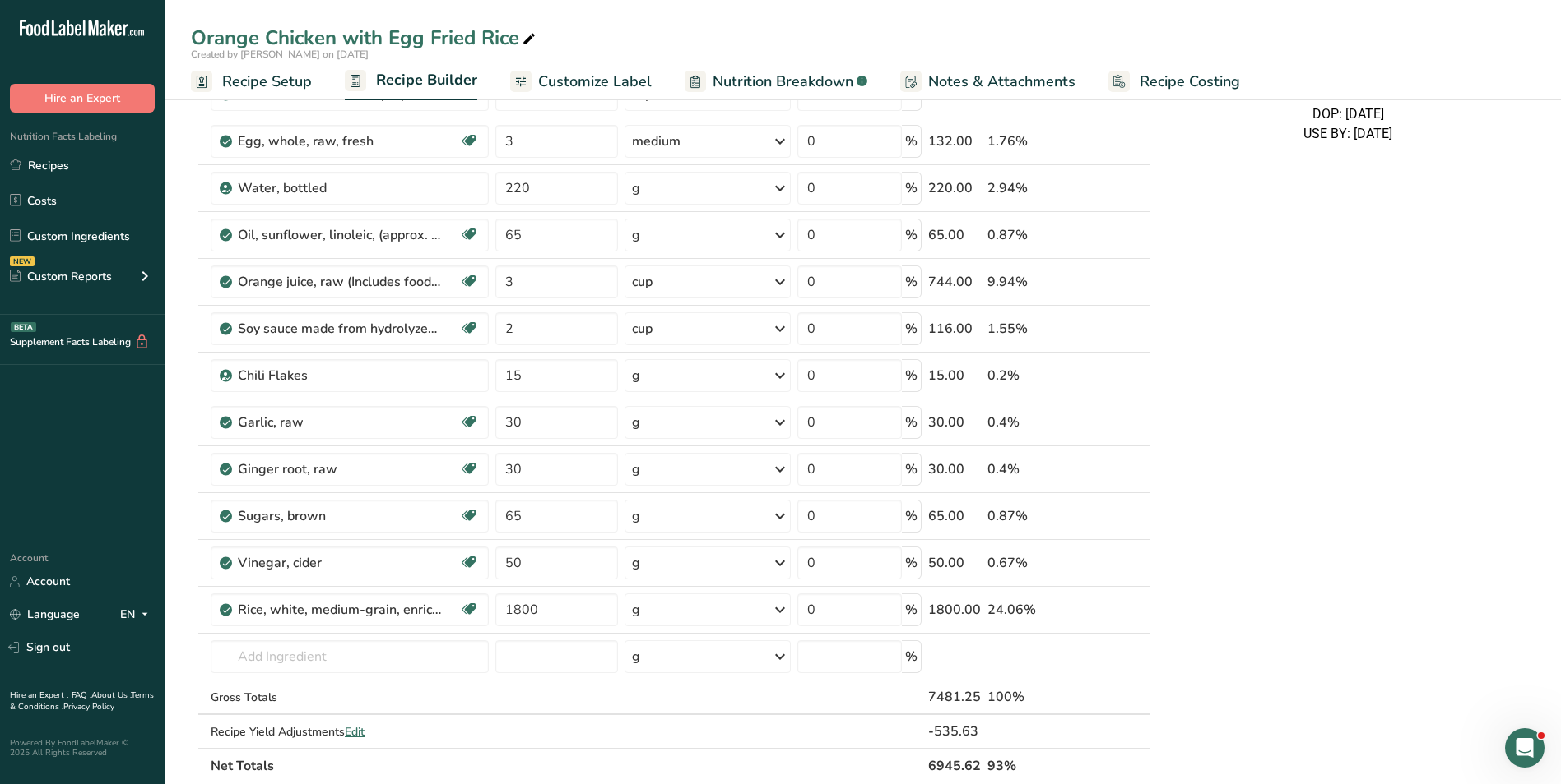
click at [278, 82] on span "Recipe Setup" at bounding box center [267, 82] width 90 height 22
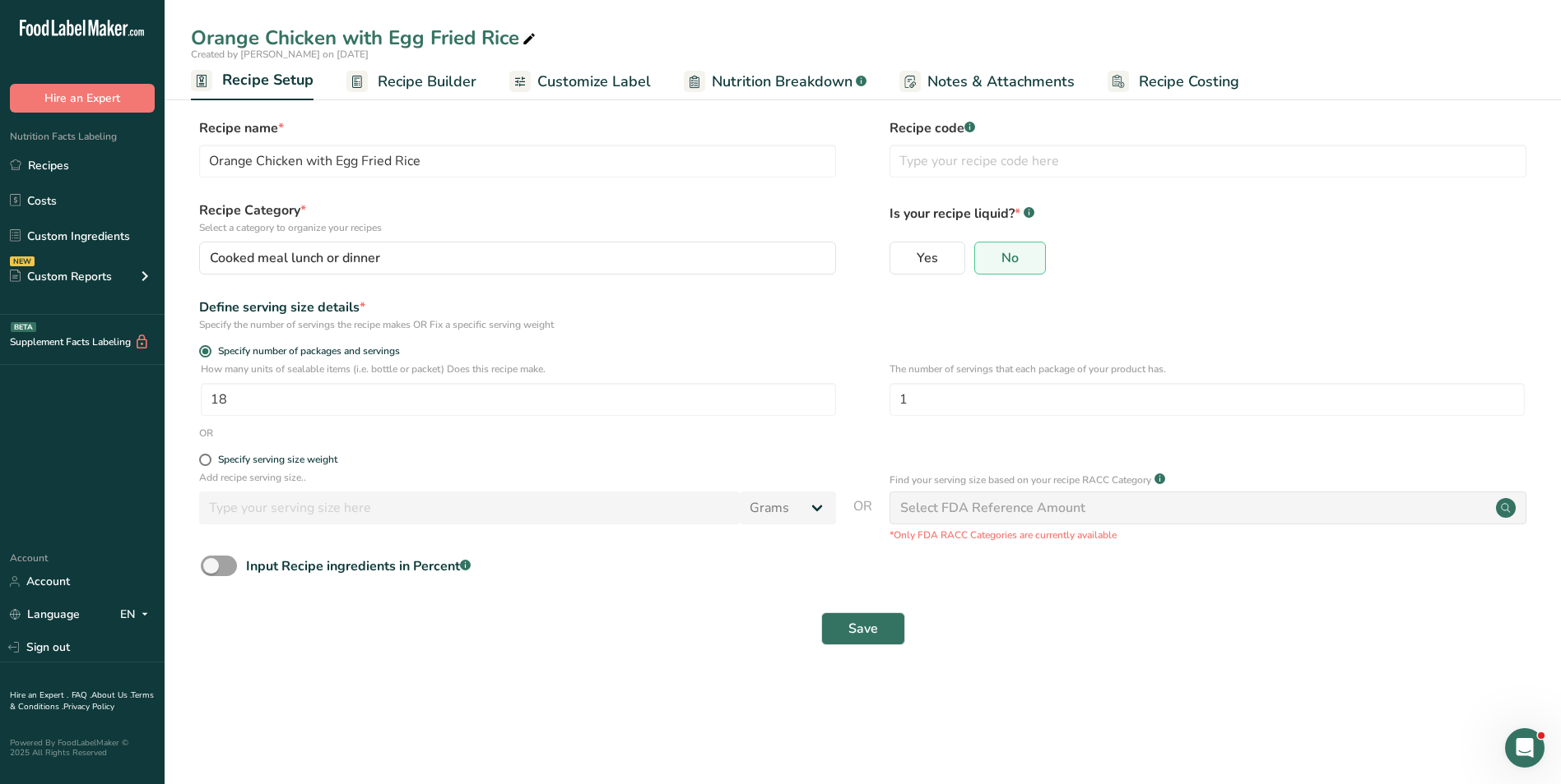
click at [407, 82] on span "Recipe Builder" at bounding box center [426, 82] width 99 height 22
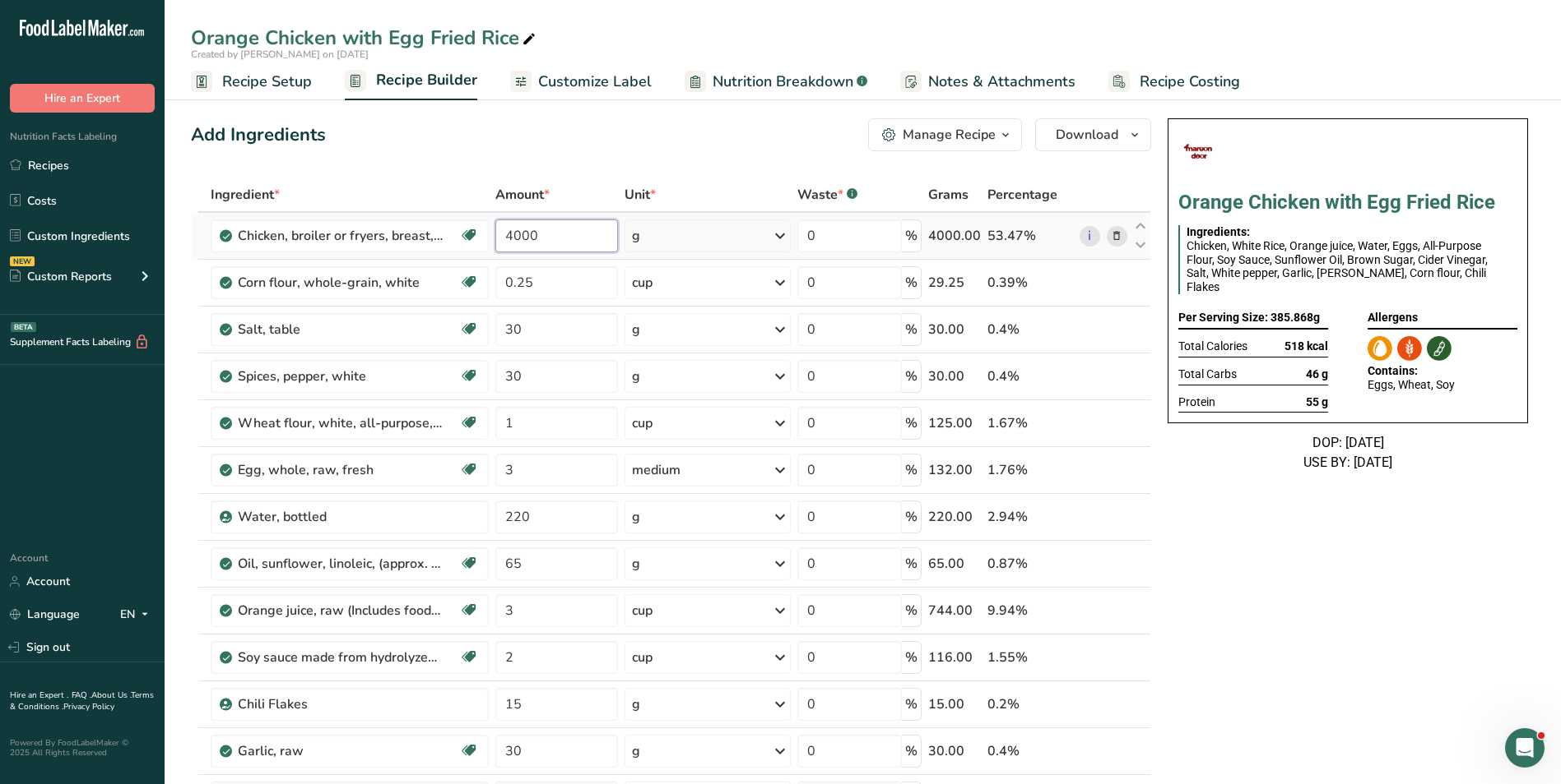
click at [522, 225] on input "4000" at bounding box center [556, 235] width 123 height 33
type input "2700"
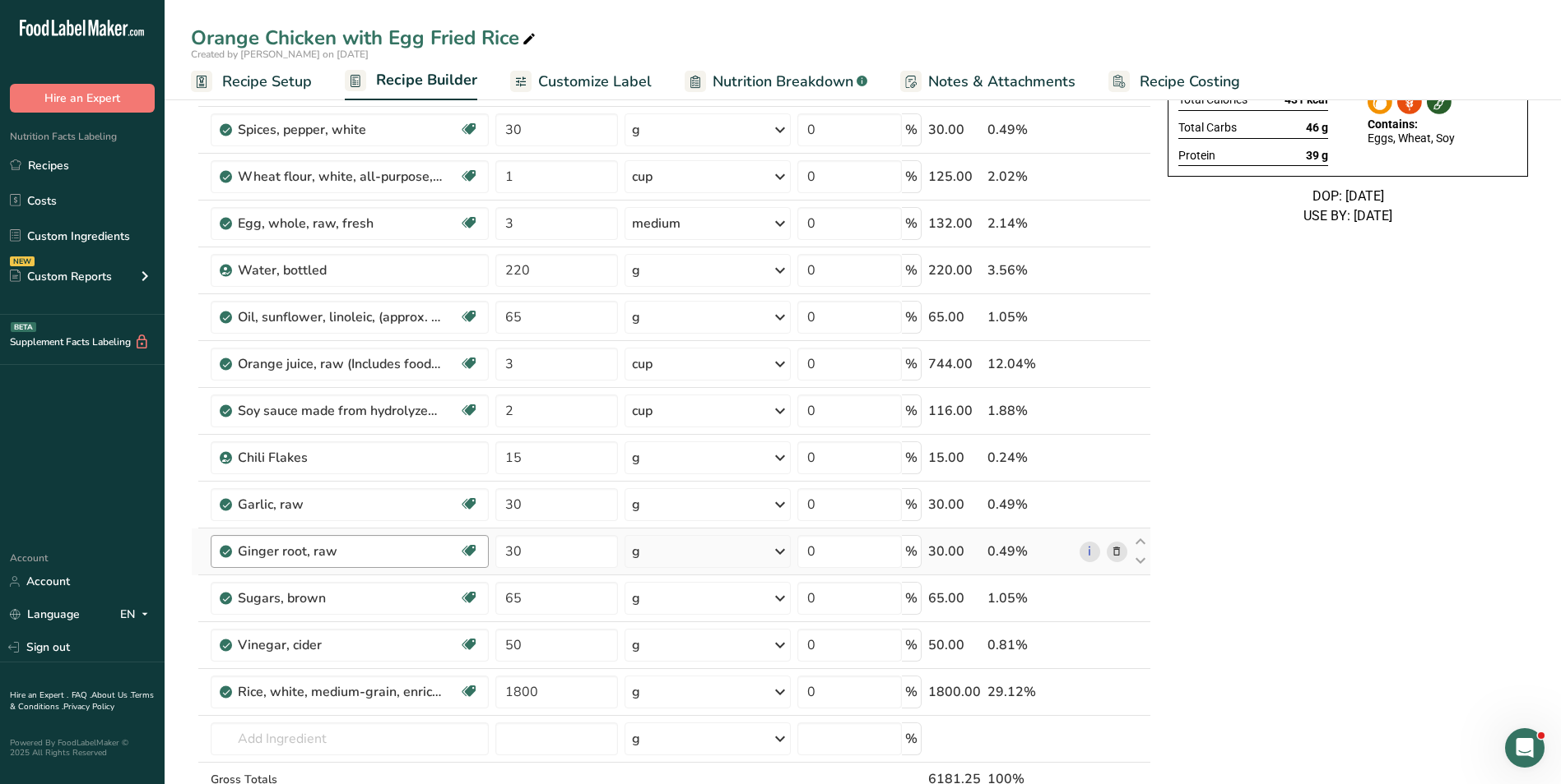
scroll to position [329, 0]
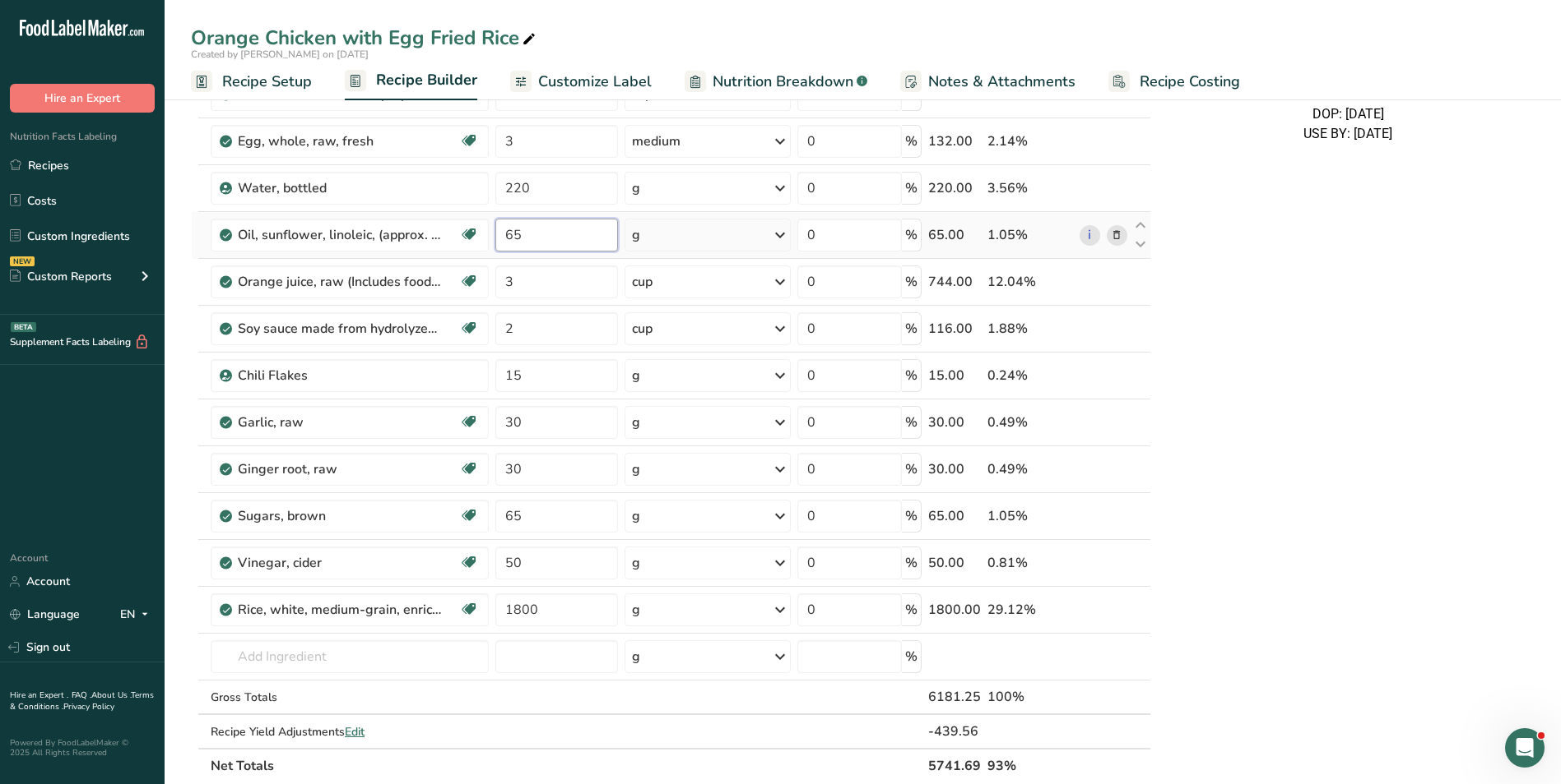
click at [506, 237] on input "65" at bounding box center [556, 234] width 123 height 33
type input "30"
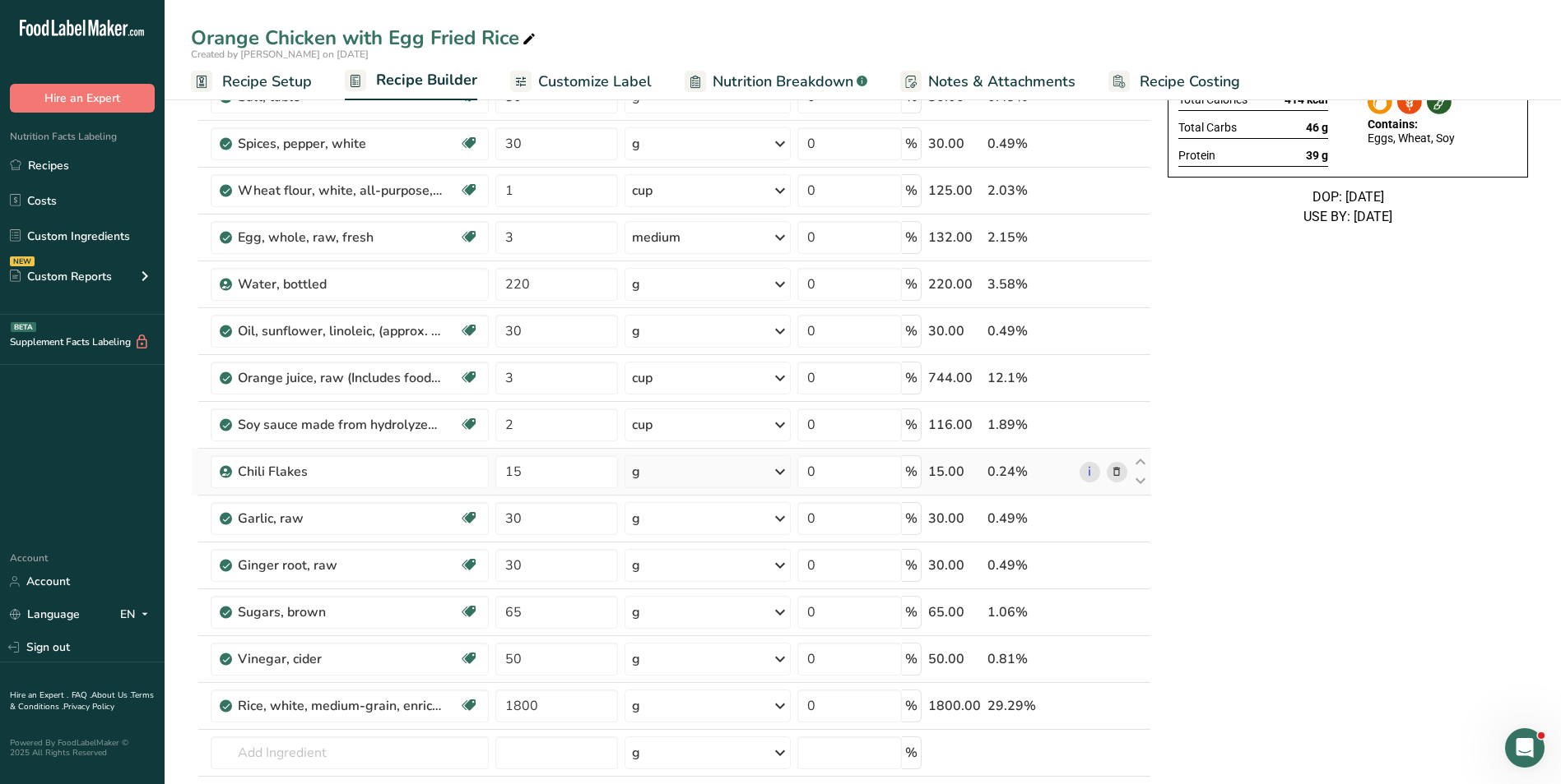
scroll to position [246, 0]
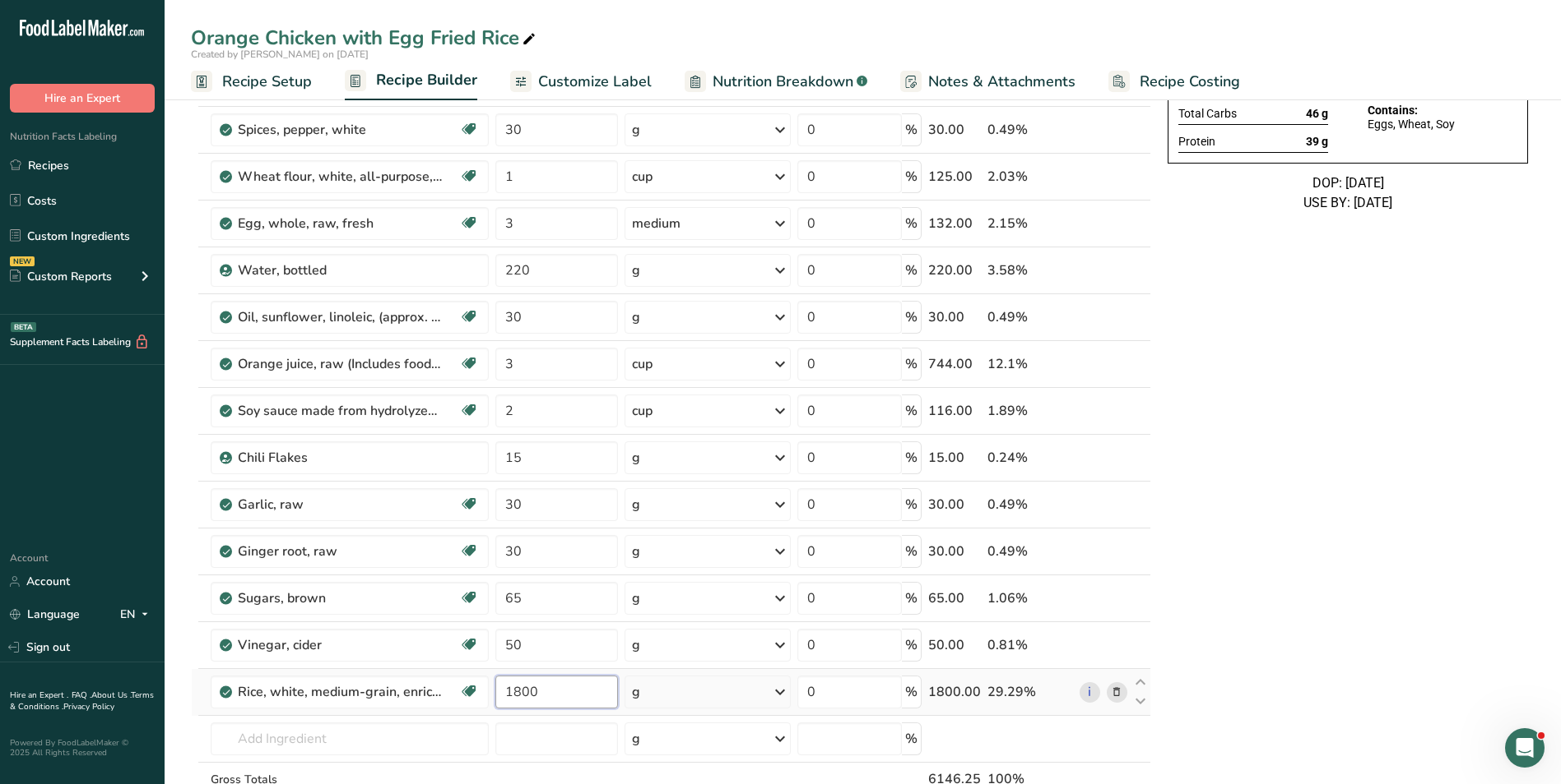
click at [508, 697] on input "1800" at bounding box center [556, 692] width 123 height 33
click at [506, 697] on input "1800" at bounding box center [556, 692] width 123 height 33
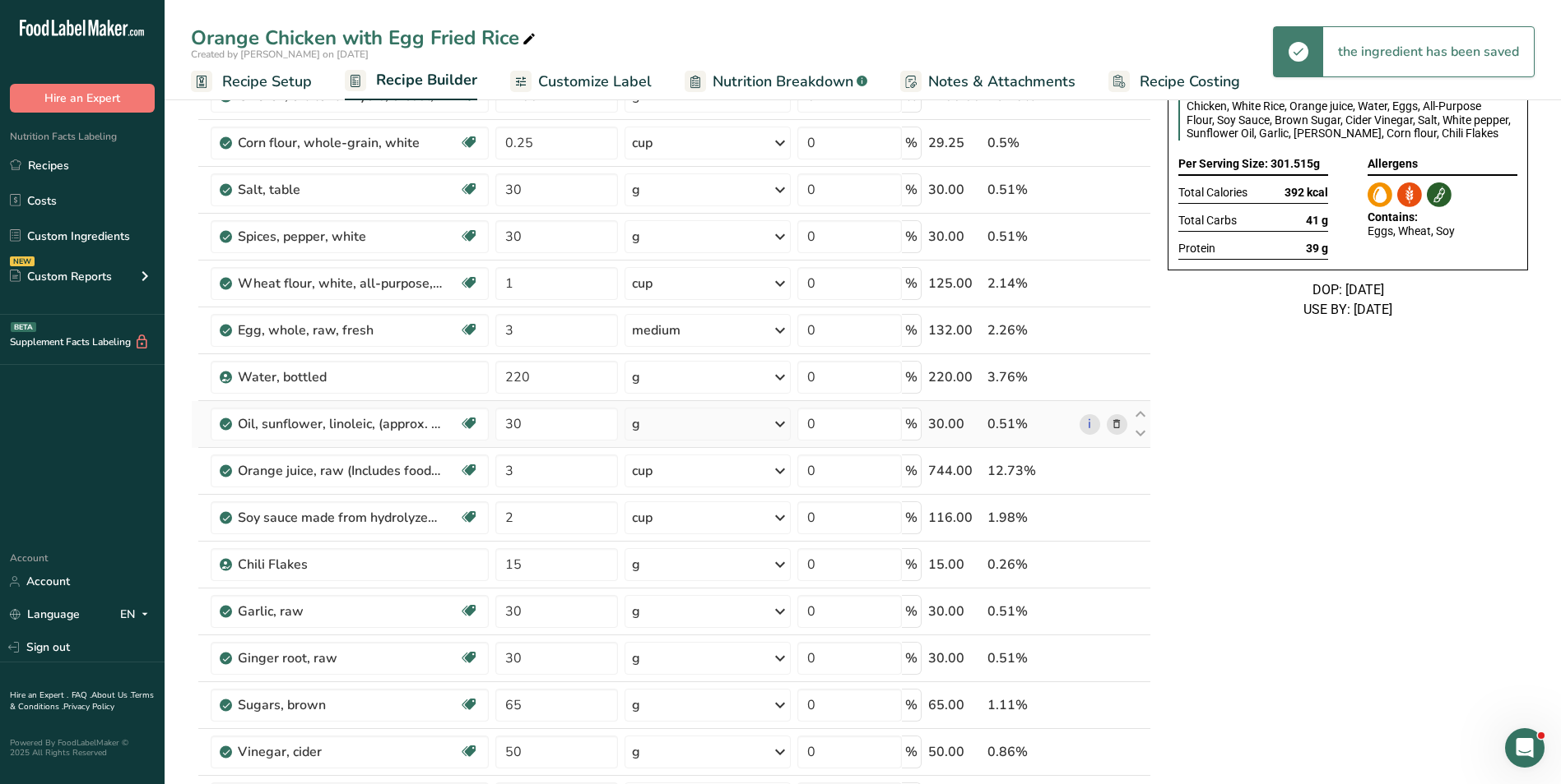
scroll to position [329, 0]
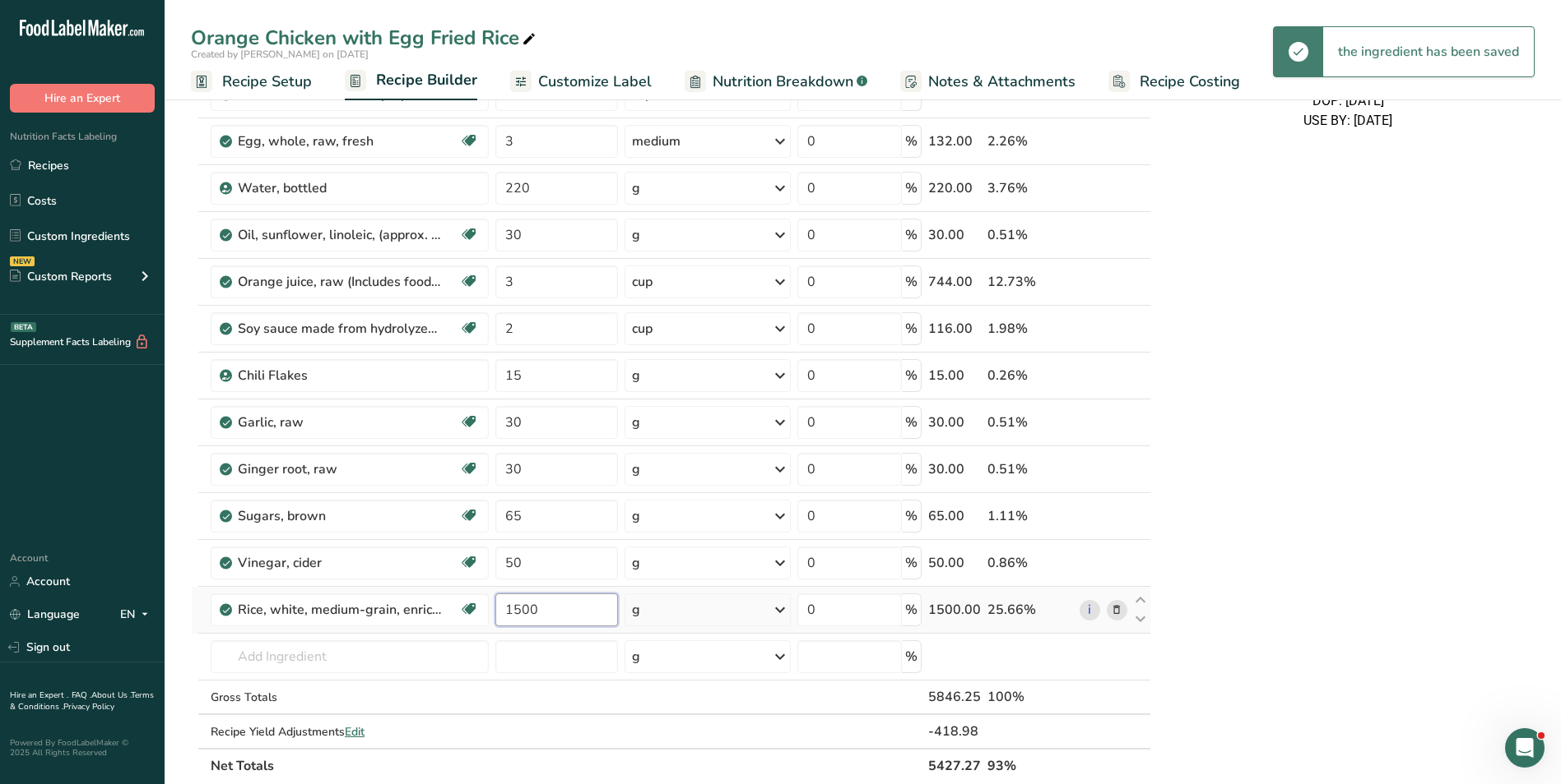
click at [513, 604] on input "1500" at bounding box center [556, 609] width 123 height 33
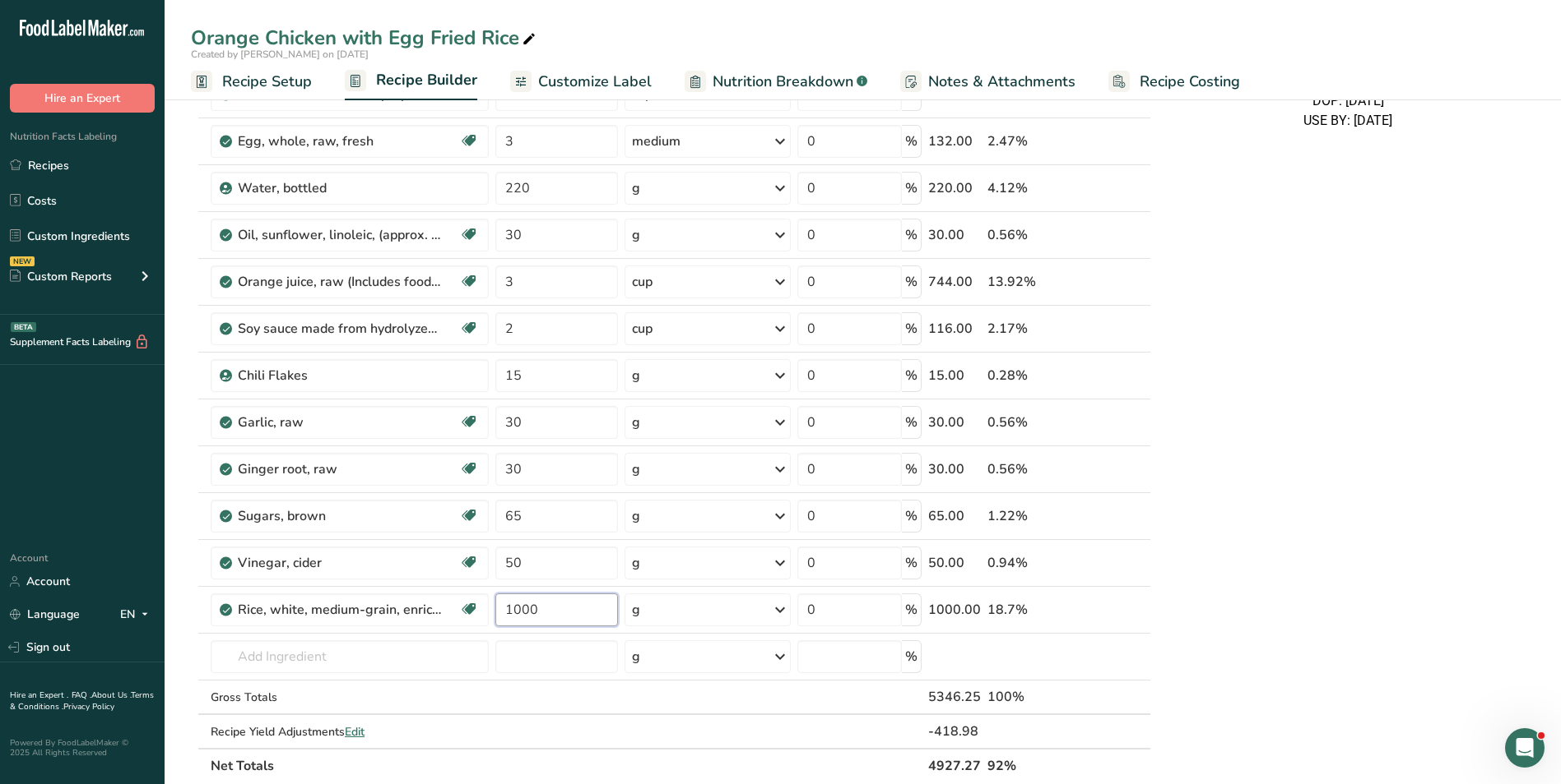
type input "1000"
click at [1281, 586] on div "Orange Chicken with Egg Fried Rice Ingredients: Chicken, White Rice, Orange jui…" at bounding box center [1347, 574] width 373 height 1583
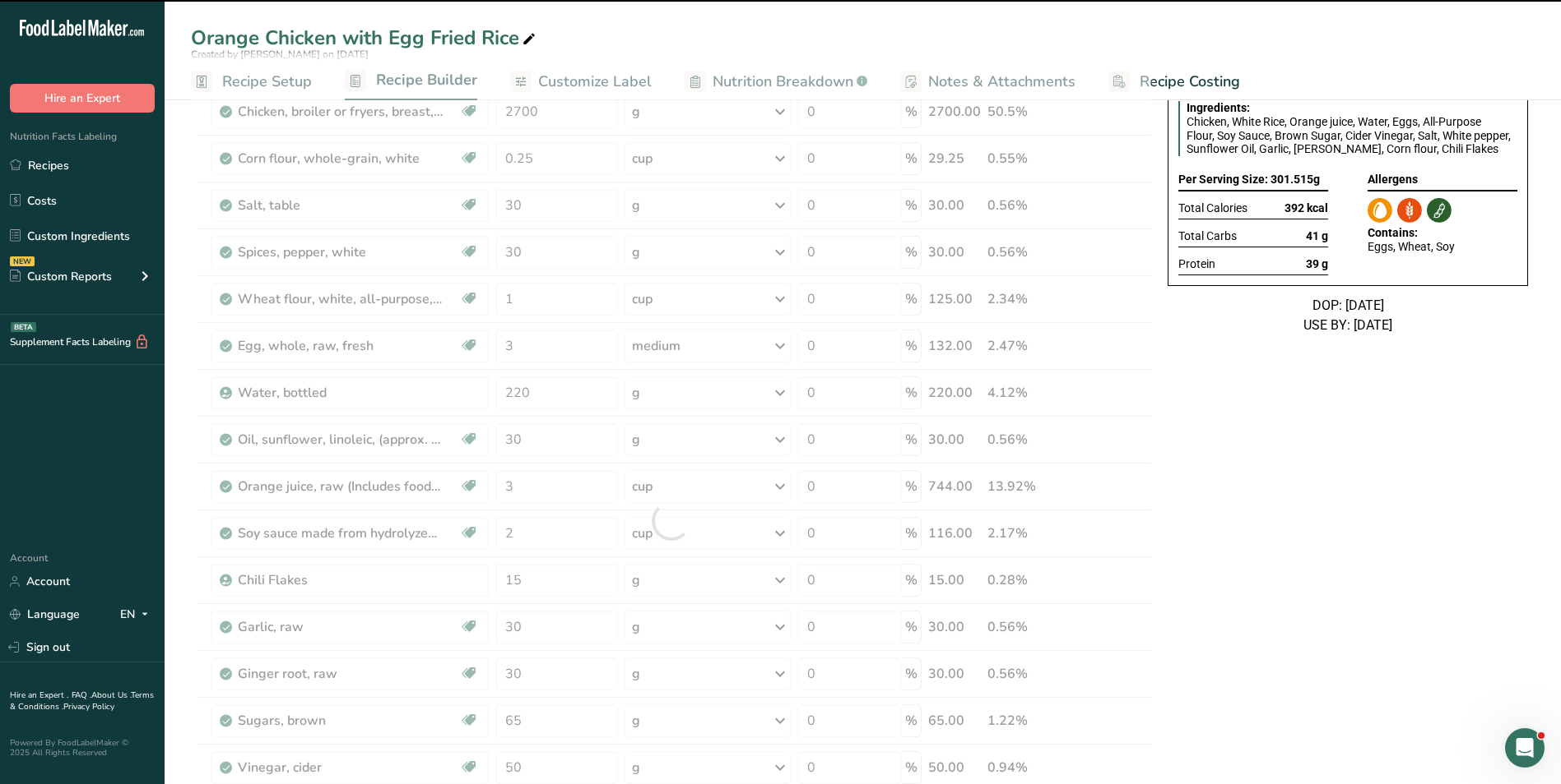
scroll to position [0, 0]
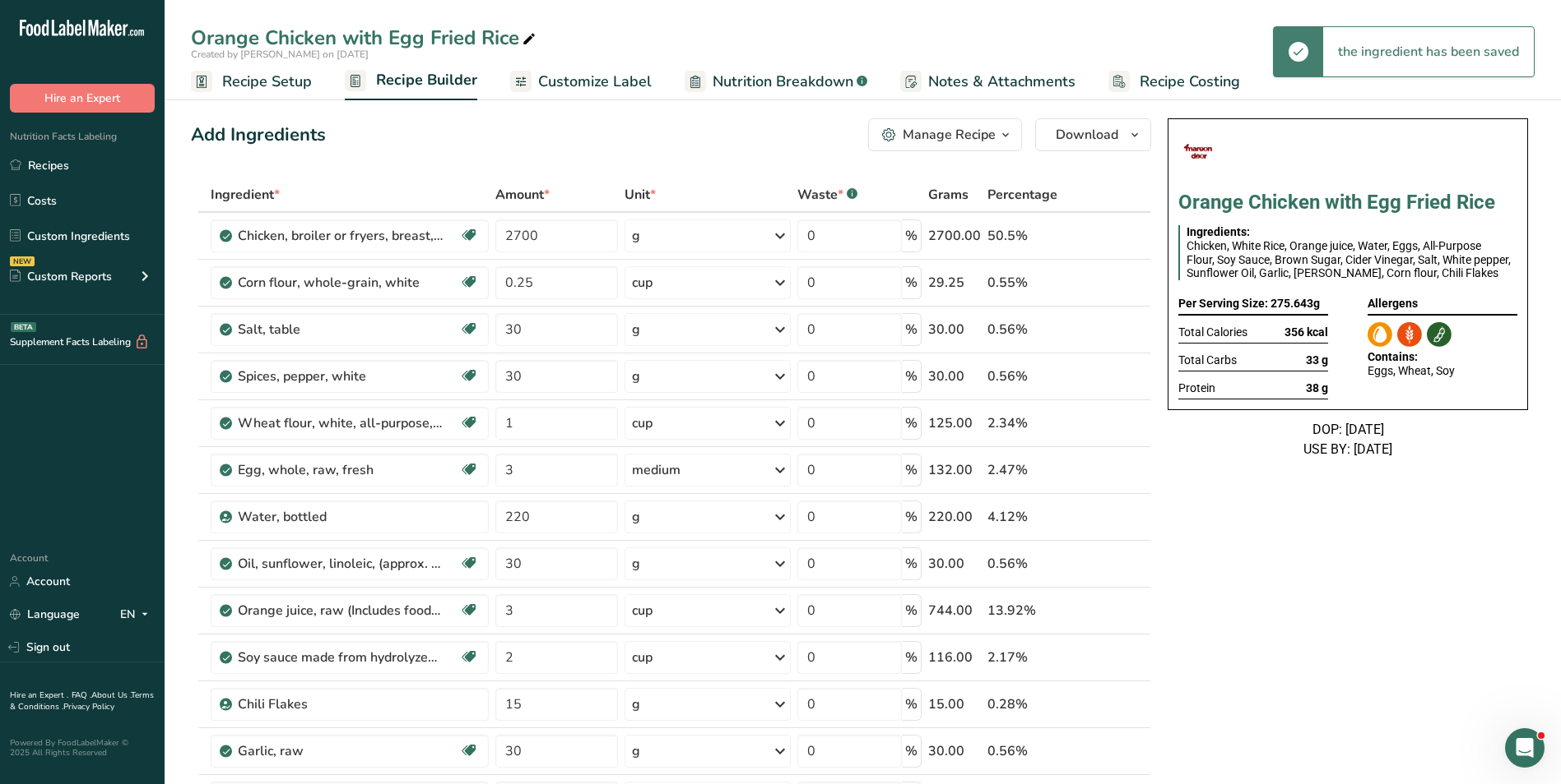
click at [545, 87] on span "Customize Label" at bounding box center [595, 82] width 114 height 22
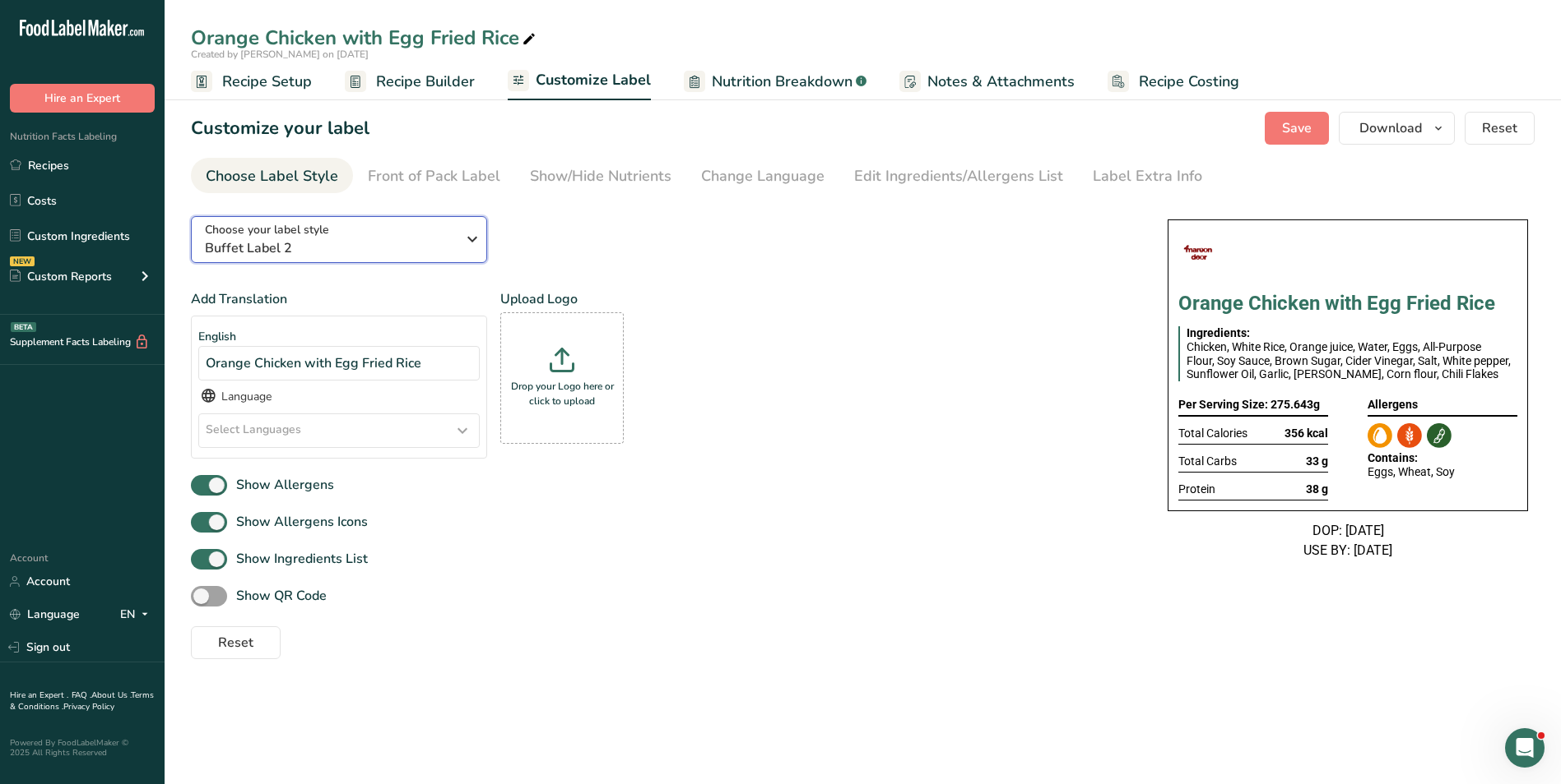
click at [353, 259] on button "Choose your label style Buffet Label 2" at bounding box center [338, 239] width 296 height 47
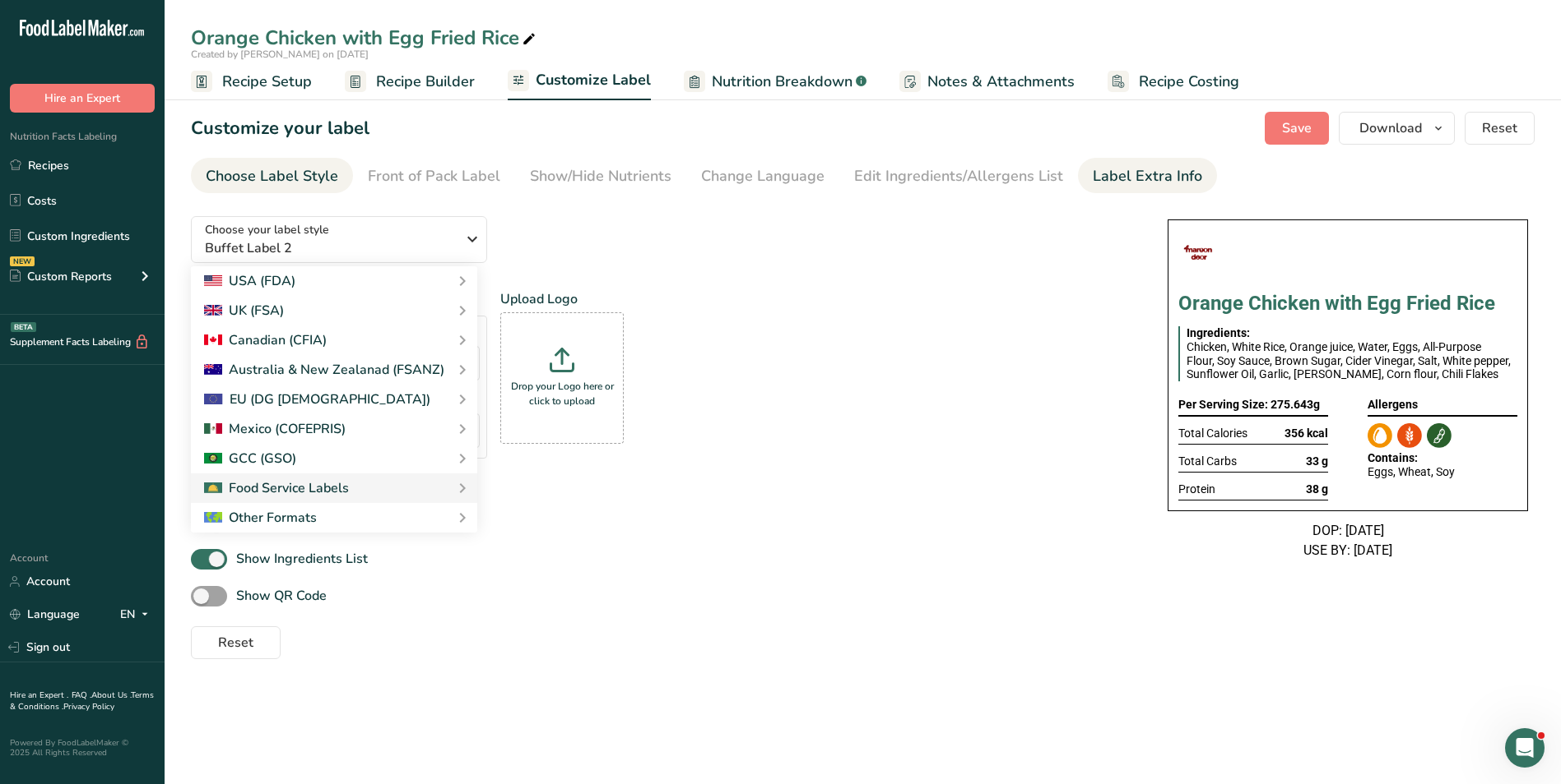
click at [1129, 184] on div "Label Extra Info" at bounding box center [1148, 177] width 110 height 22
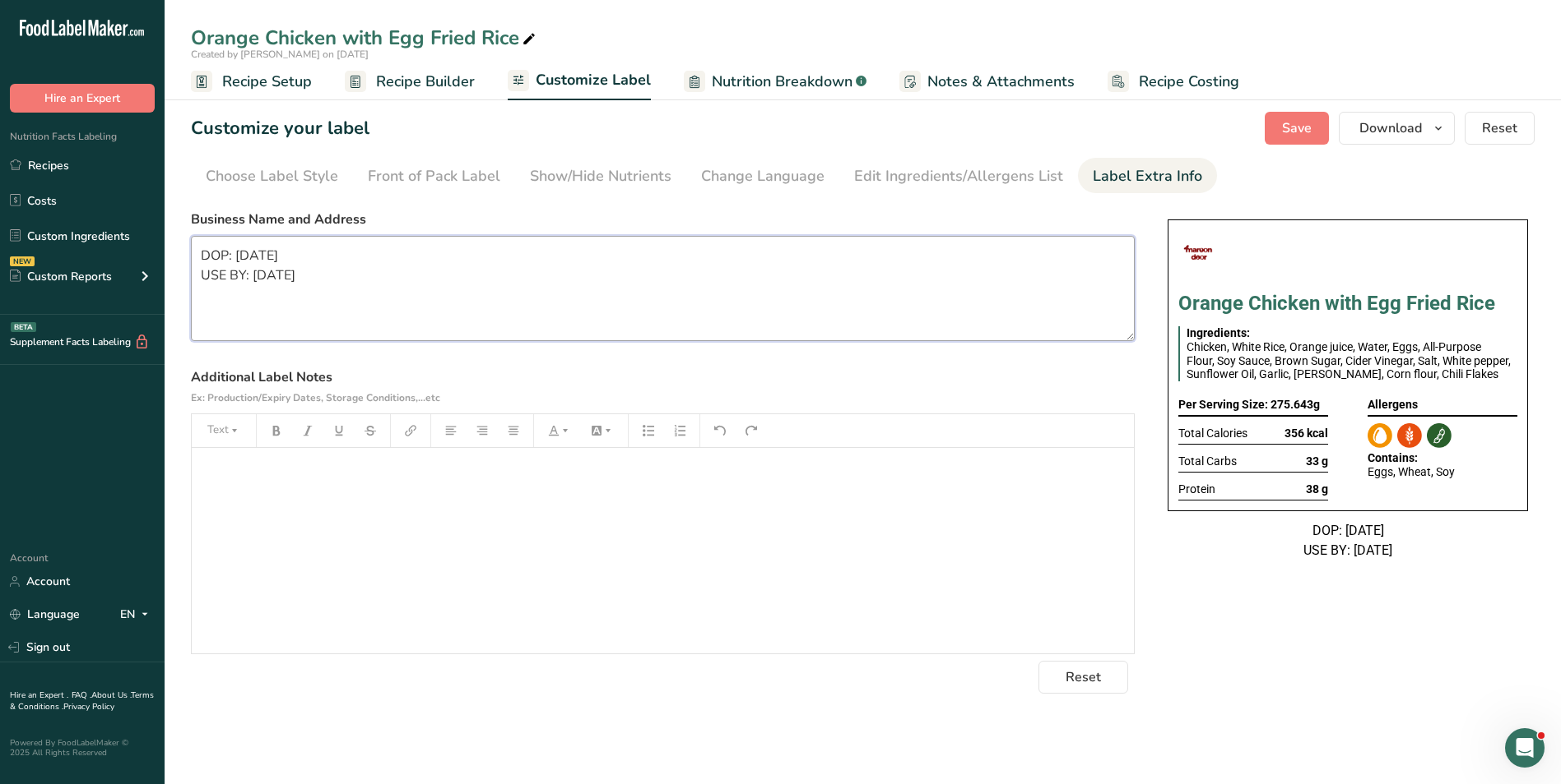
click at [355, 274] on textarea "DOP: [DATE] USE BY: [DATE]" at bounding box center [662, 289] width 943 height 106
paste textarea "BREAKFAST Use by: [DATE] Storage: Keep Refrigerated under 5 degrees Heating: Re…"
click at [247, 257] on textarea "BREAKFAST Use by: [DATE] Storage: Keep Refrigerated under 5 degrees Heating: Re…" at bounding box center [662, 289] width 943 height 106
click at [255, 278] on textarea "BREAKFAST Use by: [DATE] Storage: Keep Refrigerated under 5 degrees Heating: Re…" at bounding box center [662, 289] width 943 height 106
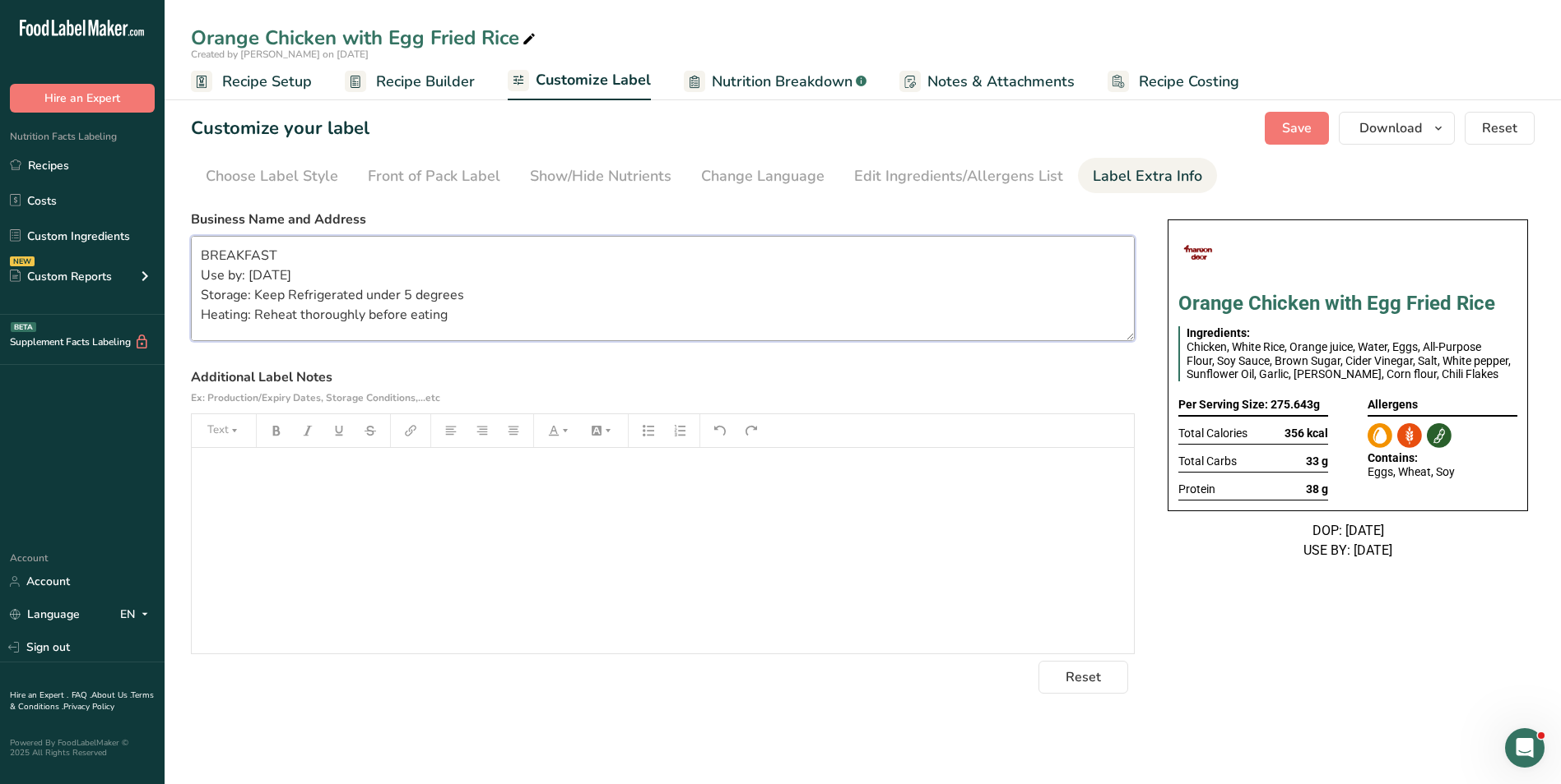
click at [255, 278] on textarea "BREAKFAST Use by: [DATE] Storage: Keep Refrigerated under 5 degrees Heating: Re…" at bounding box center [662, 289] width 943 height 106
click at [242, 261] on textarea "BREAKFAST Use by: [DATE] Storage: Keep Refrigerated under 5 degrees Heating: Re…" at bounding box center [662, 289] width 943 height 106
click at [1306, 129] on span "Save" at bounding box center [1297, 129] width 30 height 20
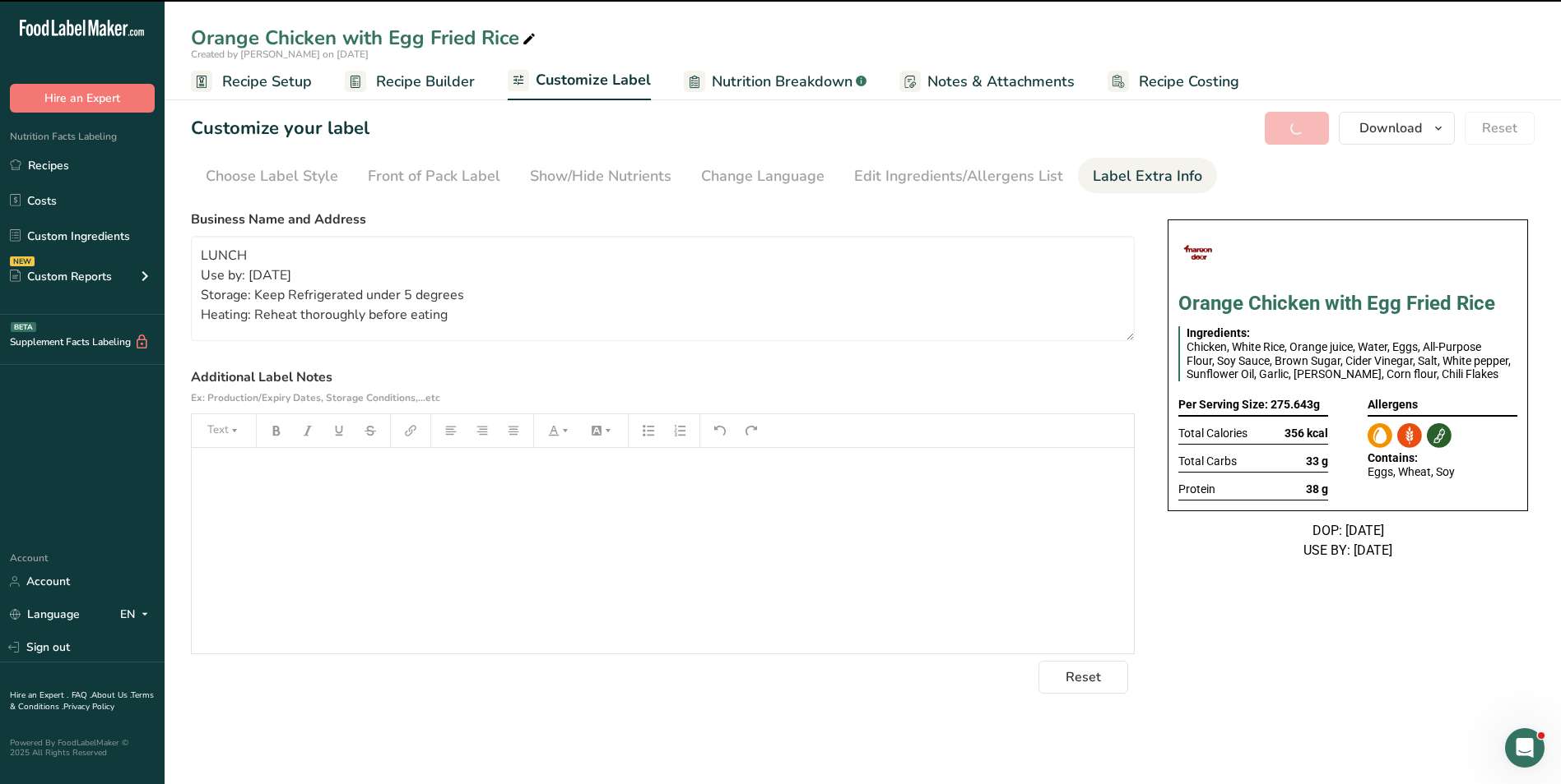
type textarea "LUNCH Use by: [DATE] Storage: Keep Refrigerated under 5 degrees Heating: Reheat…"
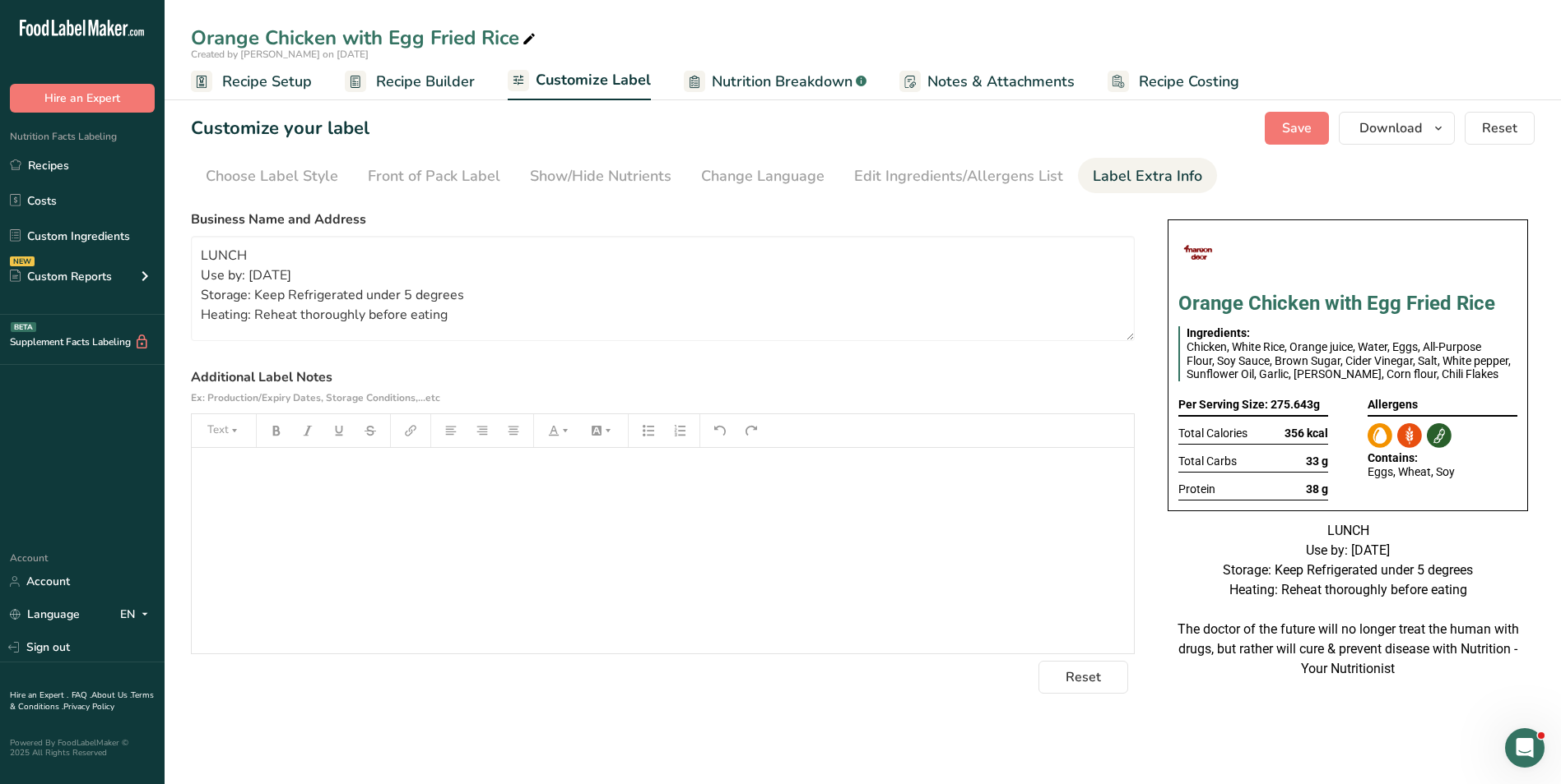
click at [1015, 141] on div "Customize your label Save Download Choose what to show on your downloaded label…" at bounding box center [862, 128] width 1343 height 33
click at [1383, 143] on button "Download" at bounding box center [1396, 128] width 116 height 33
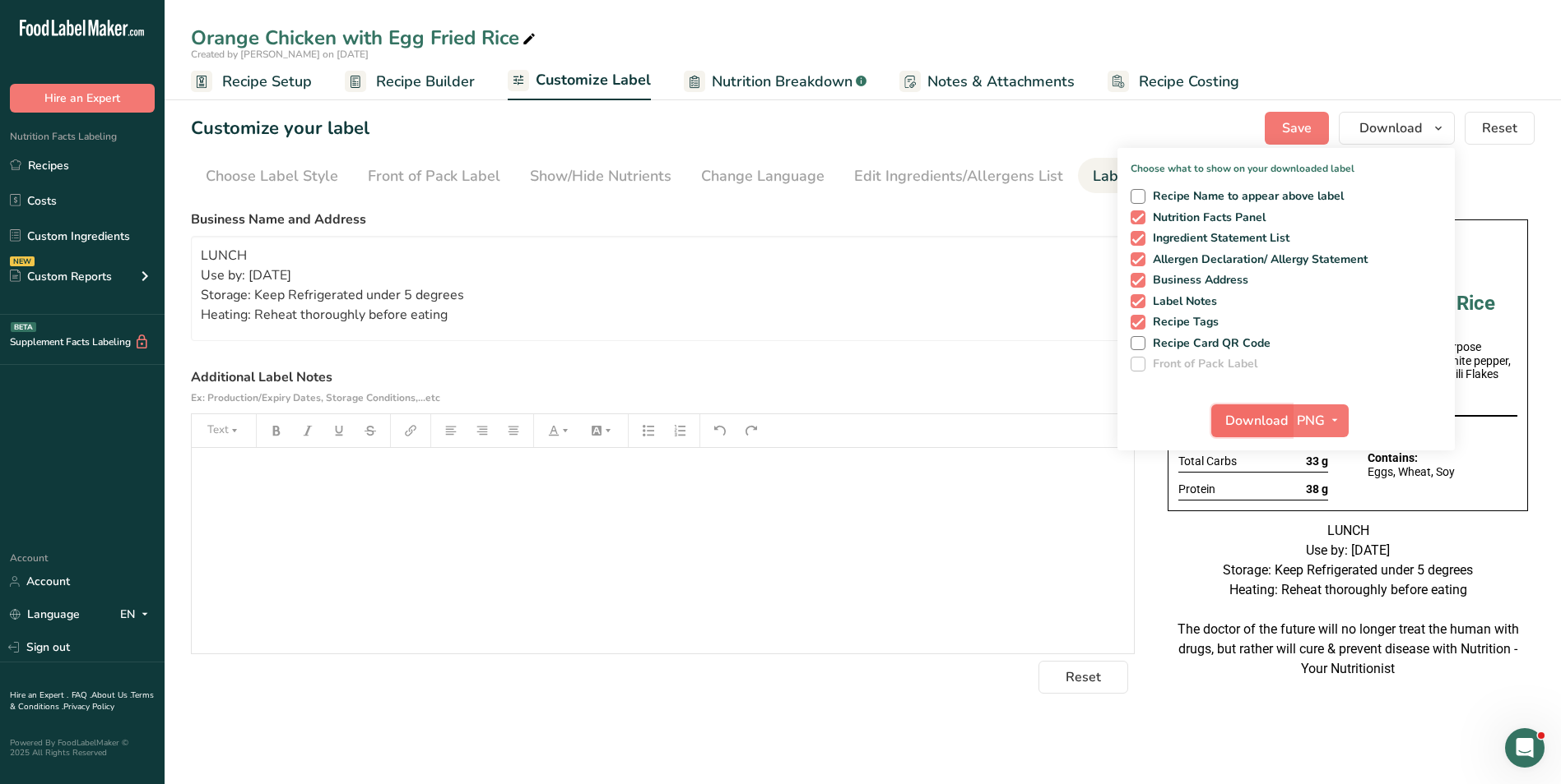
click at [1246, 423] on span "Download" at bounding box center [1256, 421] width 63 height 20
click at [411, 86] on span "Recipe Builder" at bounding box center [425, 82] width 99 height 22
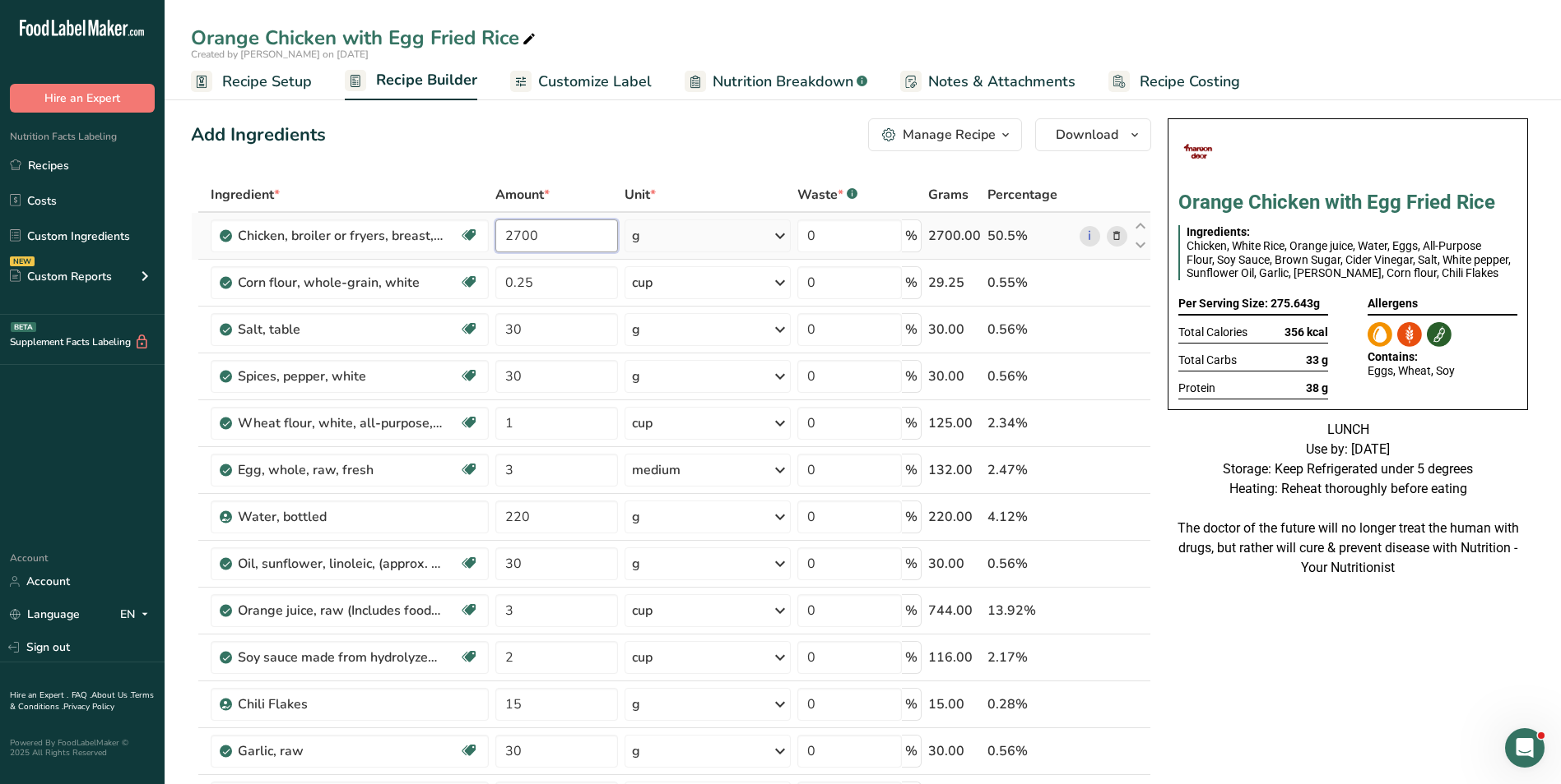
click at [508, 235] on input "2700" at bounding box center [556, 235] width 123 height 33
type input "4500"
click at [544, 98] on link "Customize Label" at bounding box center [581, 81] width 142 height 37
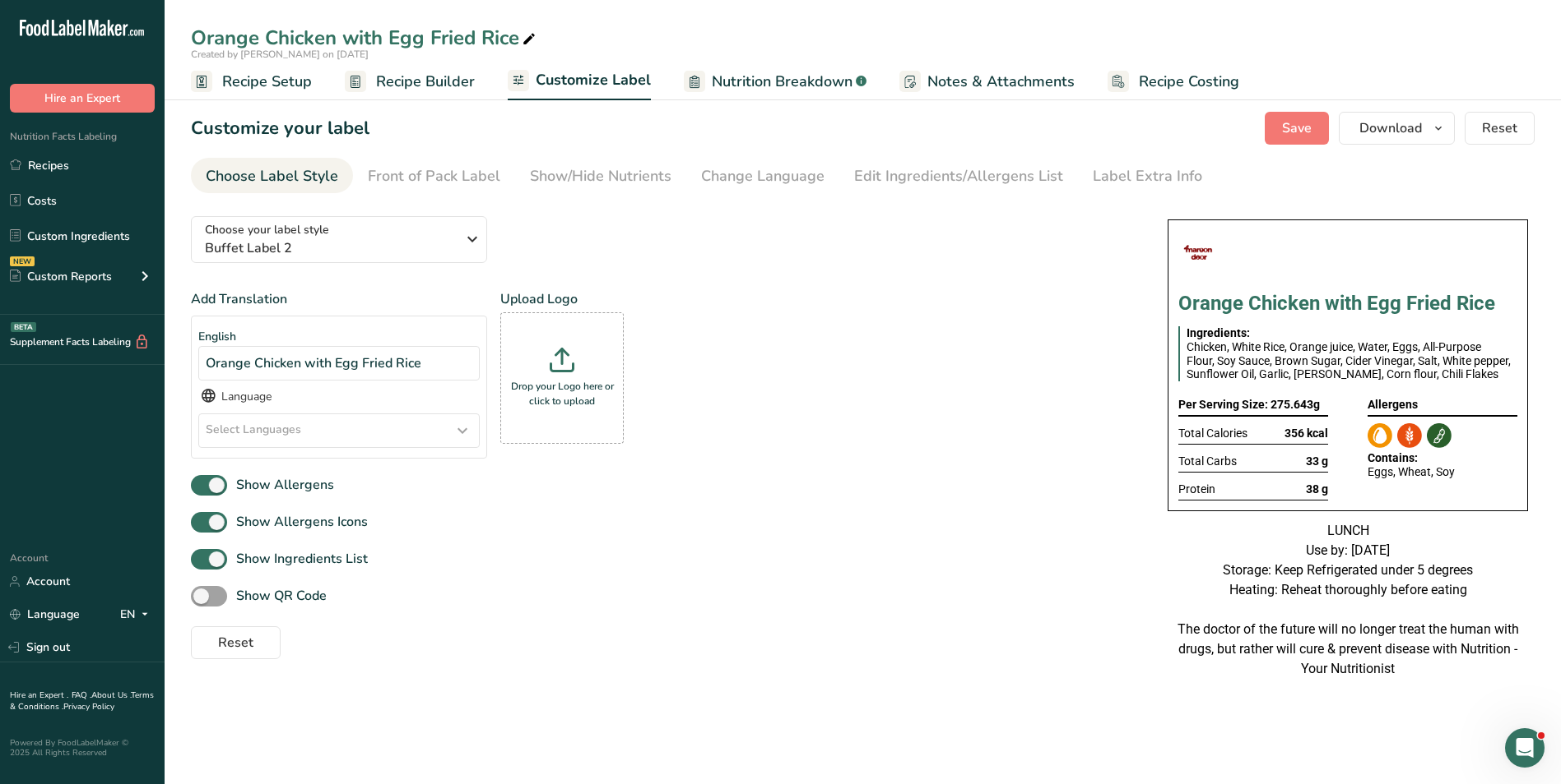
click at [456, 87] on span "Recipe Builder" at bounding box center [425, 82] width 99 height 22
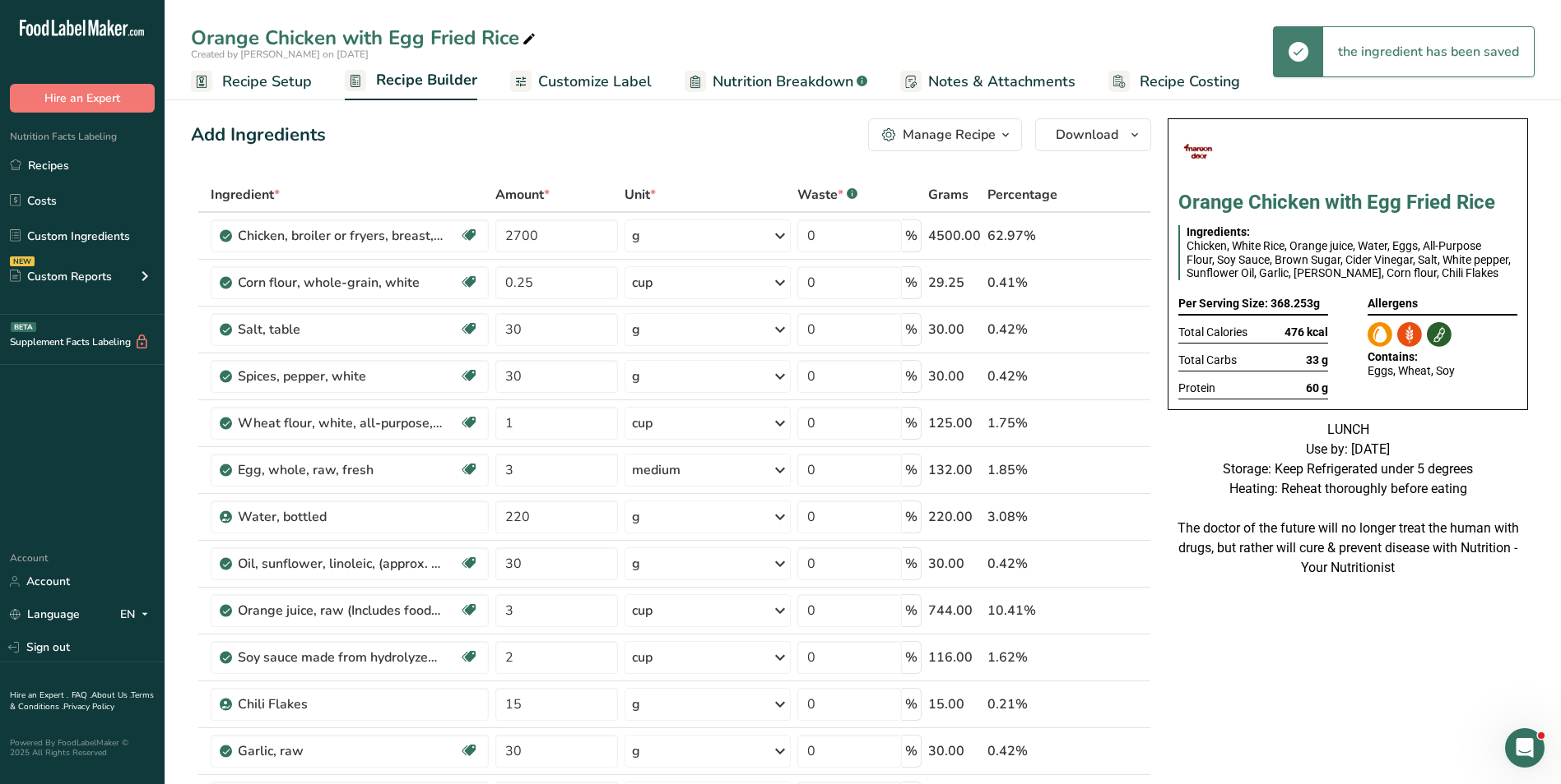
type input "4500"
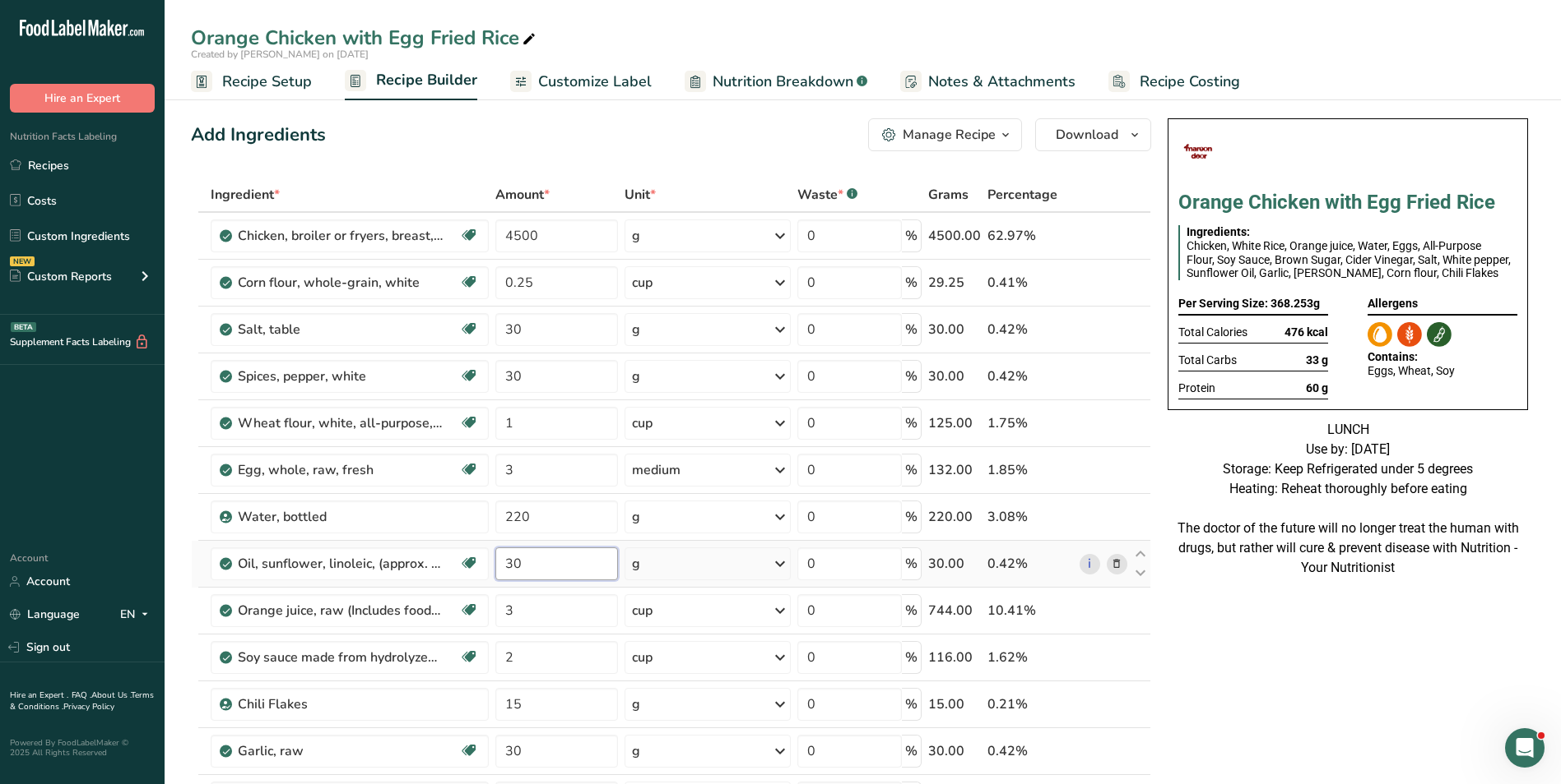
click at [508, 565] on input "30" at bounding box center [556, 564] width 123 height 33
click at [508, 564] on input "30" at bounding box center [556, 564] width 123 height 33
type input "70"
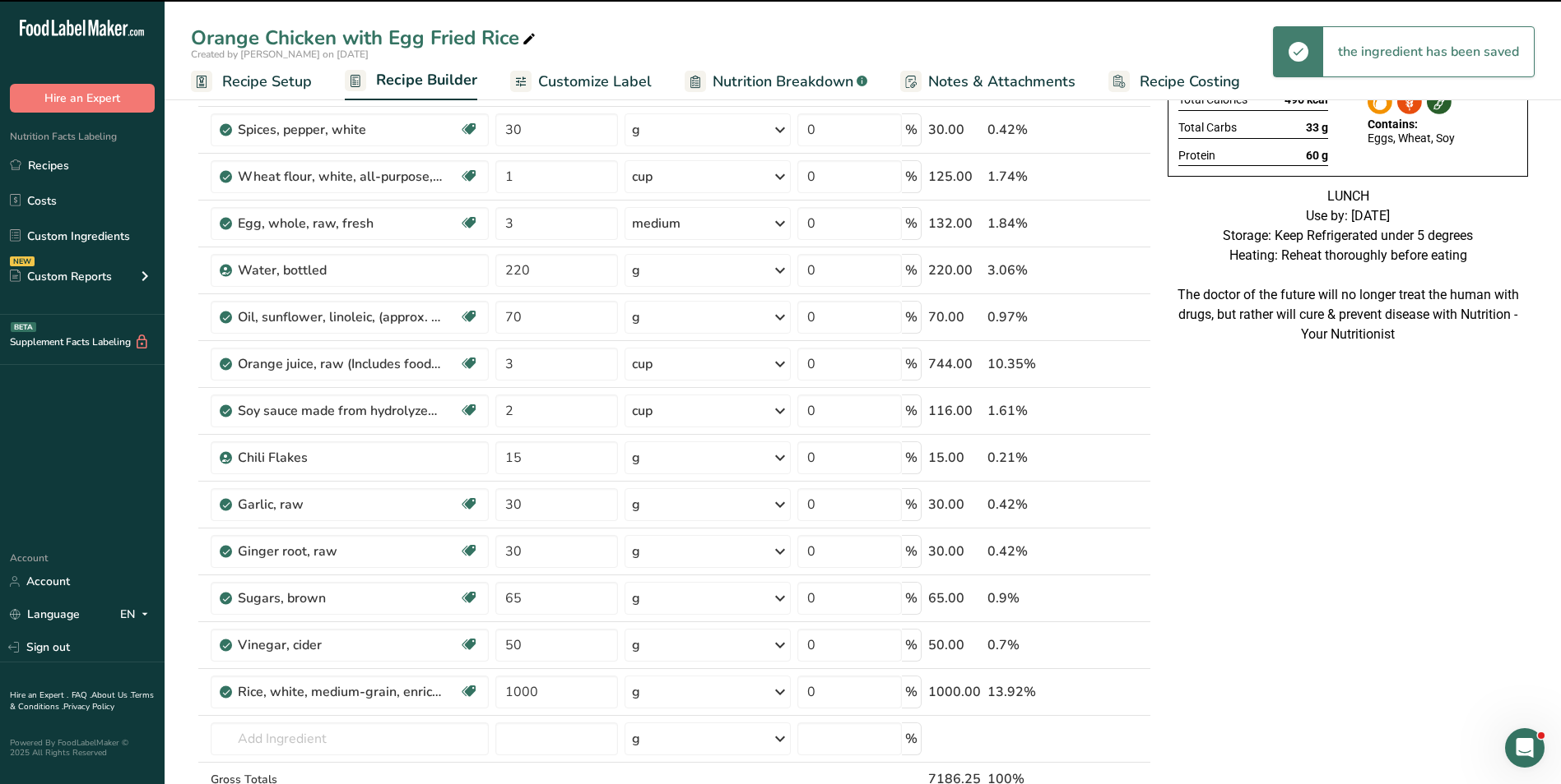
scroll to position [329, 0]
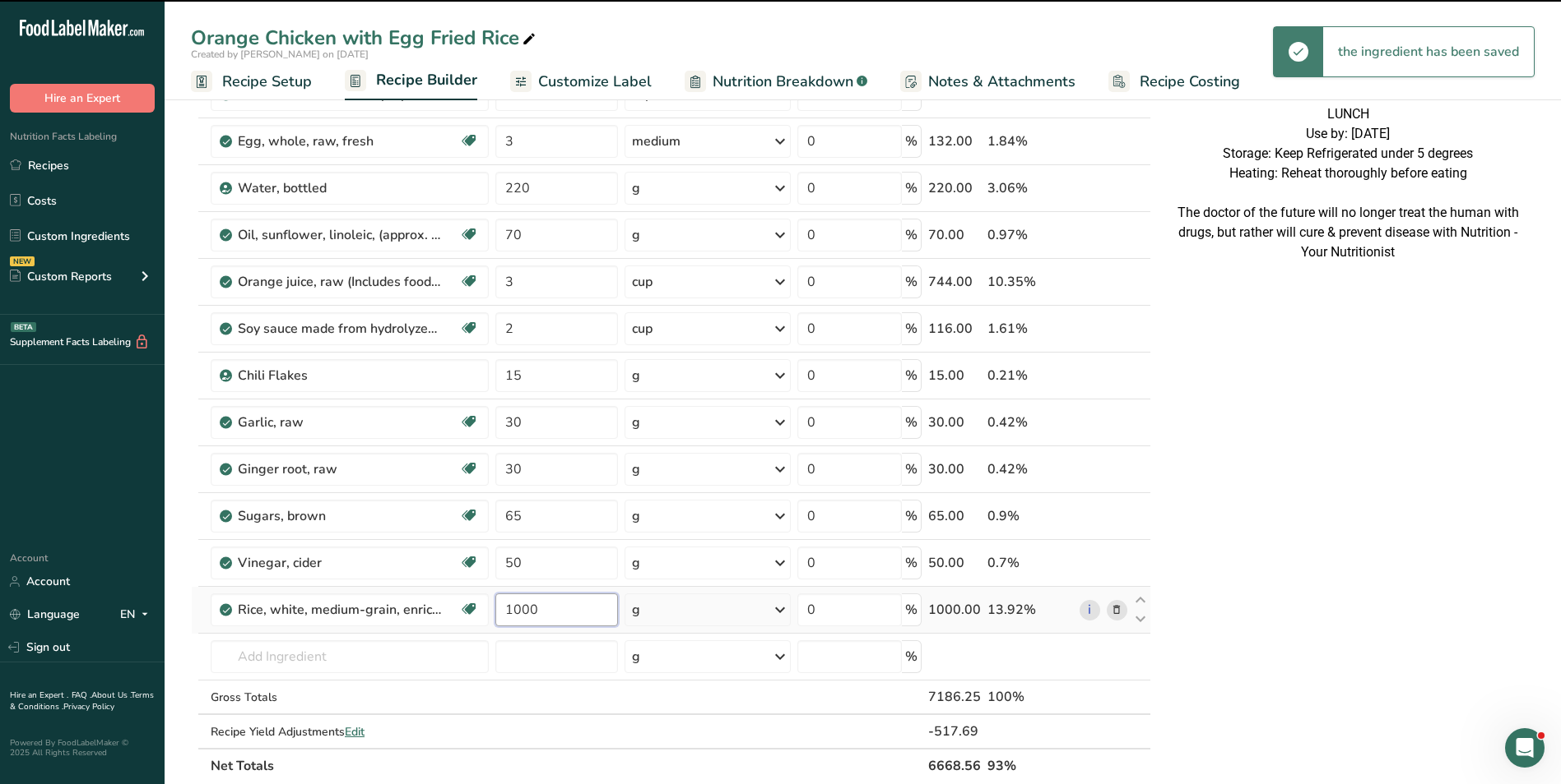
click at [515, 612] on input "1000" at bounding box center [556, 609] width 123 height 33
click at [514, 612] on input "1000" at bounding box center [556, 609] width 123 height 33
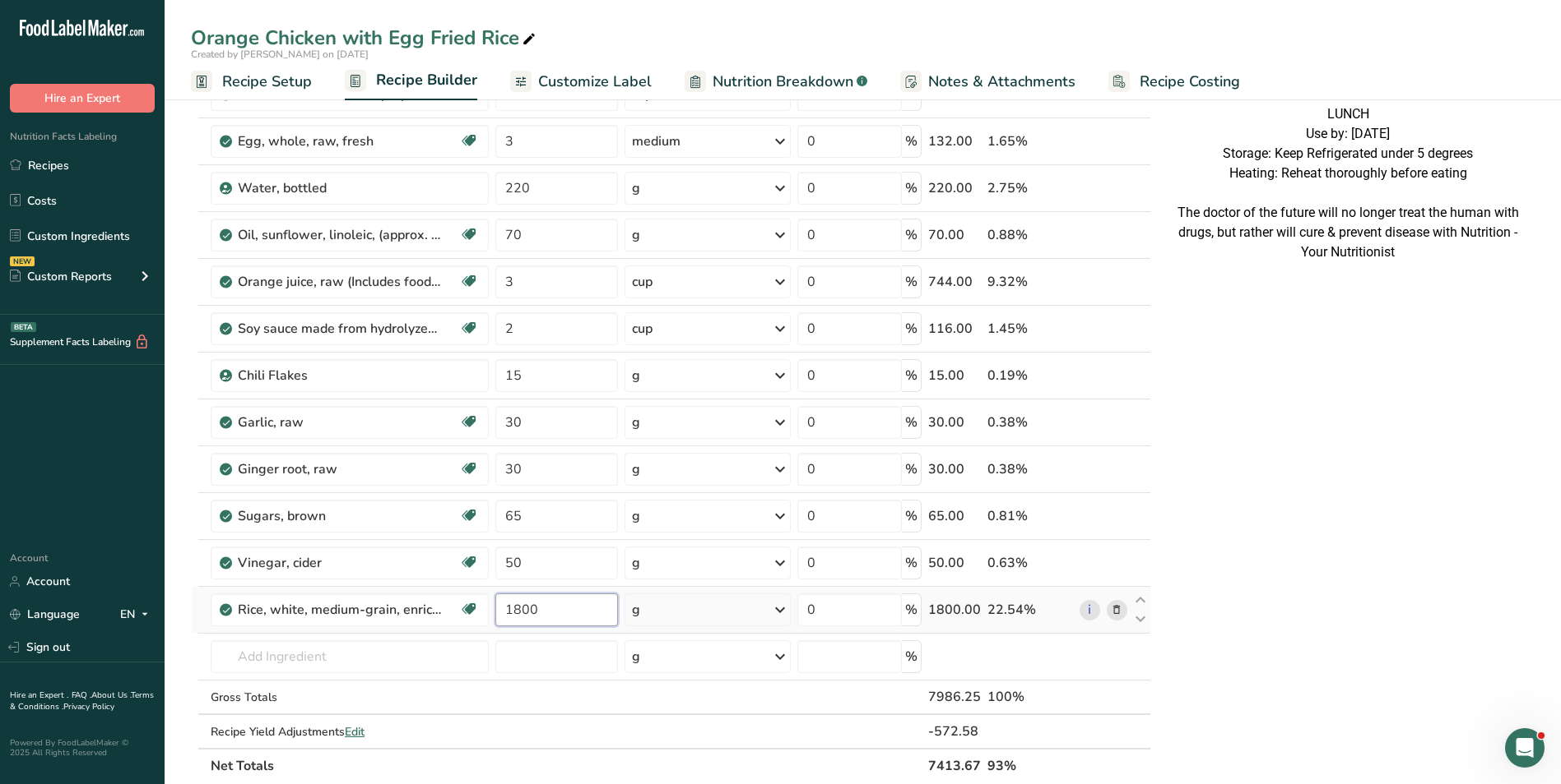
click at [523, 615] on input "1800" at bounding box center [556, 609] width 123 height 33
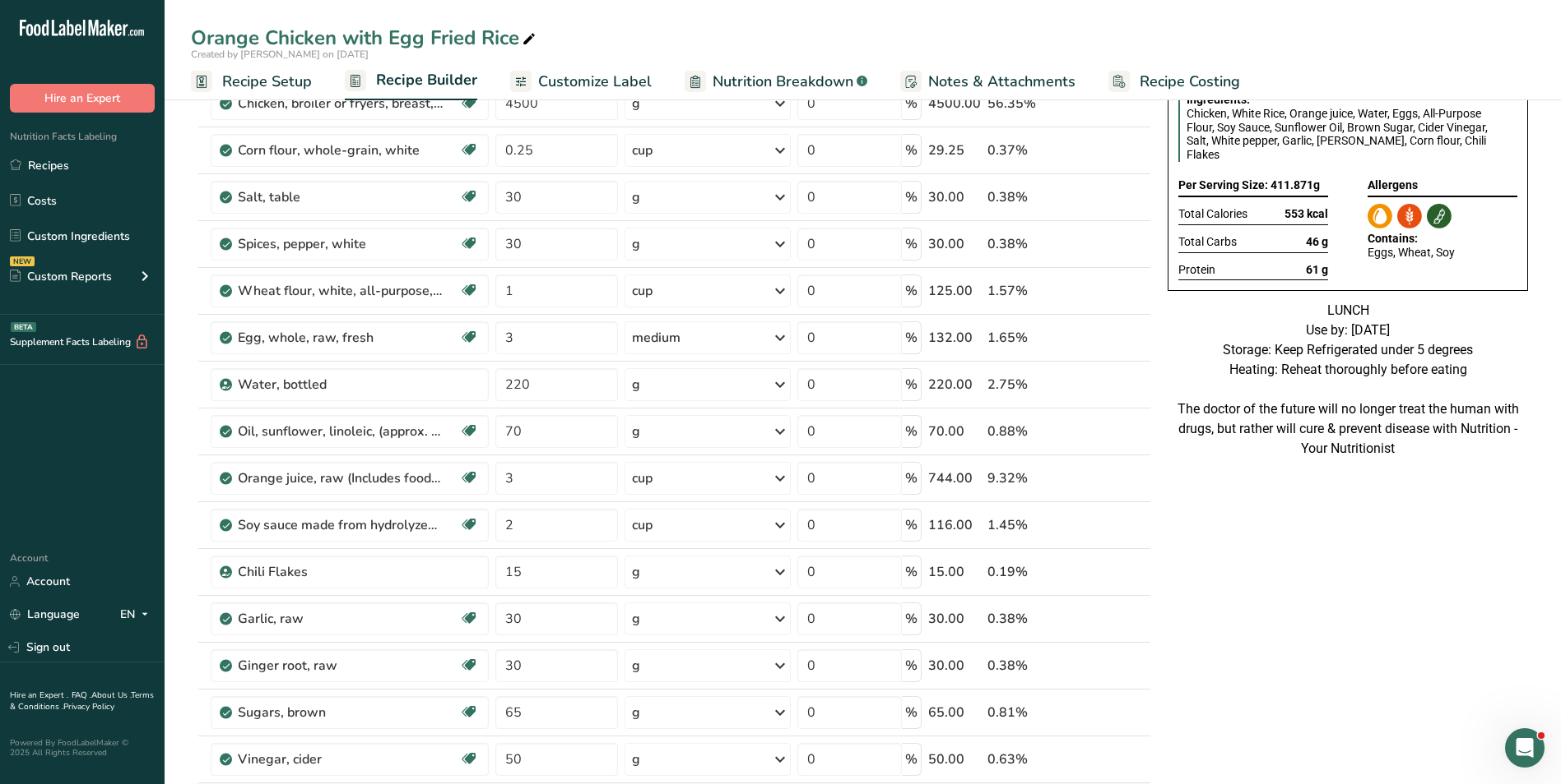
scroll to position [0, 0]
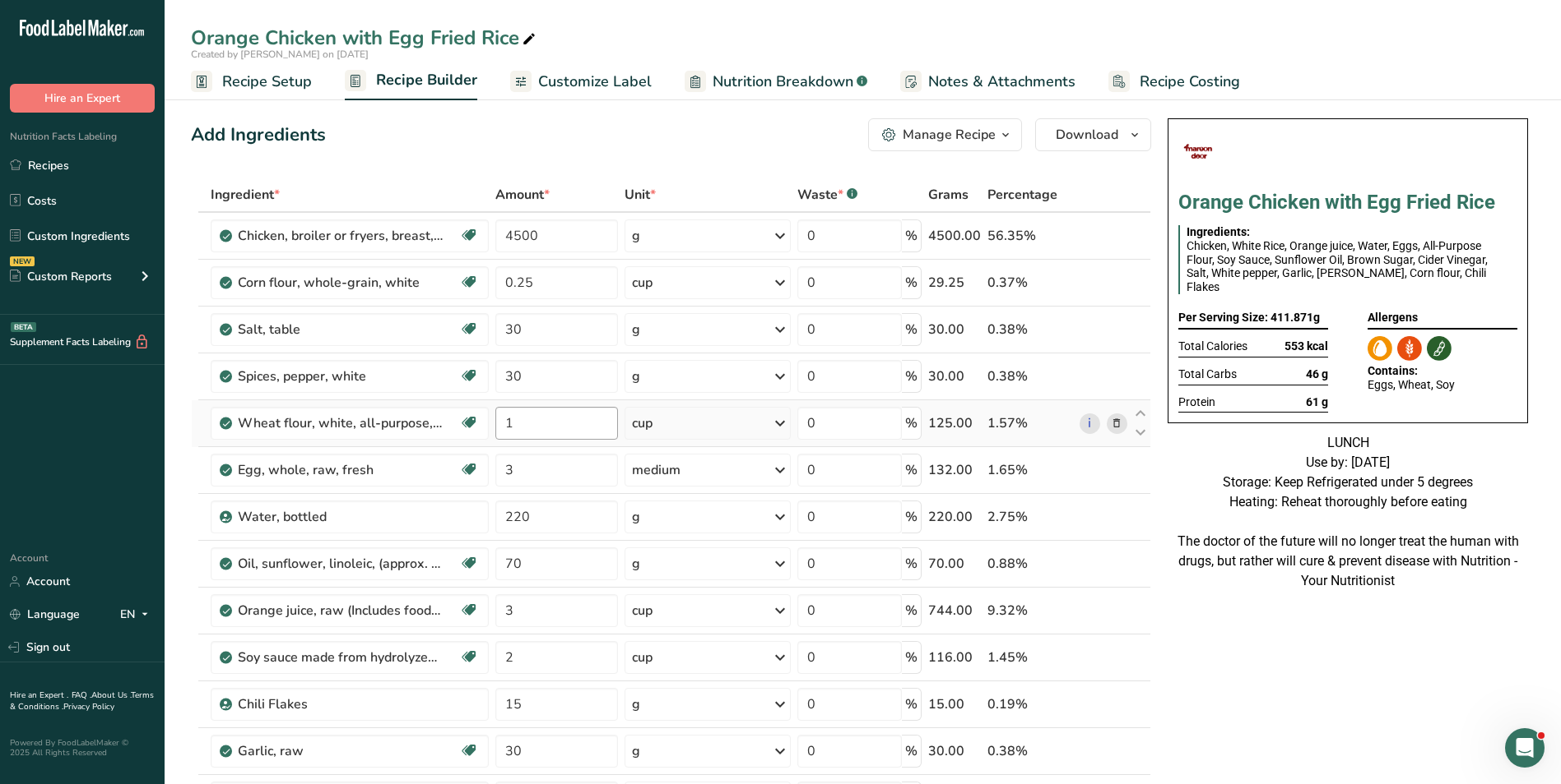
type input "1800.000002"
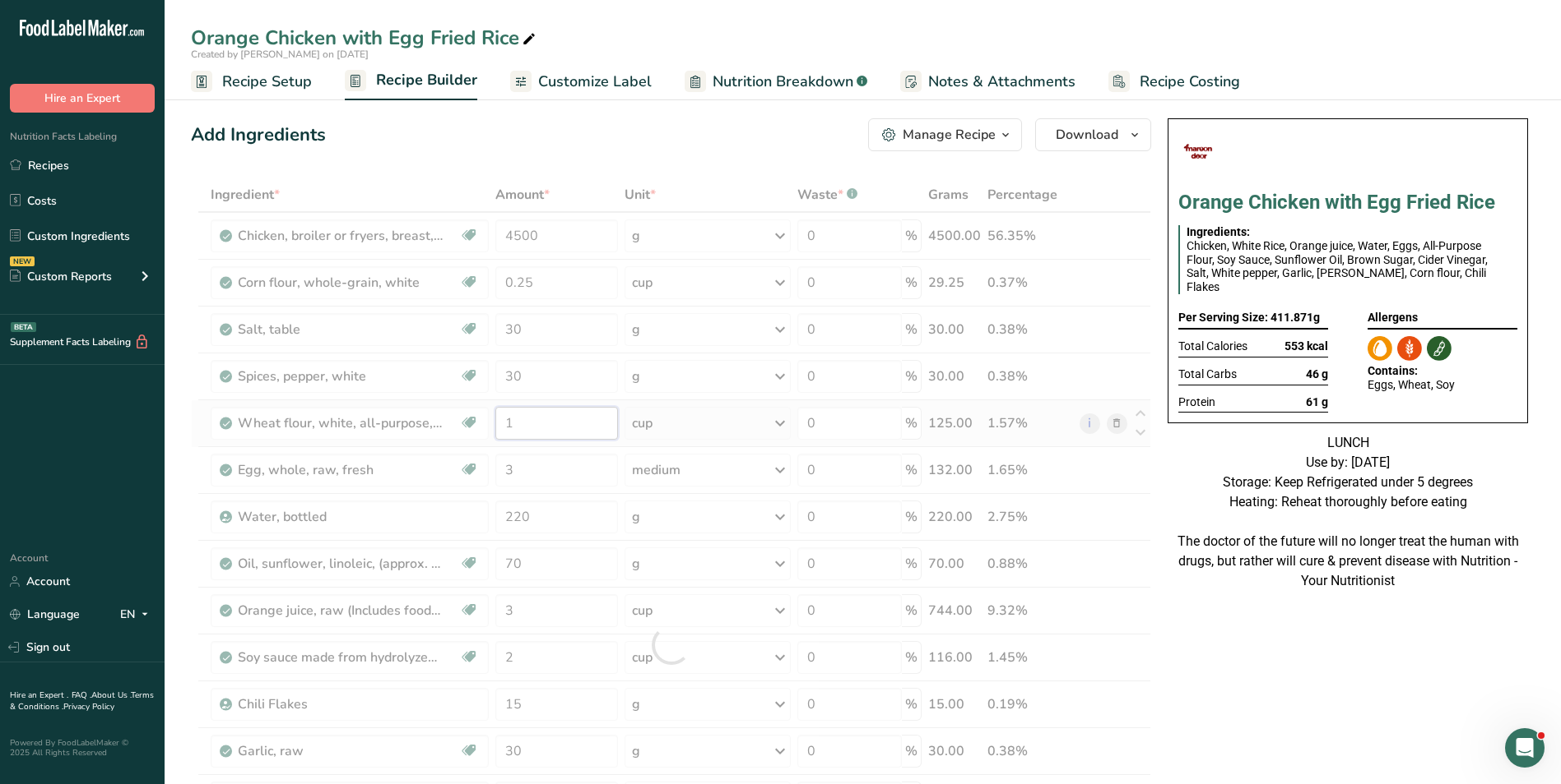
click at [505, 425] on div "Ingredient * Amount * Unit * Waste * .a-a{fill:#347362;}.b-a{fill:#fff;} Grams …" at bounding box center [671, 644] width 960 height 935
click at [505, 425] on div at bounding box center [671, 644] width 960 height 935
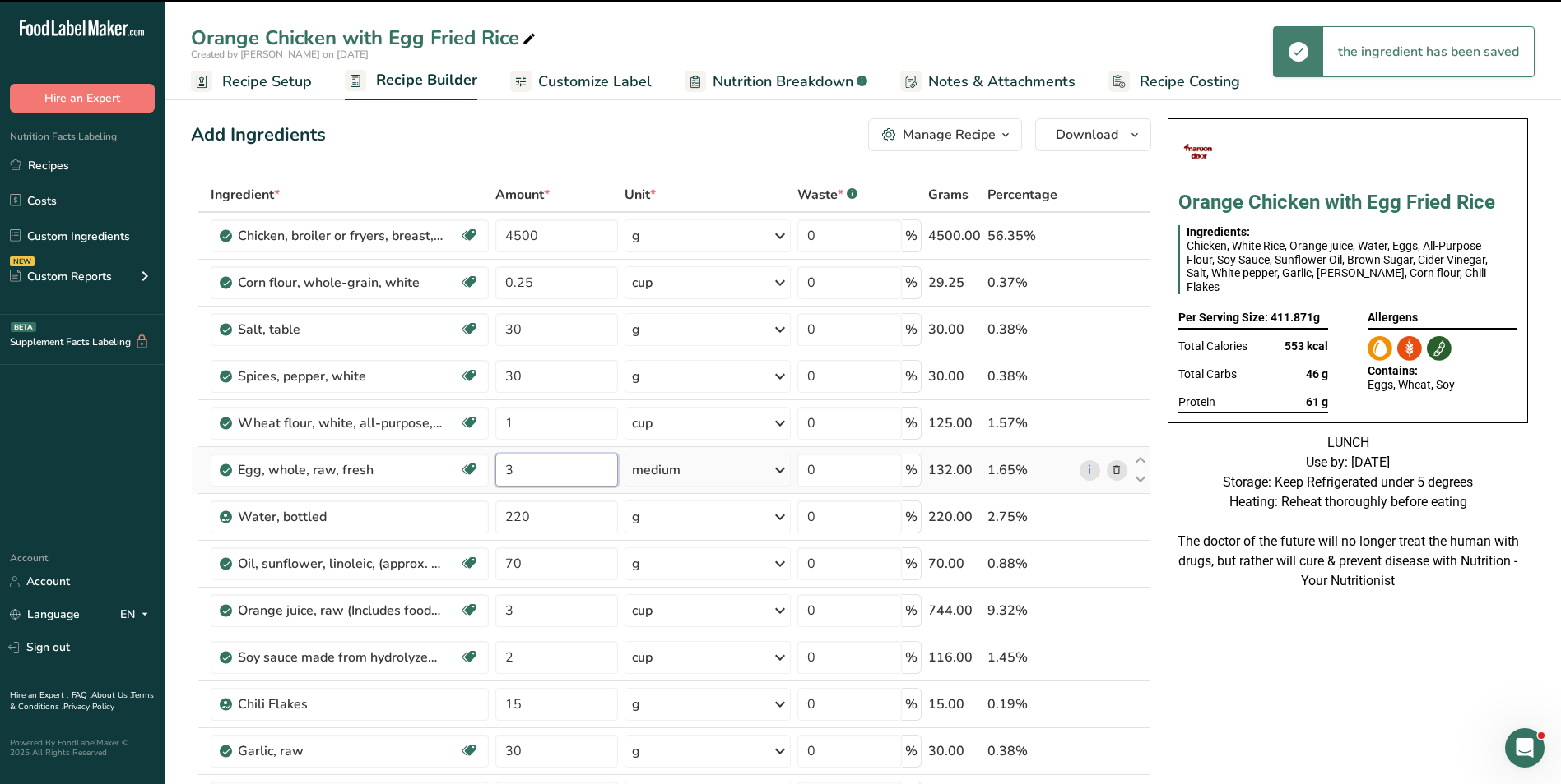
click at [503, 476] on input "3" at bounding box center [556, 470] width 123 height 33
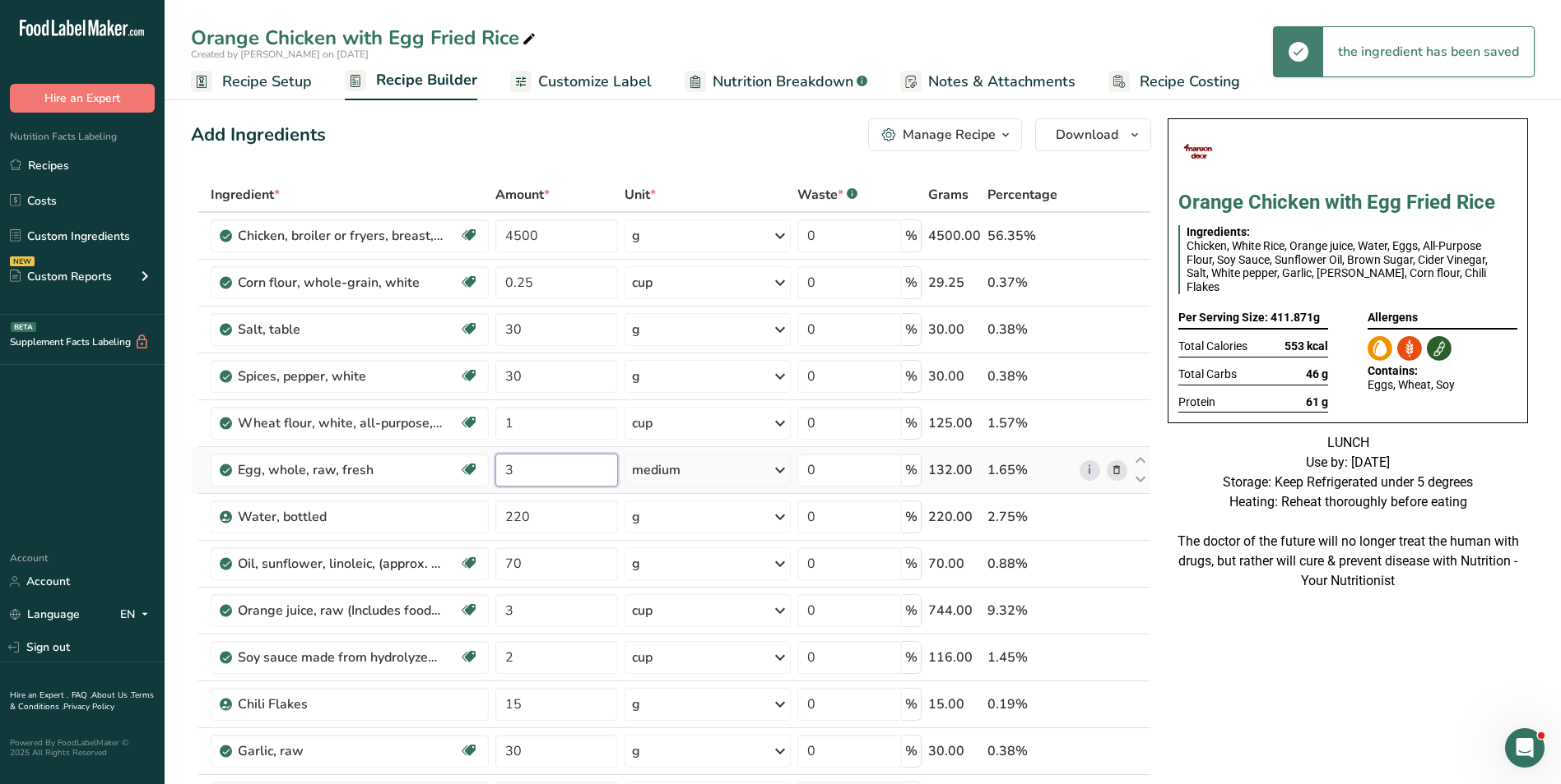
click at [503, 476] on input "3" at bounding box center [556, 470] width 123 height 33
type input "5"
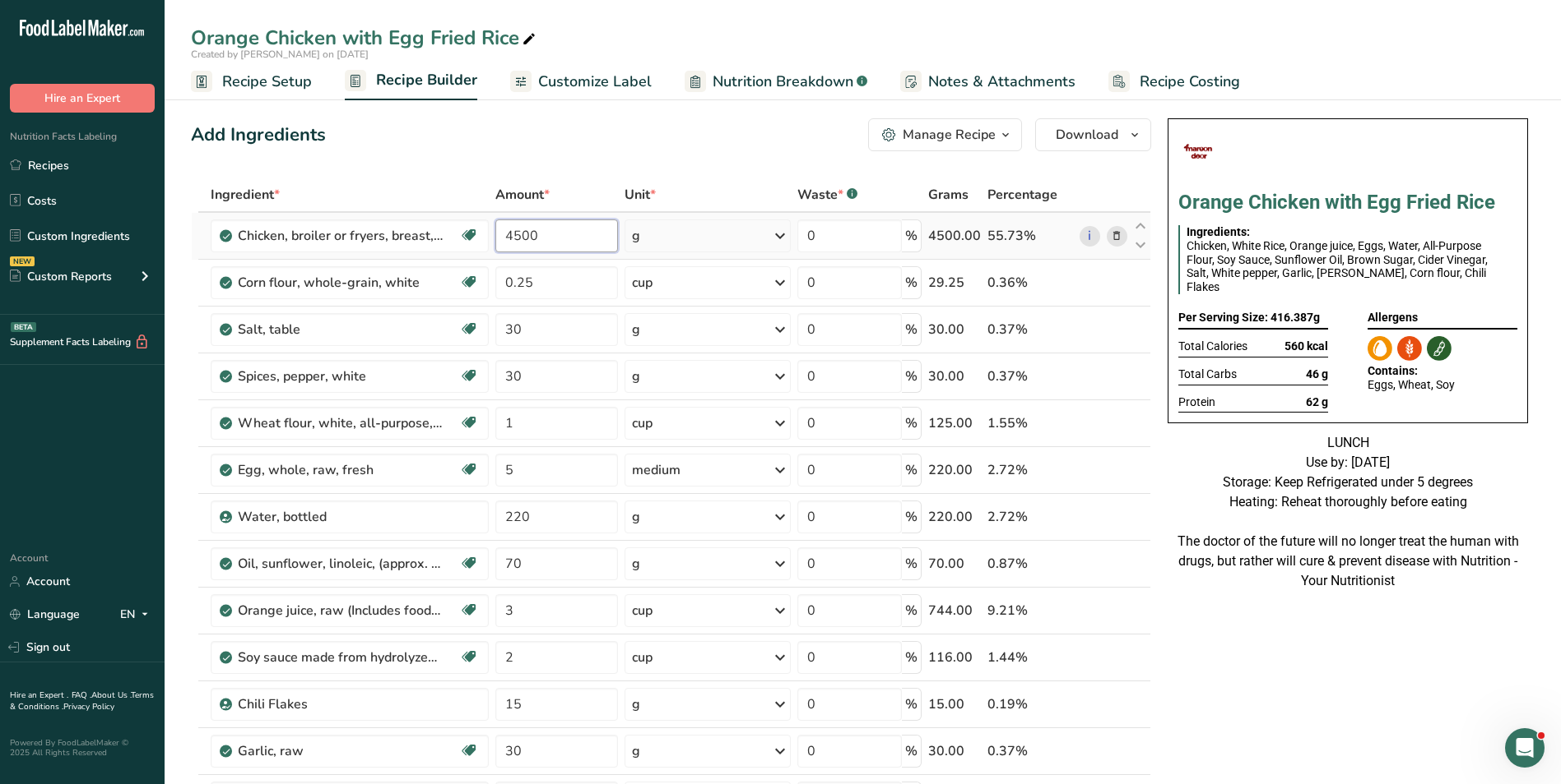
click at [505, 242] on input "4500" at bounding box center [556, 235] width 123 height 33
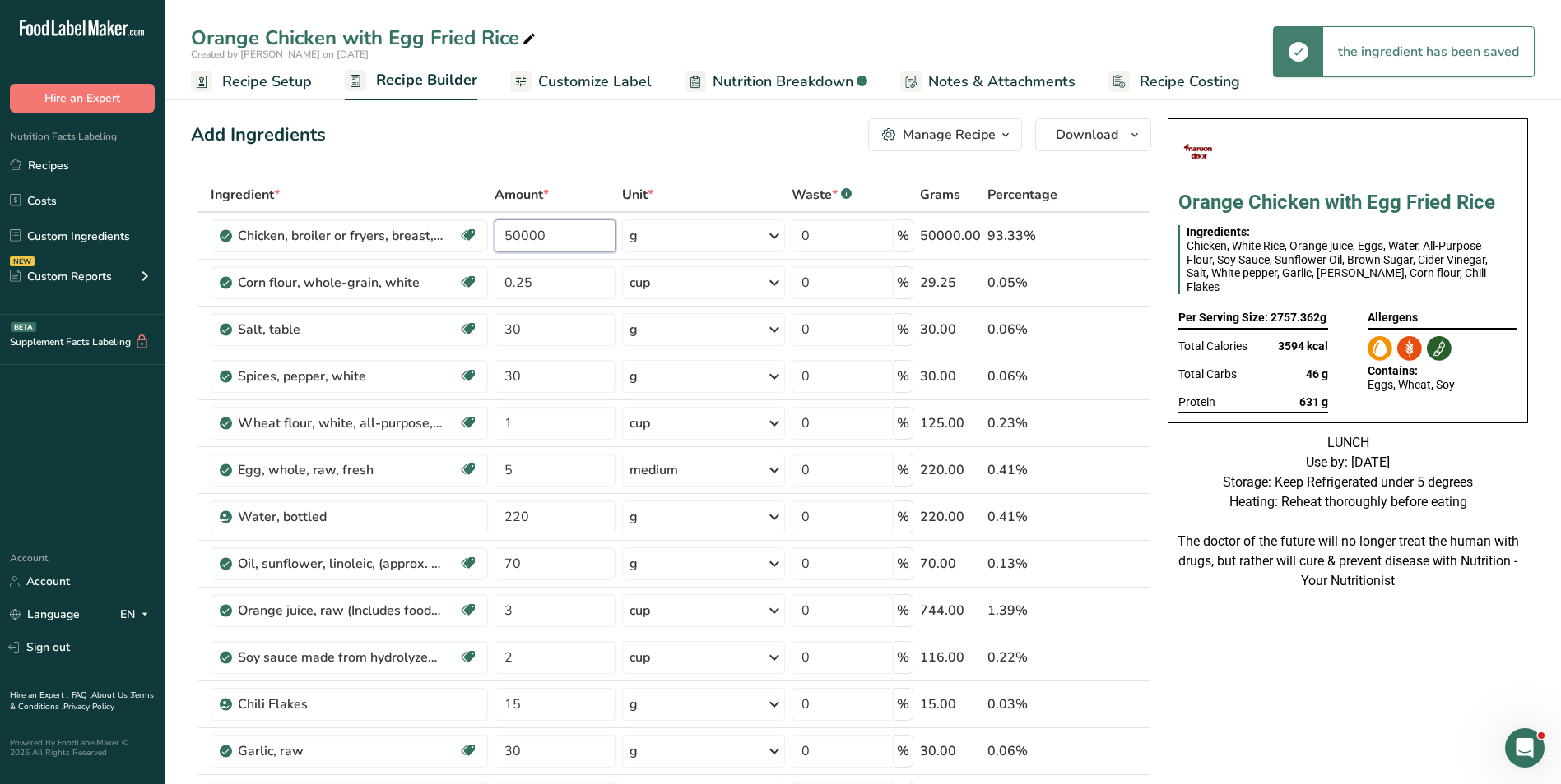
click at [550, 236] on input "50000" at bounding box center [554, 235] width 121 height 33
type input "5000"
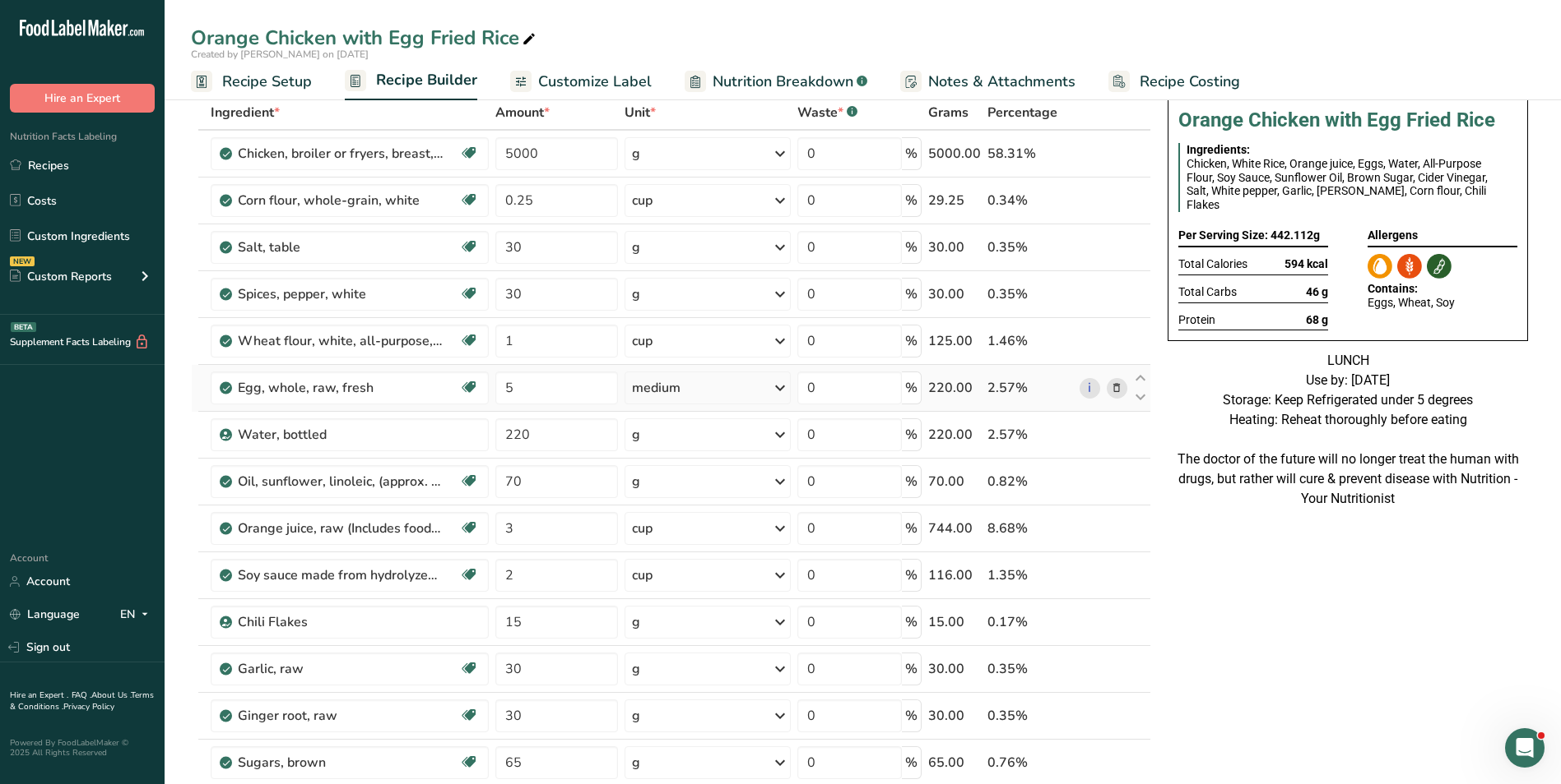
scroll to position [165, 0]
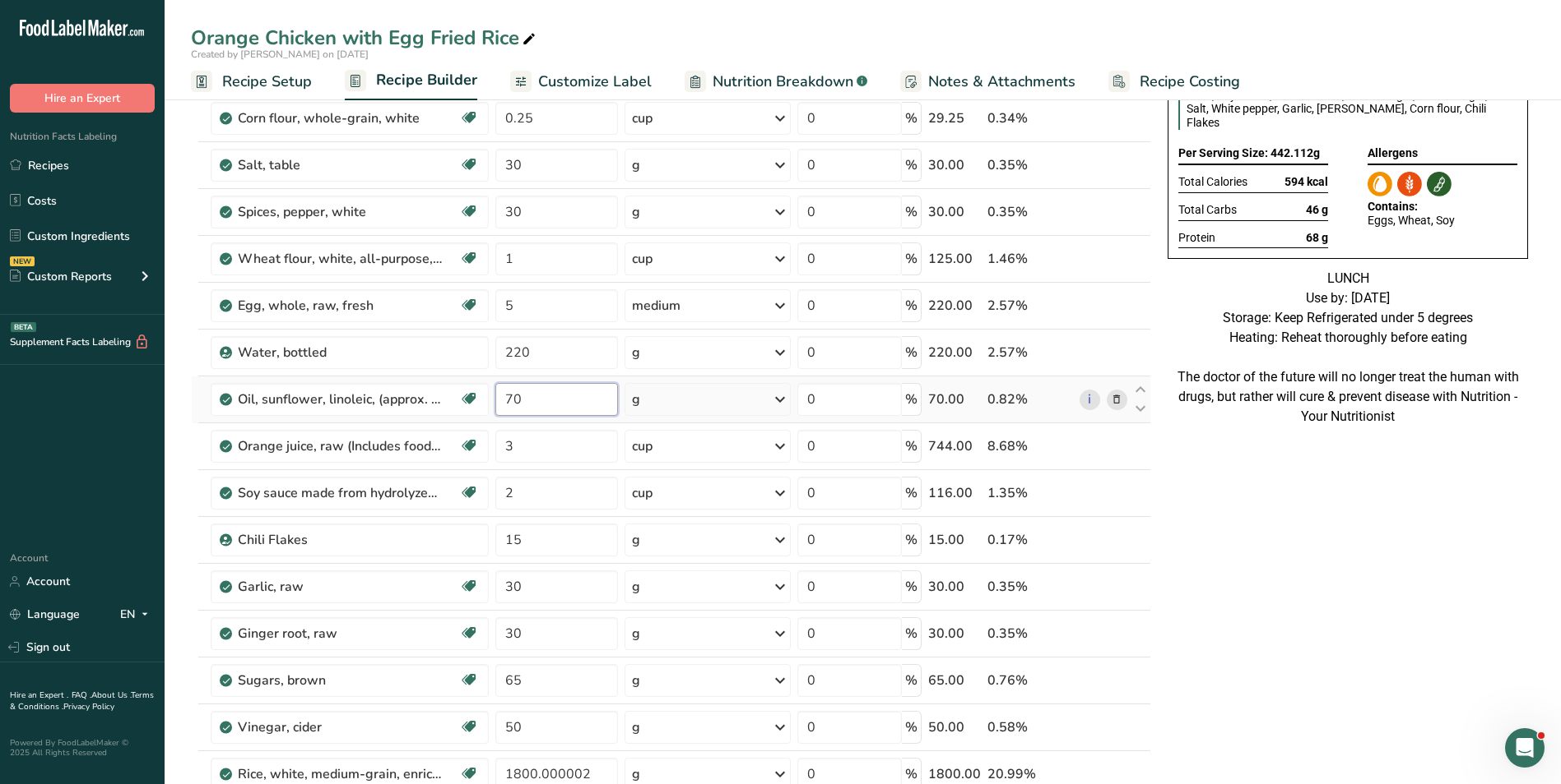
click at [513, 403] on input "70" at bounding box center [556, 399] width 123 height 33
type input "100"
